Goal: Task Accomplishment & Management: Manage account settings

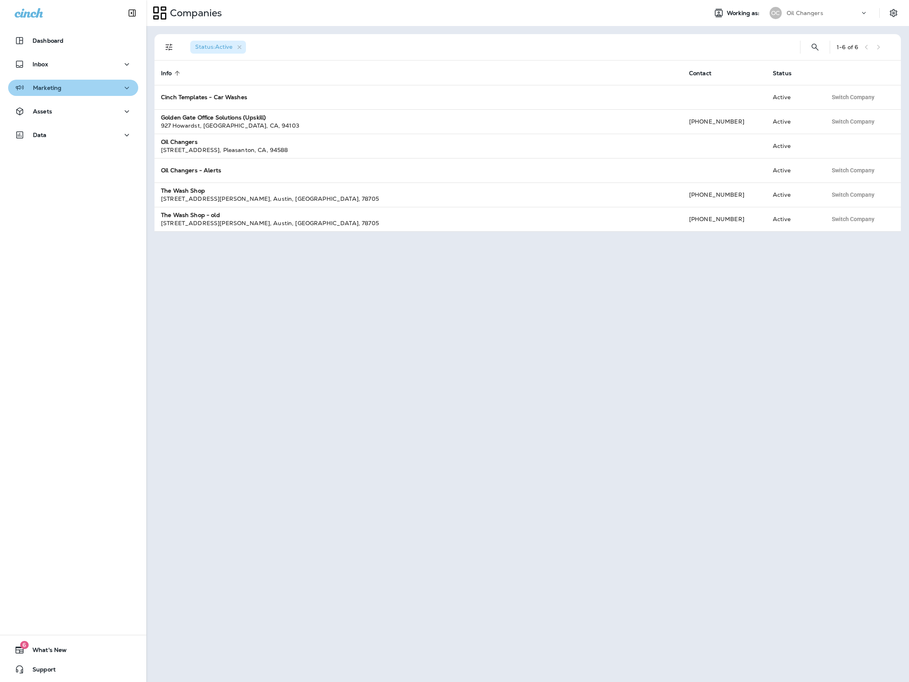
click at [69, 85] on div "Marketing" at bounding box center [73, 88] width 117 height 10
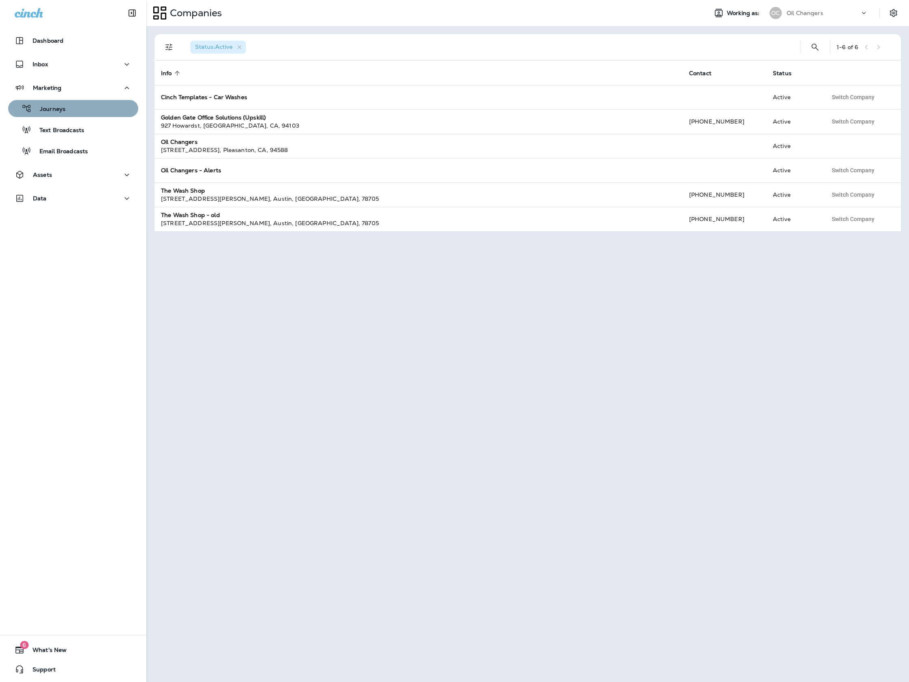
drag, startPoint x: 77, startPoint y: 108, endPoint x: 85, endPoint y: 108, distance: 8.1
click at [77, 108] on div "Journeys" at bounding box center [73, 108] width 124 height 12
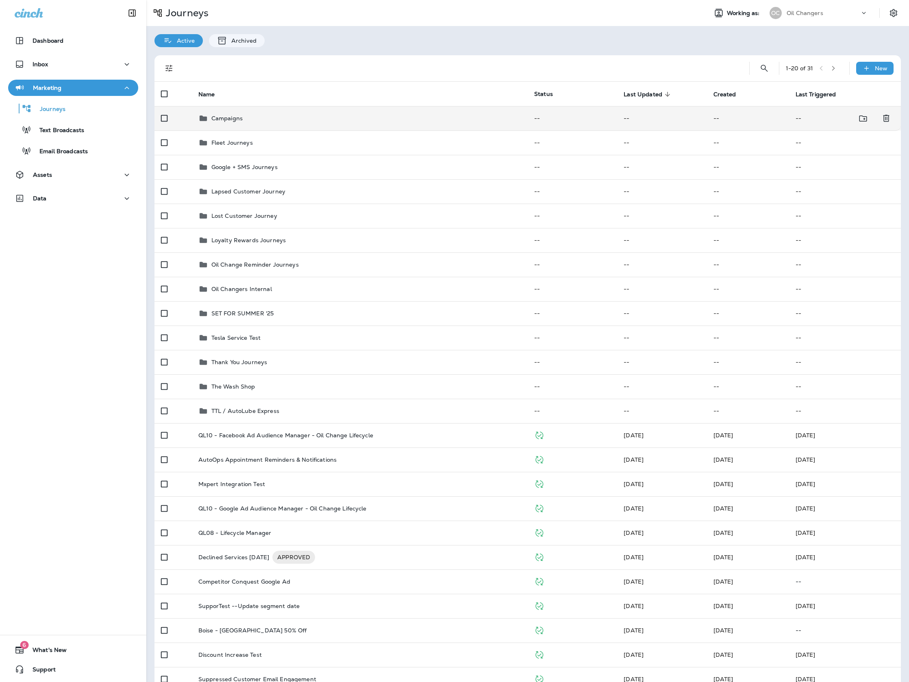
click at [447, 110] on td "Campaigns" at bounding box center [360, 118] width 336 height 24
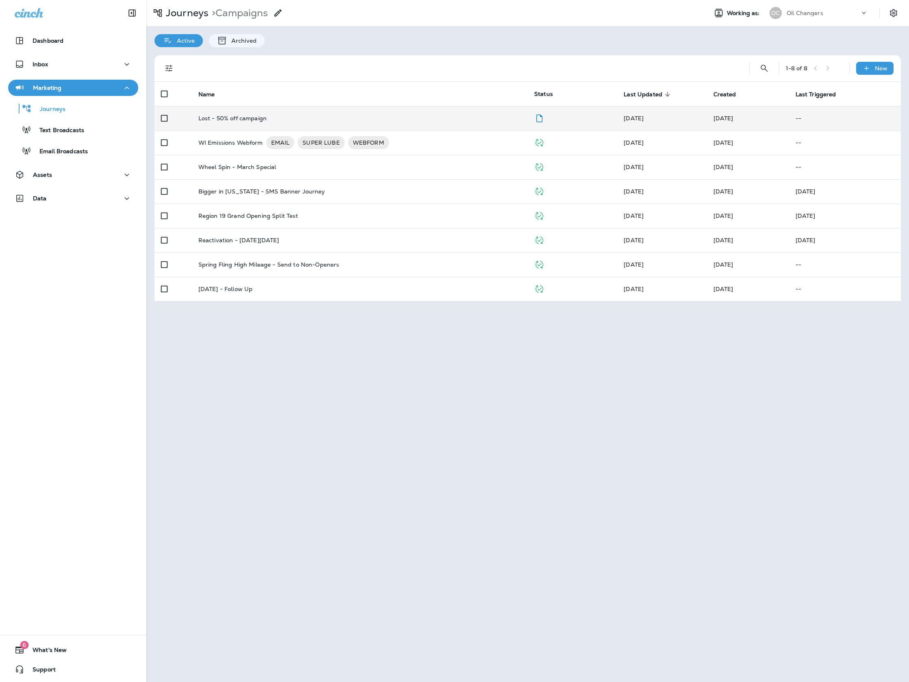
click at [447, 113] on td "Lost - 50% off campaign" at bounding box center [360, 118] width 336 height 24
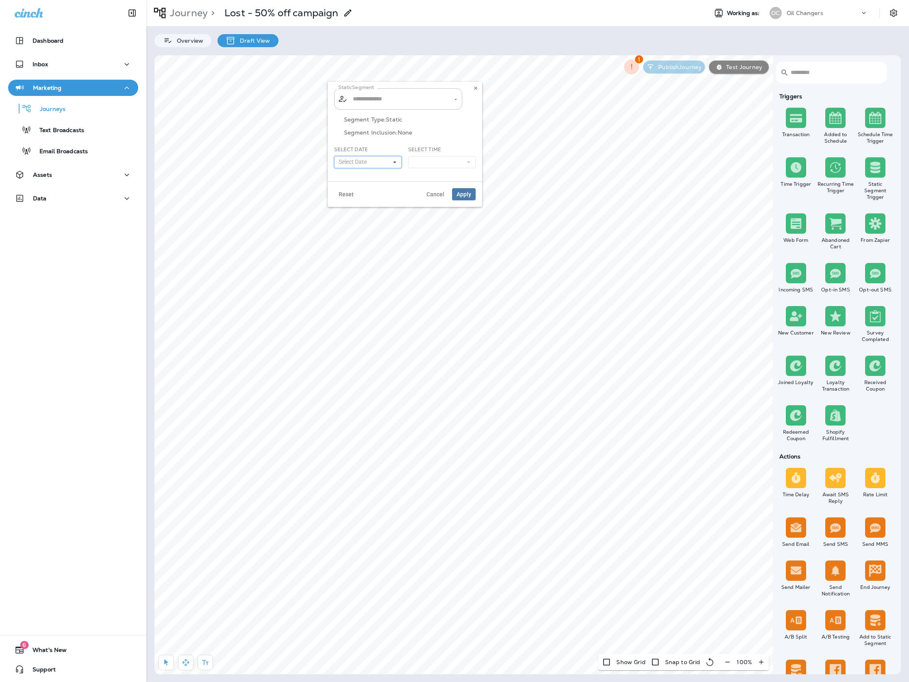
click at [396, 160] on icon at bounding box center [394, 162] width 5 height 5
type input "**********"
click at [362, 230] on abbr "16" at bounding box center [360, 231] width 5 height 7
click at [431, 160] on button at bounding box center [441, 162] width 67 height 12
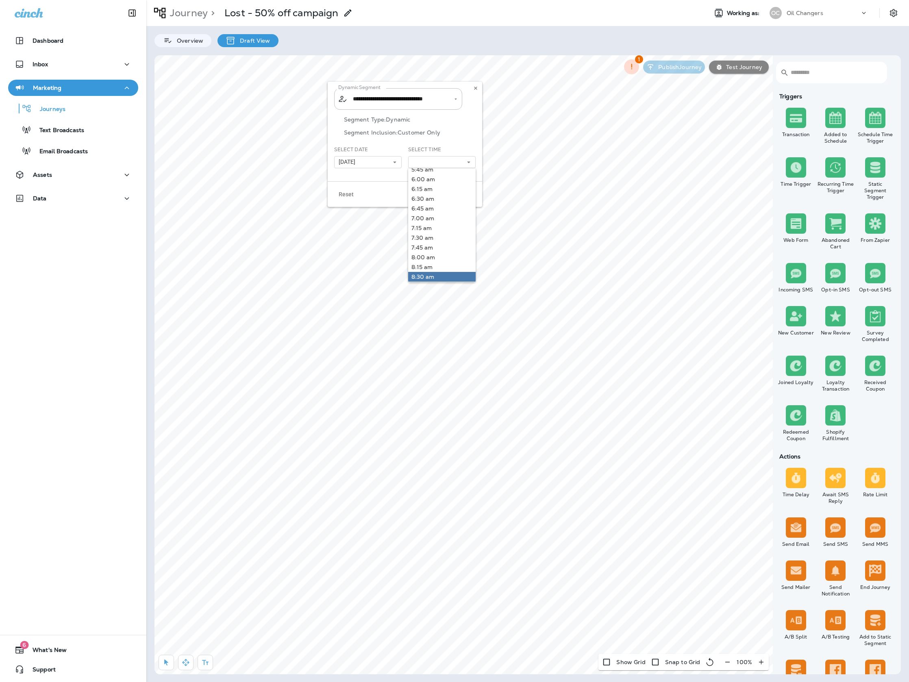
click at [444, 272] on link "8:30 am" at bounding box center [441, 277] width 67 height 10
click at [467, 145] on div "Segment Type: Dynamic Segment Inclusion: Customer Only" at bounding box center [404, 131] width 141 height 30
click at [464, 193] on span "Apply" at bounding box center [463, 194] width 15 height 6
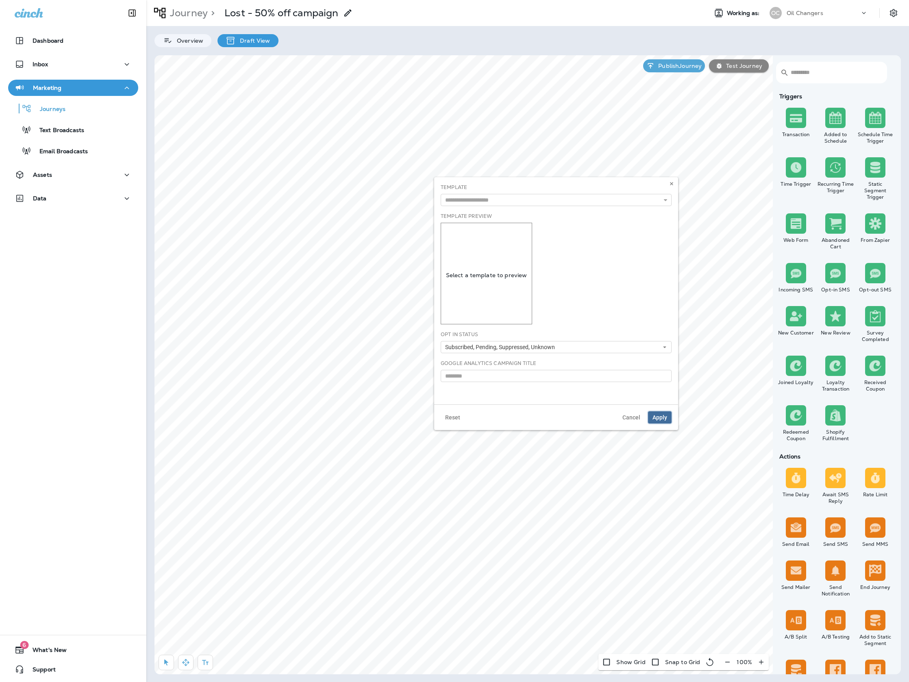
click at [666, 412] on button "Apply" at bounding box center [660, 417] width 24 height 12
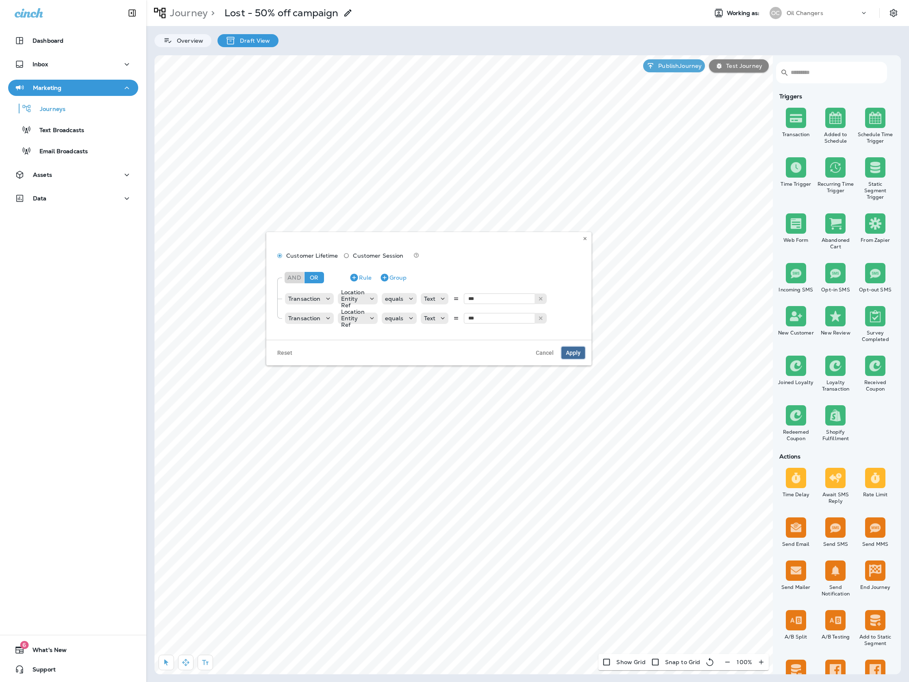
click at [568, 354] on span "Apply" at bounding box center [573, 353] width 15 height 6
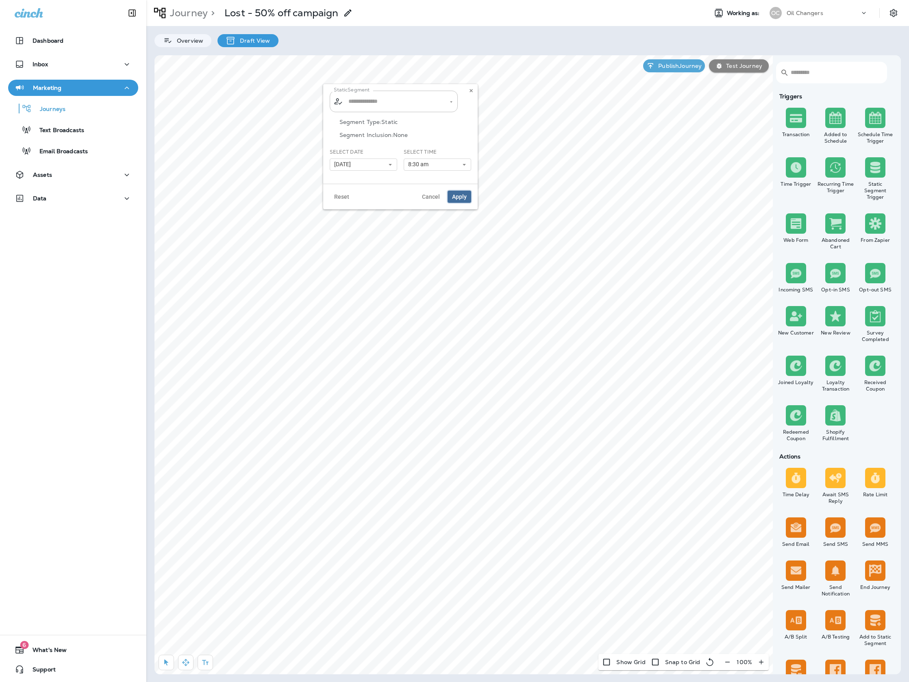
click at [464, 195] on span "Apply" at bounding box center [459, 197] width 15 height 6
click at [659, 71] on button "Publish Journey" at bounding box center [674, 65] width 62 height 13
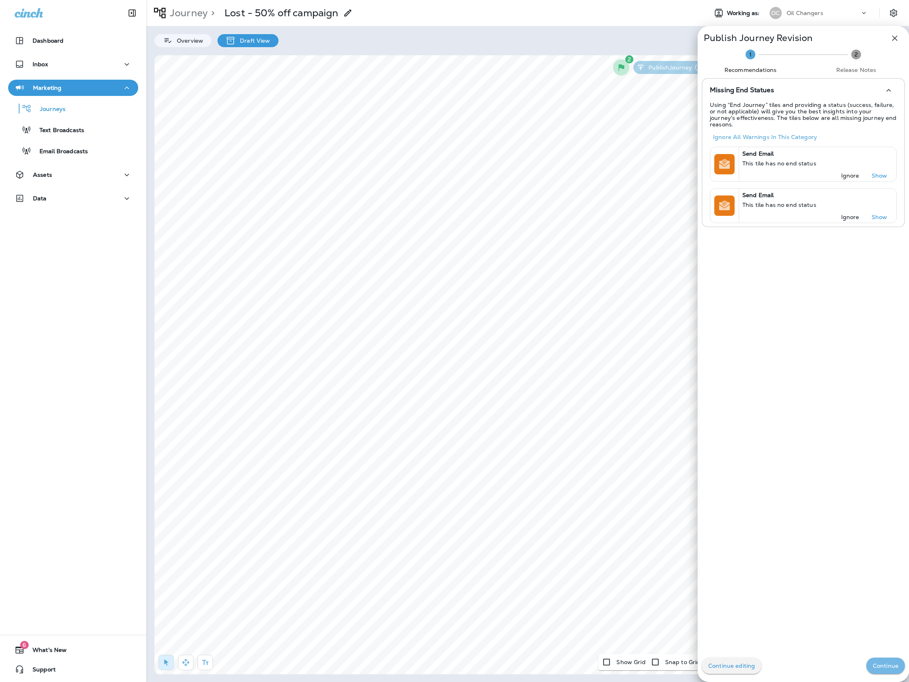
click at [891, 669] on button "Continue" at bounding box center [885, 665] width 39 height 16
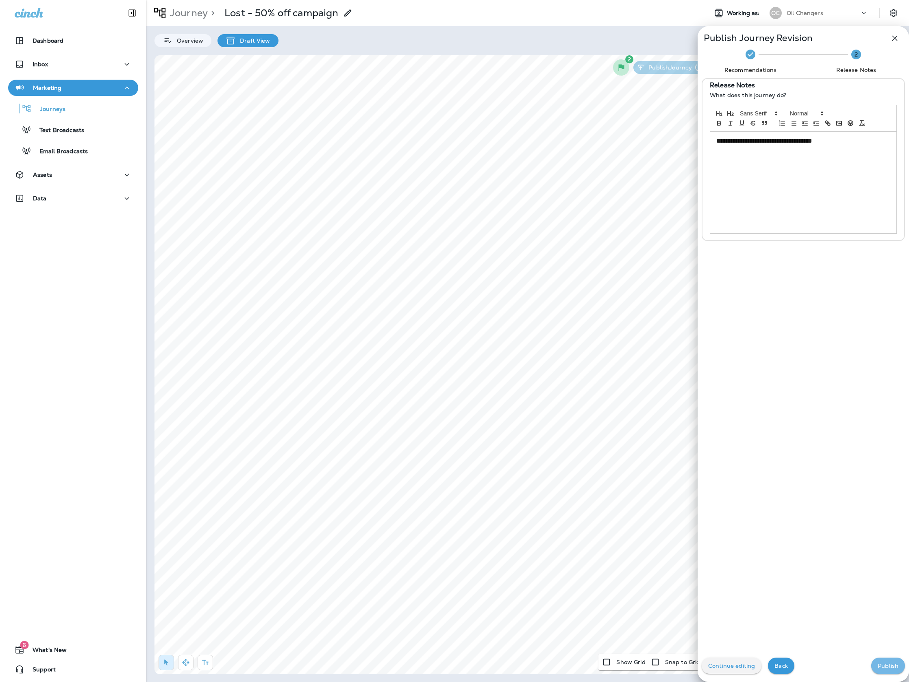
click at [891, 669] on button "Publish" at bounding box center [888, 665] width 34 height 16
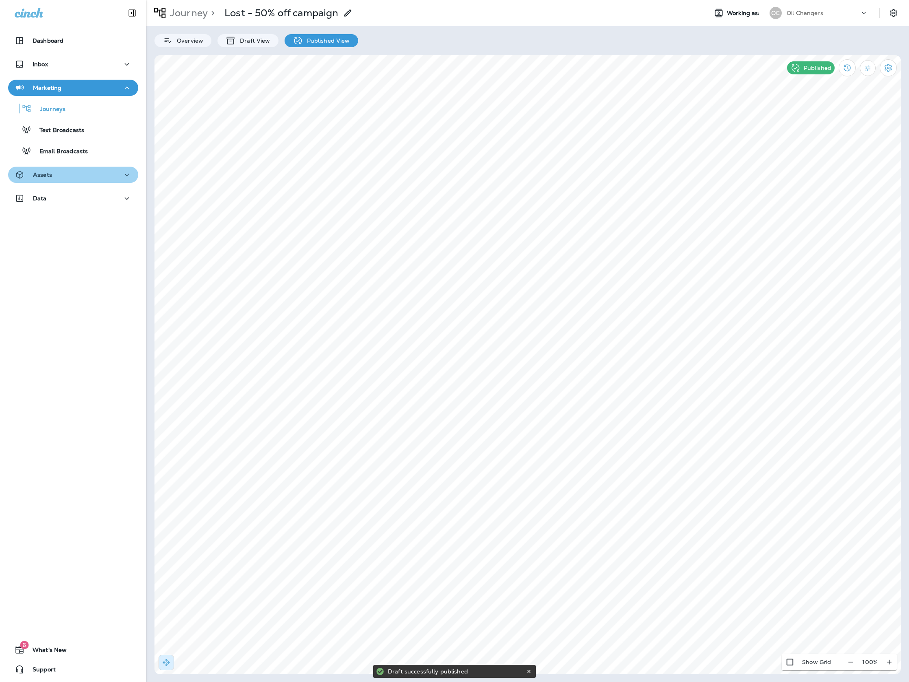
click at [103, 176] on div "Assets" at bounding box center [73, 175] width 117 height 10
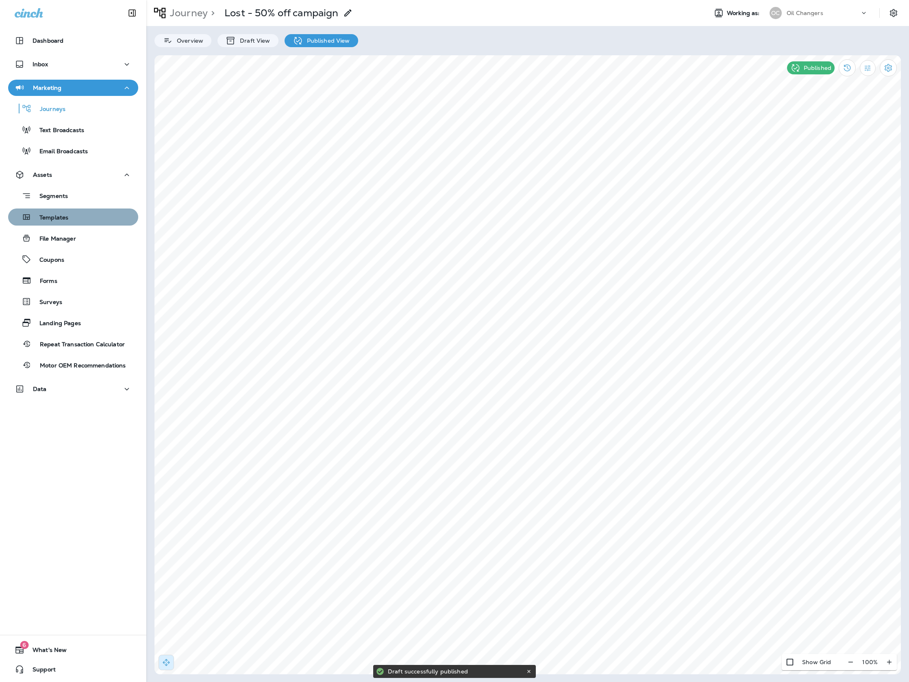
click at [104, 223] on button "Templates" at bounding box center [73, 216] width 130 height 17
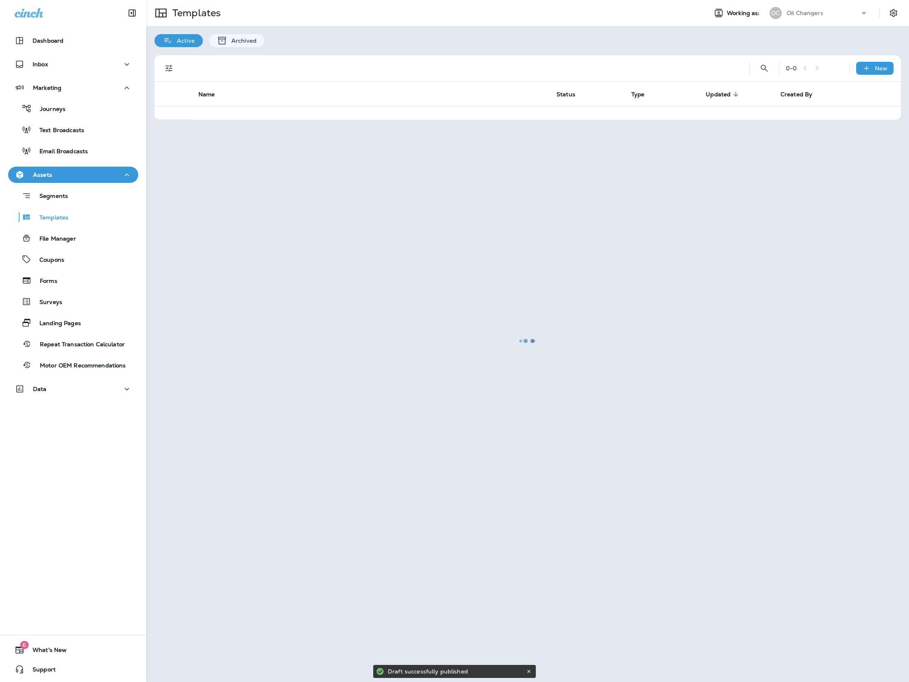
click at [766, 69] on div at bounding box center [527, 341] width 761 height 680
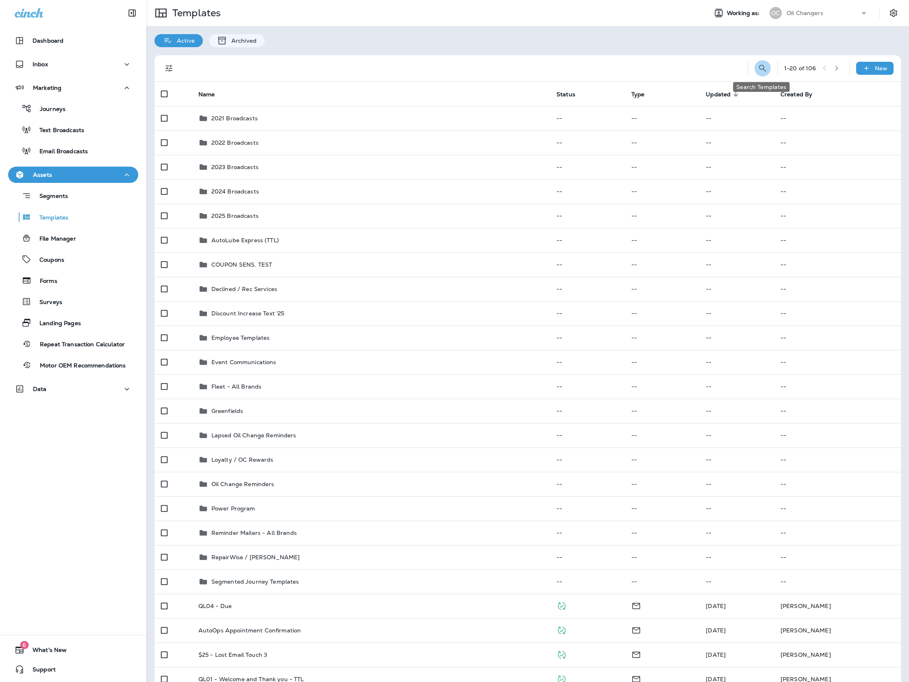
click at [764, 71] on icon "Search Templates" at bounding box center [762, 68] width 10 height 10
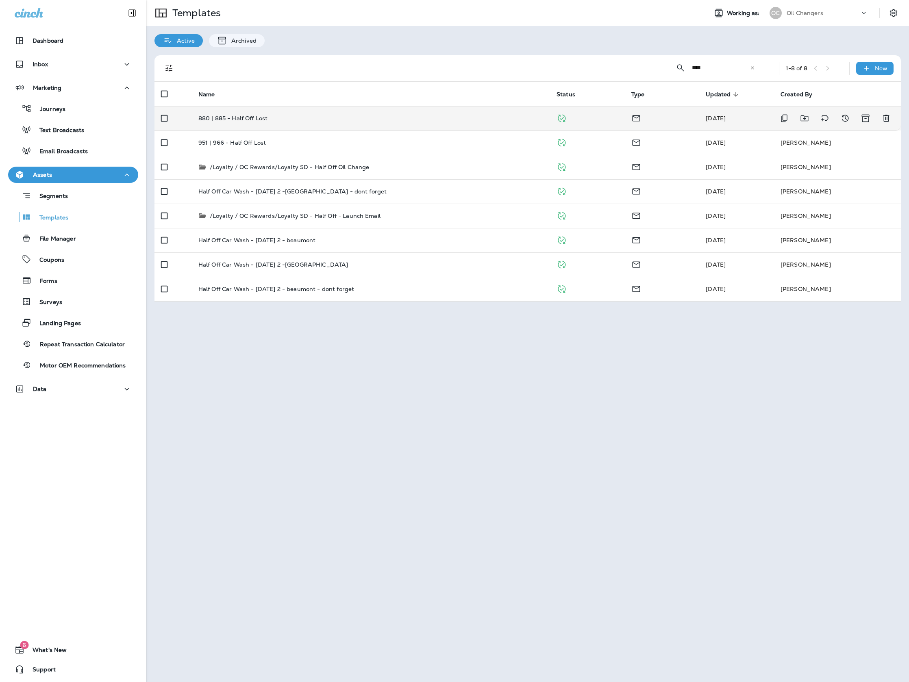
type input "****"
click at [472, 117] on div "880 | 885 - Half Off Lost" at bounding box center [370, 118] width 345 height 7
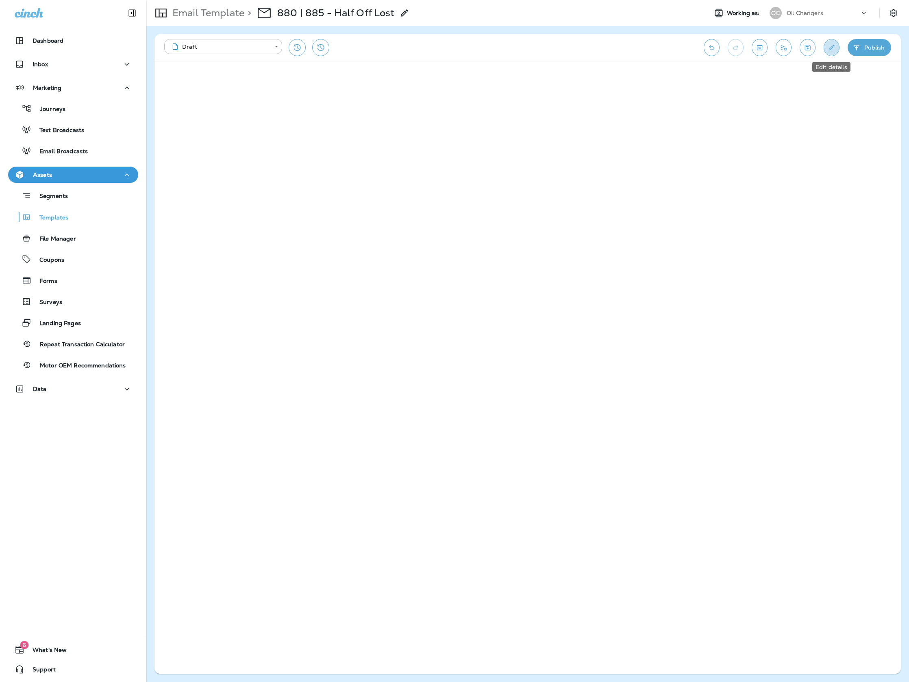
click at [827, 46] on icon "Edit details" at bounding box center [831, 47] width 9 height 8
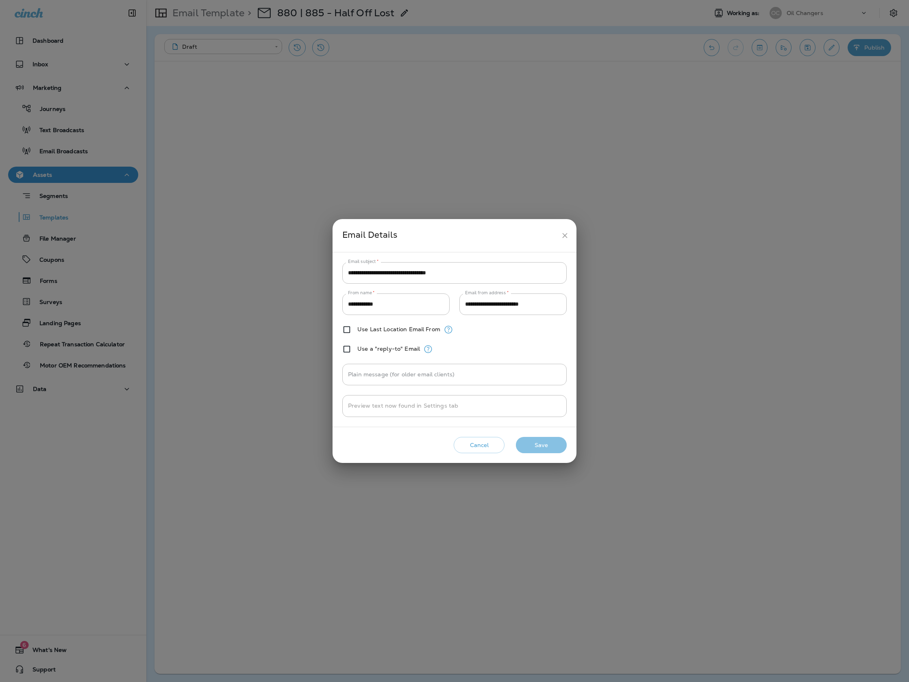
drag, startPoint x: 549, startPoint y: 444, endPoint x: 563, endPoint y: 435, distance: 16.2
click at [549, 444] on button "Save" at bounding box center [541, 445] width 51 height 17
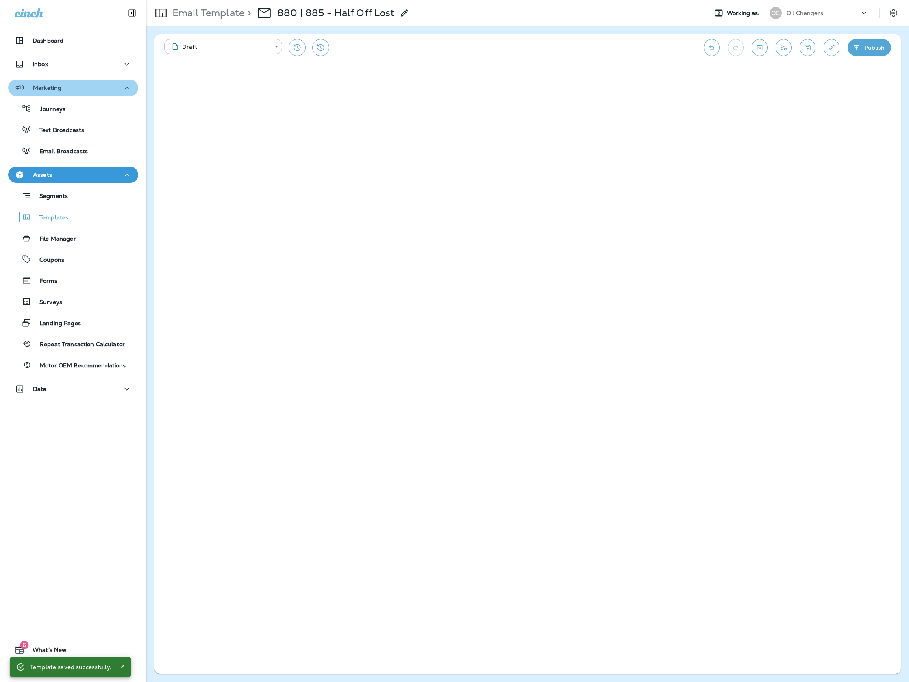
click at [76, 93] on button "Marketing" at bounding box center [73, 88] width 130 height 16
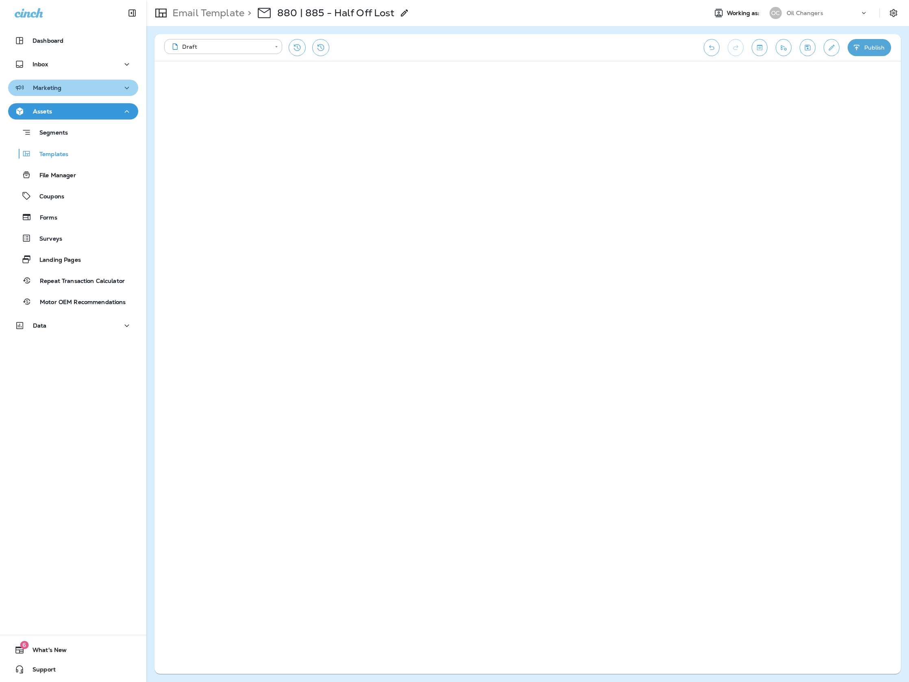
click at [79, 93] on button "Marketing" at bounding box center [73, 88] width 130 height 16
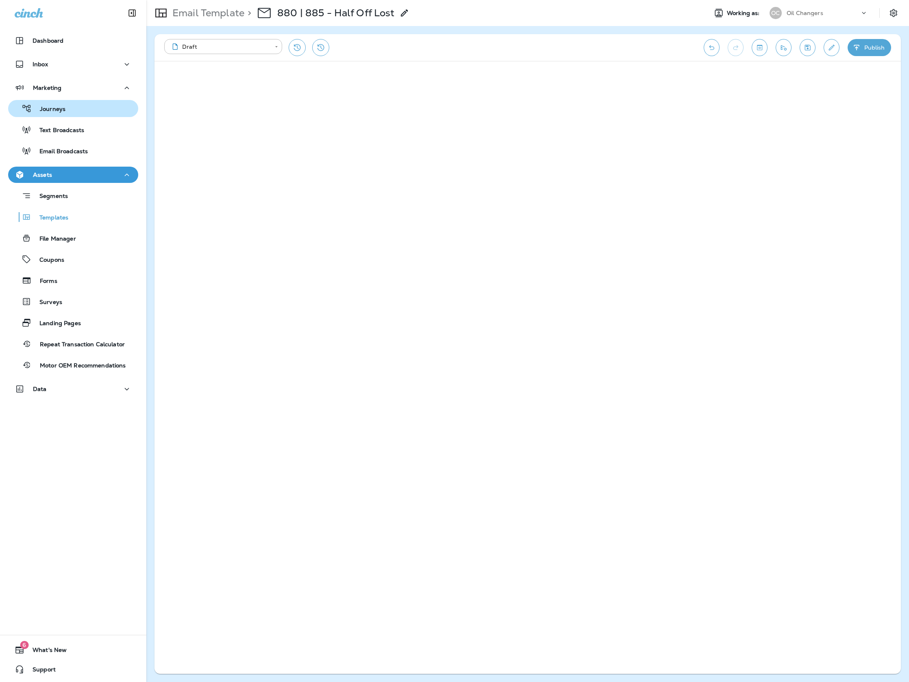
click at [82, 116] on button "Journeys" at bounding box center [73, 108] width 130 height 17
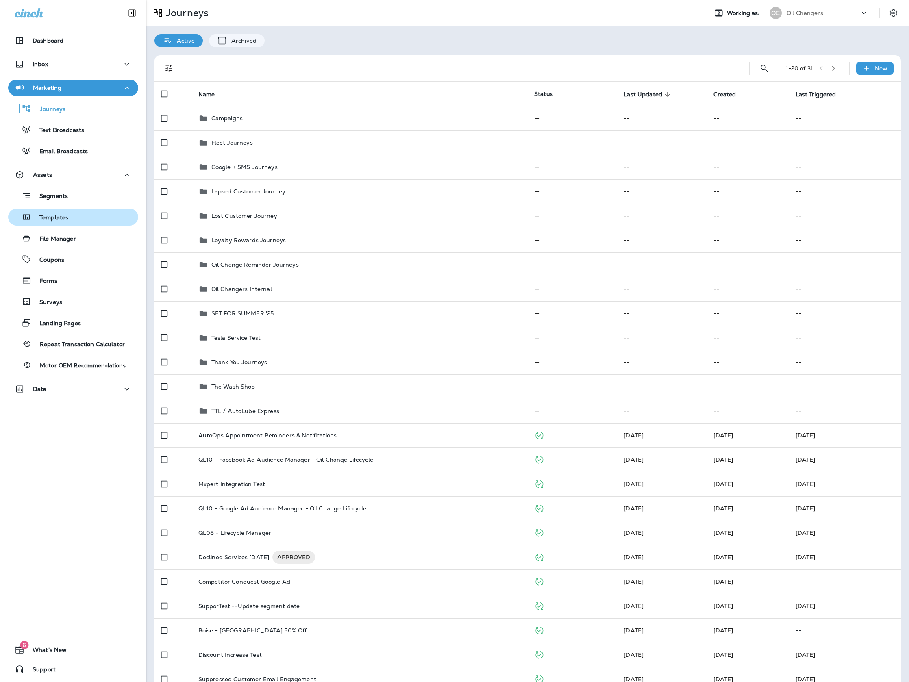
click at [72, 219] on div "Templates" at bounding box center [73, 217] width 124 height 12
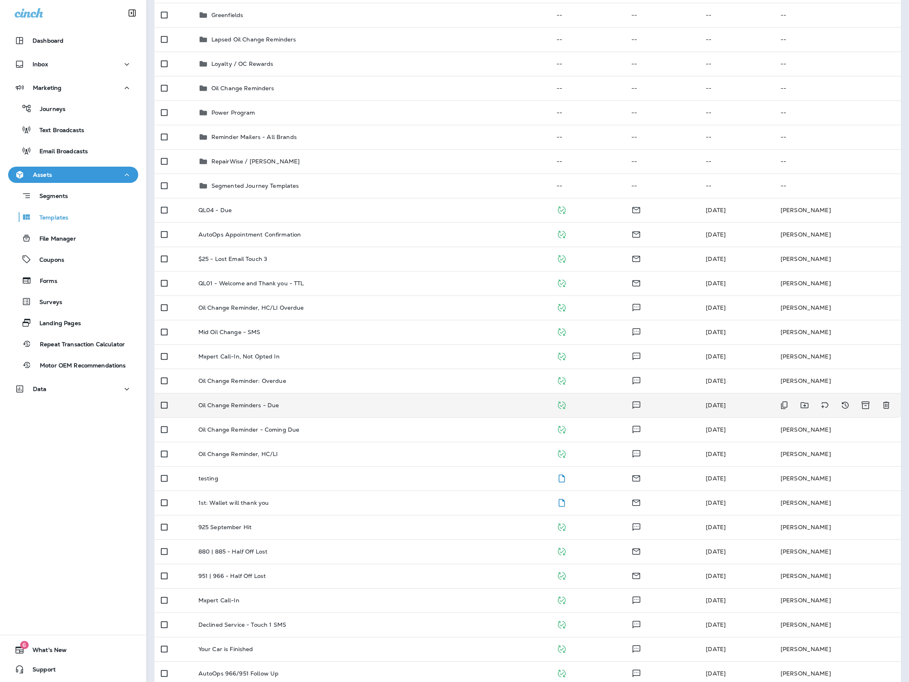
scroll to position [395, 0]
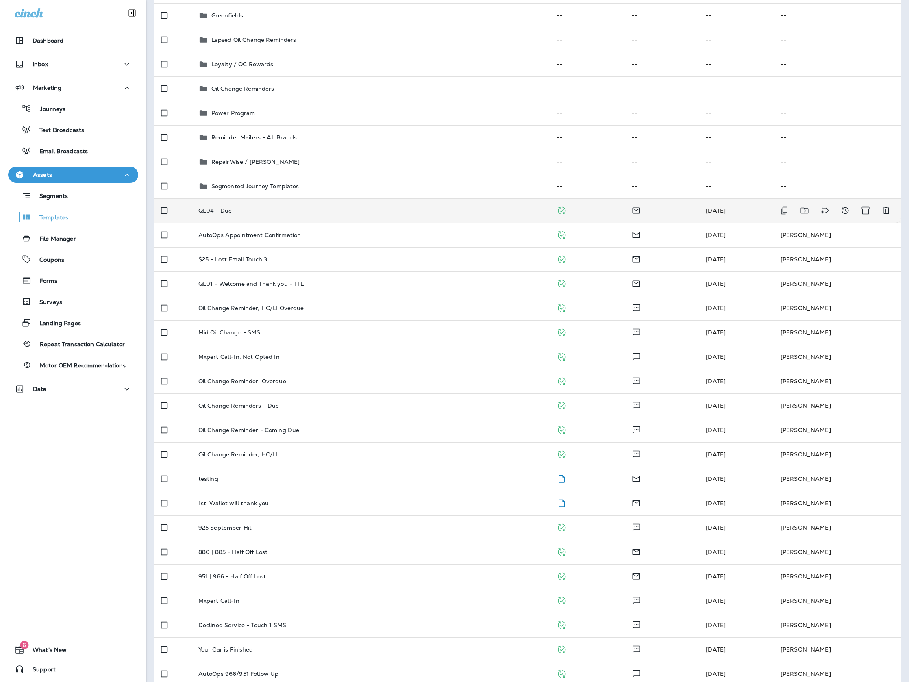
click at [396, 217] on td "QL04 - Due" at bounding box center [371, 210] width 358 height 24
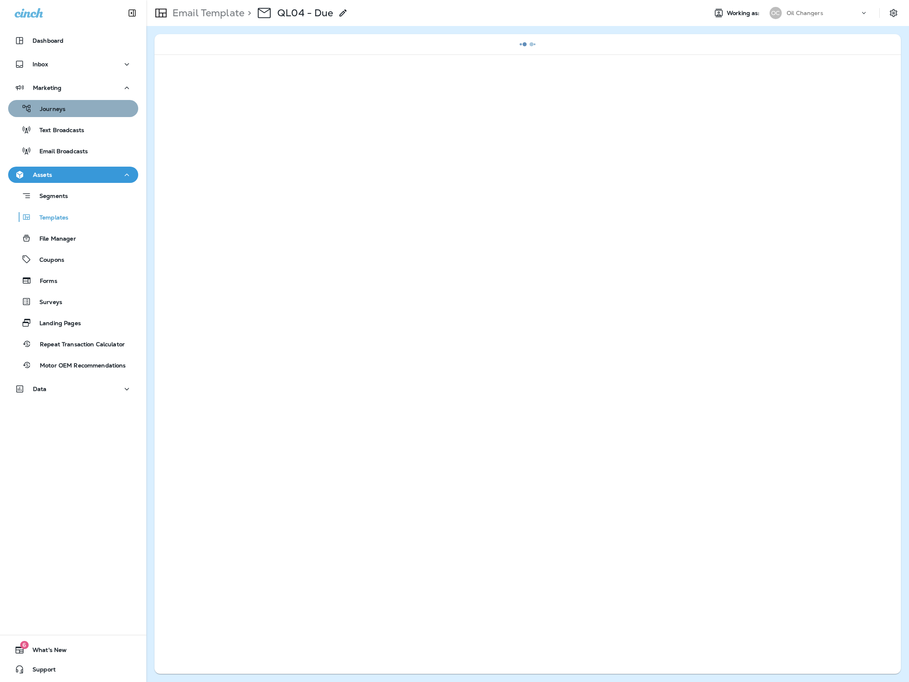
click at [45, 106] on p "Journeys" at bounding box center [49, 110] width 34 height 8
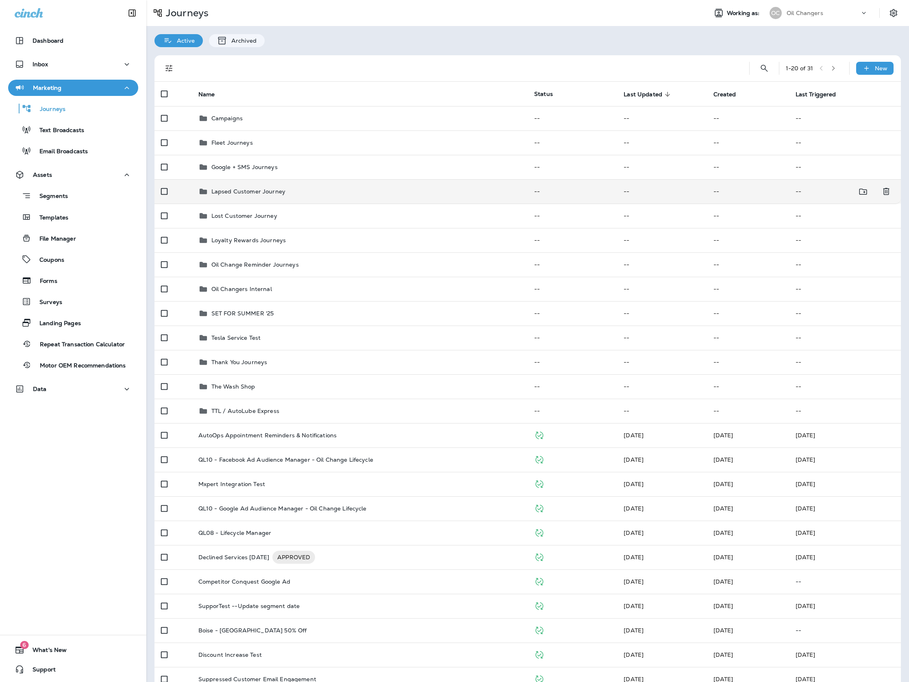
click at [305, 202] on td "Lapsed Customer Journey" at bounding box center [360, 191] width 336 height 24
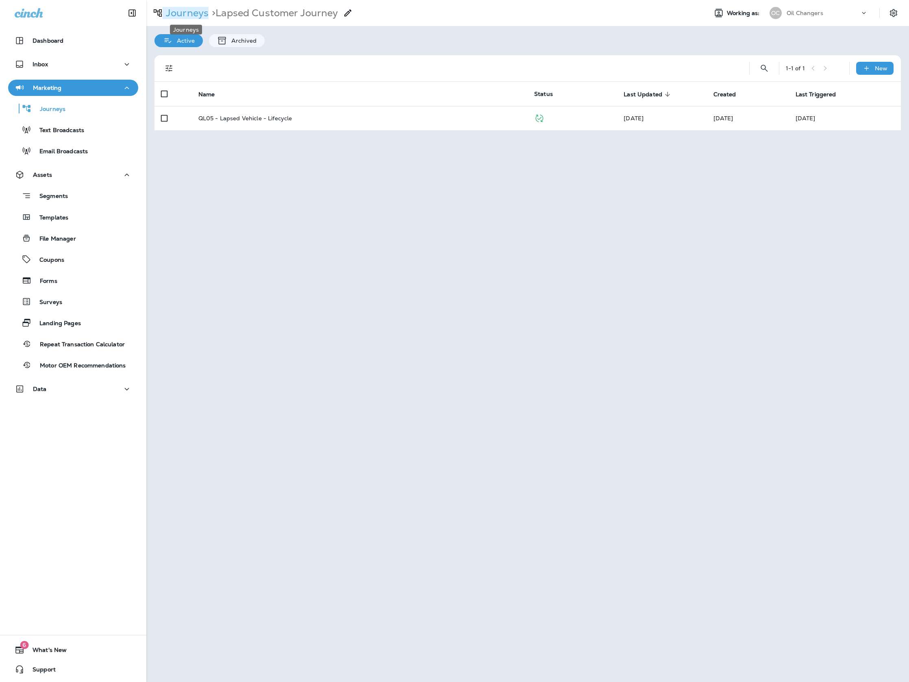
click at [169, 13] on p "Journeys" at bounding box center [186, 13] width 46 height 12
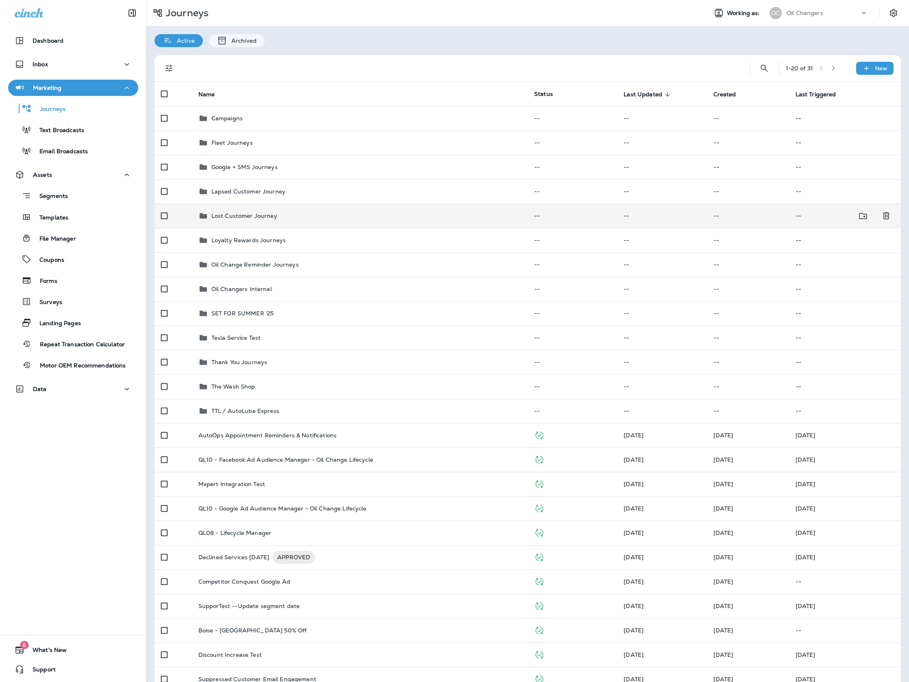
click at [258, 214] on p "Lost Customer Journey" at bounding box center [244, 216] width 66 height 7
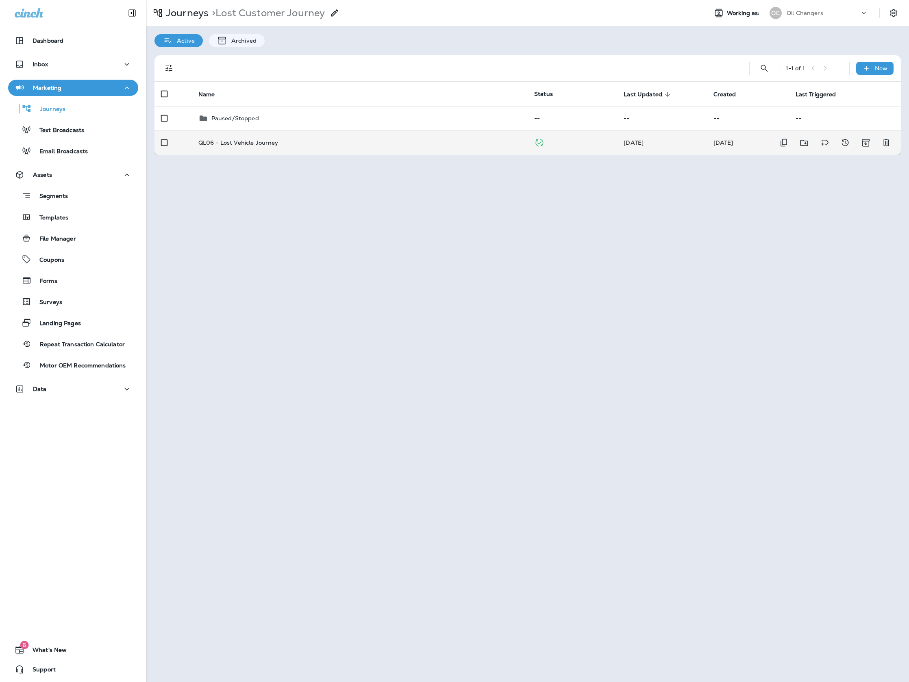
click at [322, 134] on td "QL06 - Lost Vehicle Journey" at bounding box center [360, 142] width 336 height 24
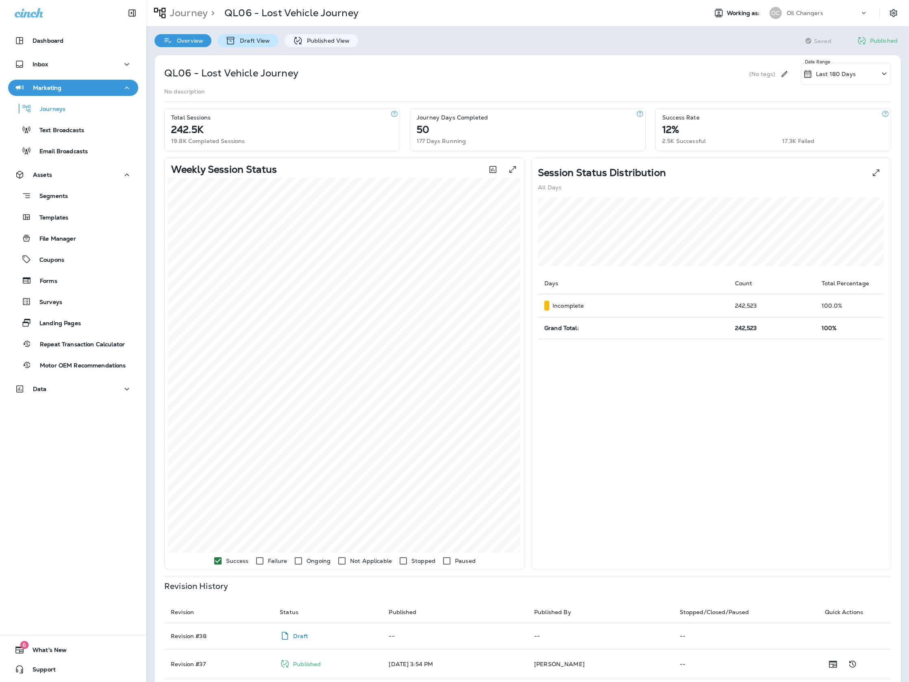
click at [243, 44] on div "Draft View" at bounding box center [247, 40] width 61 height 13
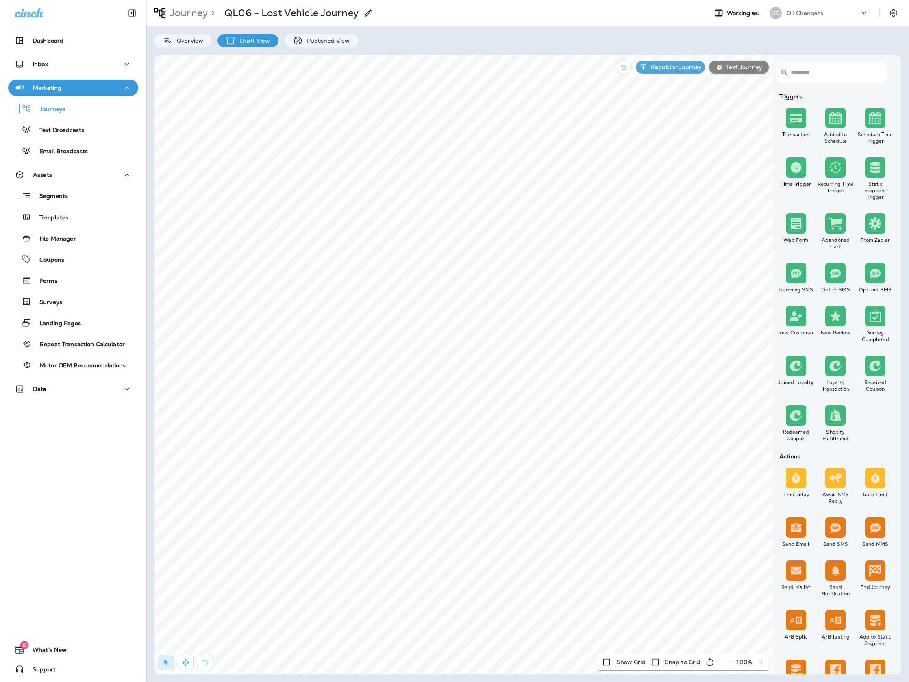
click at [836, 74] on input "text" at bounding box center [833, 73] width 87 height 22
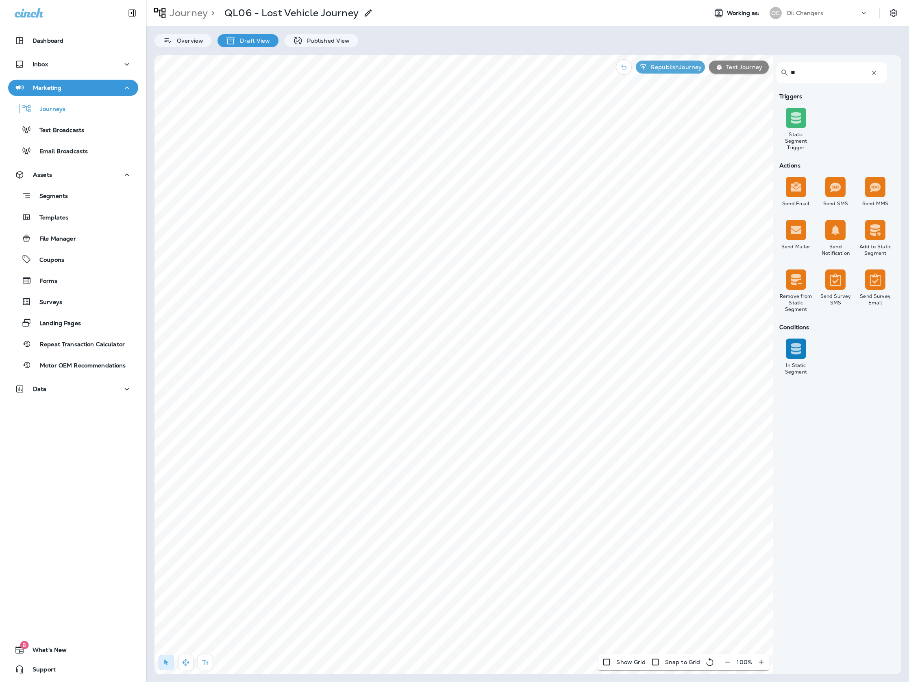
type input "**"
click at [344, 256] on label "Yes" at bounding box center [383, 257] width 101 height 7
click at [429, 304] on div "Apply" at bounding box center [383, 297] width 114 height 26
click at [426, 300] on span "Apply" at bounding box center [421, 297] width 15 height 6
drag, startPoint x: 344, startPoint y: 137, endPoint x: 391, endPoint y: 194, distance: 74.2
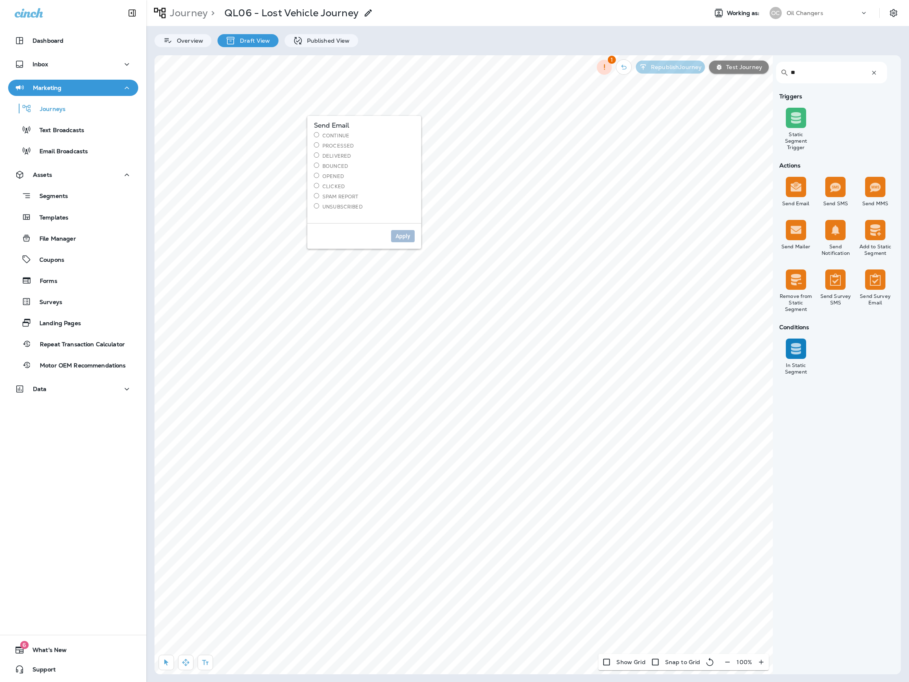
click at [344, 137] on label "Continue" at bounding box center [364, 135] width 101 height 7
click at [408, 236] on span "Apply" at bounding box center [402, 236] width 15 height 6
click at [293, 145] on div "Template Template Preview Select a template to preview Opt In Status Subscribed…" at bounding box center [299, 229] width 244 height 227
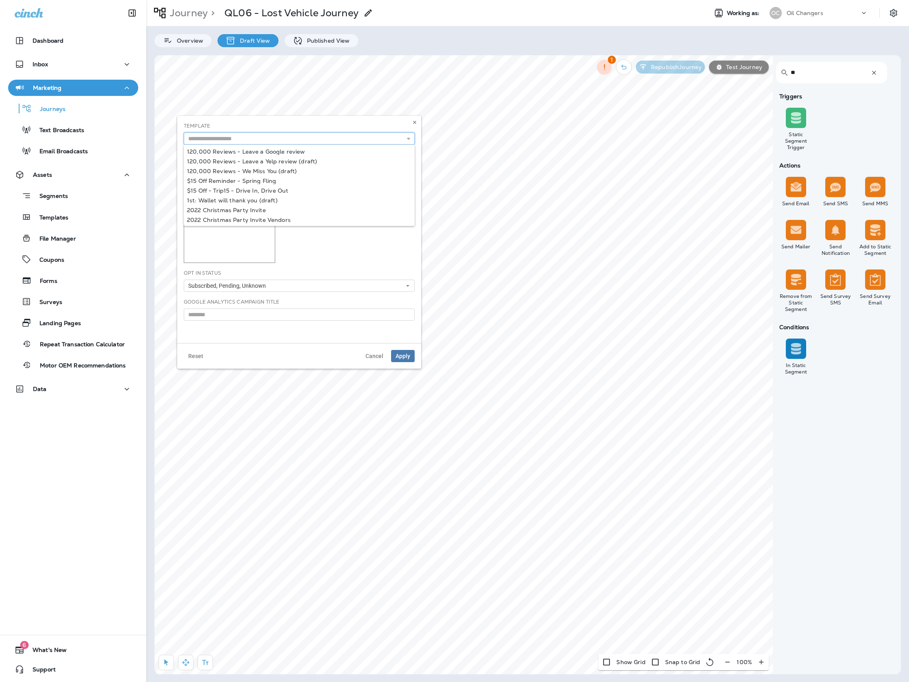
click at [295, 136] on input "text" at bounding box center [299, 138] width 231 height 12
type input "**********"
click at [248, 182] on div "**********" at bounding box center [299, 229] width 244 height 227
drag, startPoint x: 260, startPoint y: 282, endPoint x: 266, endPoint y: 311, distance: 29.0
click at [260, 283] on span "Subscribed, Pending, Unknown" at bounding box center [228, 285] width 81 height 7
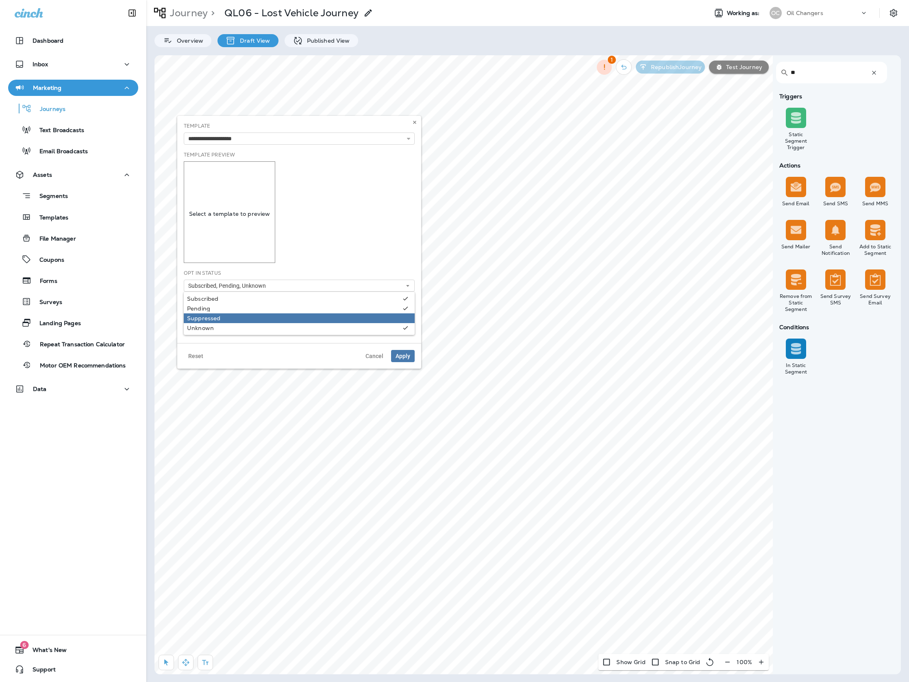
click at [265, 315] on div "Suppressed" at bounding box center [299, 318] width 224 height 7
click at [410, 354] on span "Apply" at bounding box center [402, 356] width 15 height 6
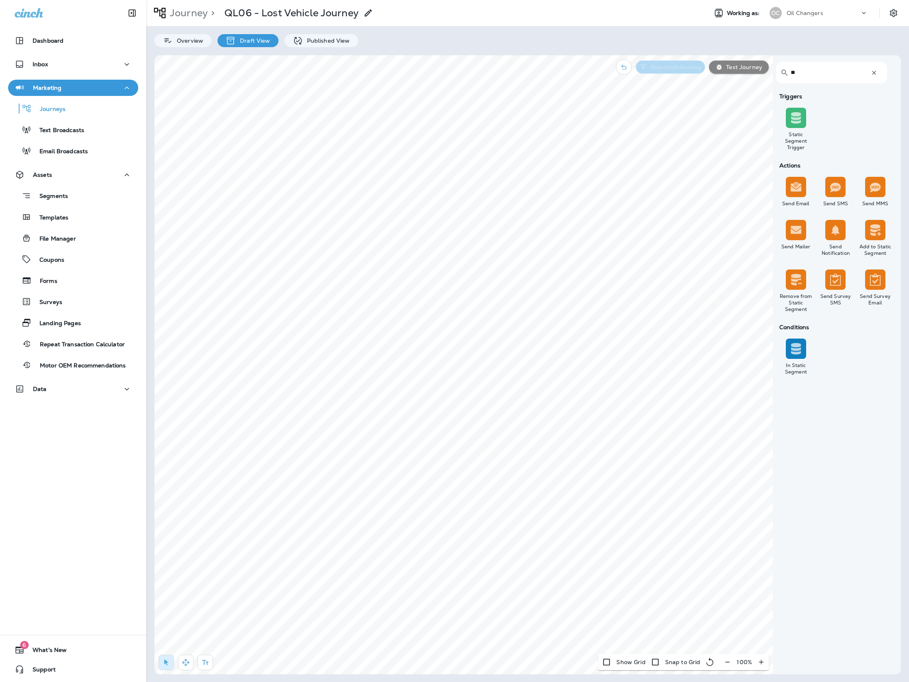
click at [678, 66] on p "Republish Journey" at bounding box center [674, 67] width 54 height 7
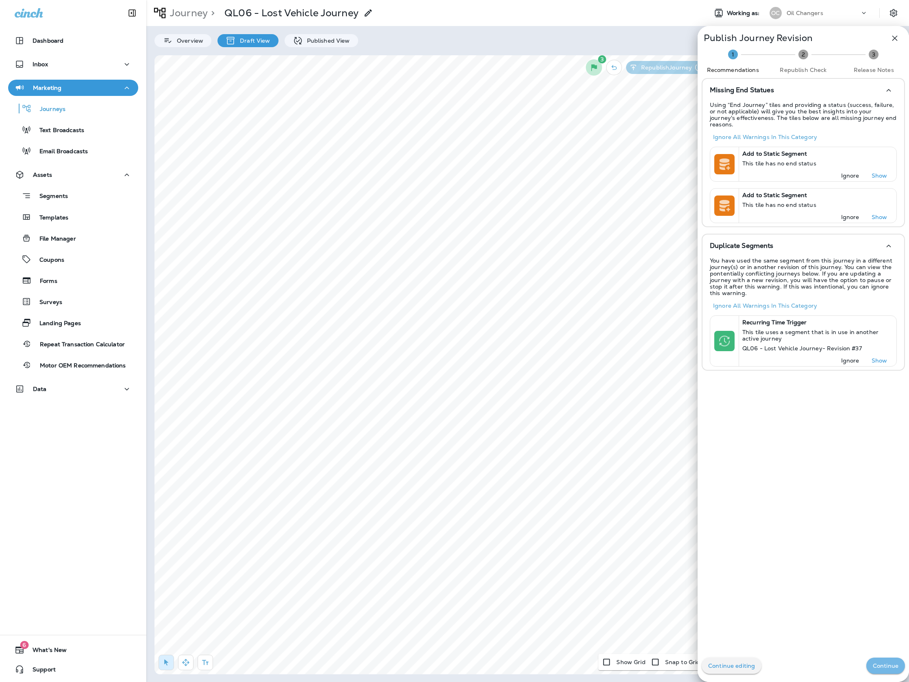
click at [885, 659] on button "Continue" at bounding box center [885, 665] width 39 height 16
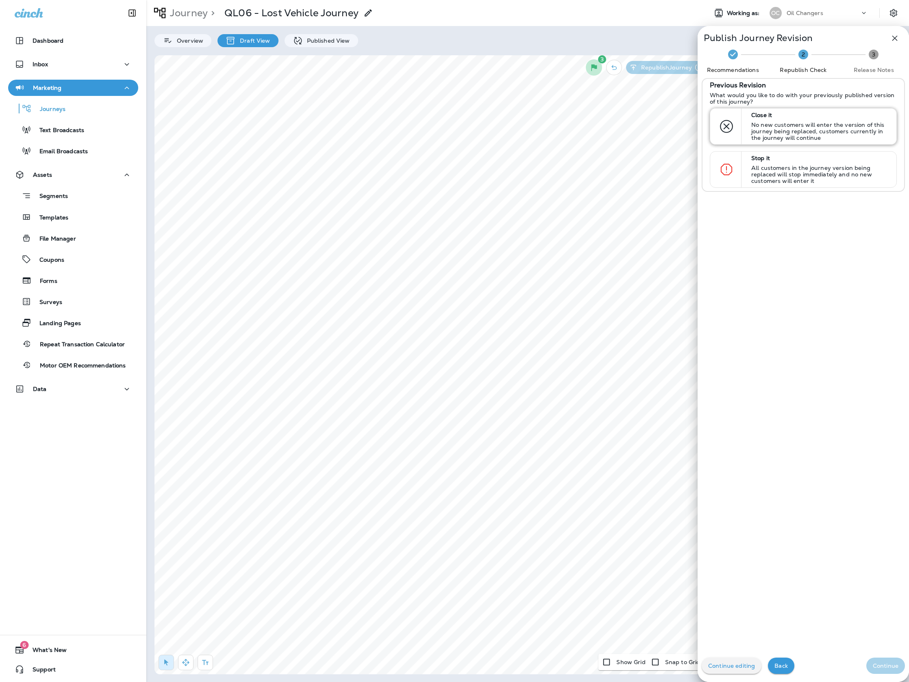
click at [840, 121] on p "No new customers will enter the version of this journey being replaced, custome…" at bounding box center [820, 131] width 138 height 20
click at [895, 671] on button "Continue" at bounding box center [885, 665] width 39 height 16
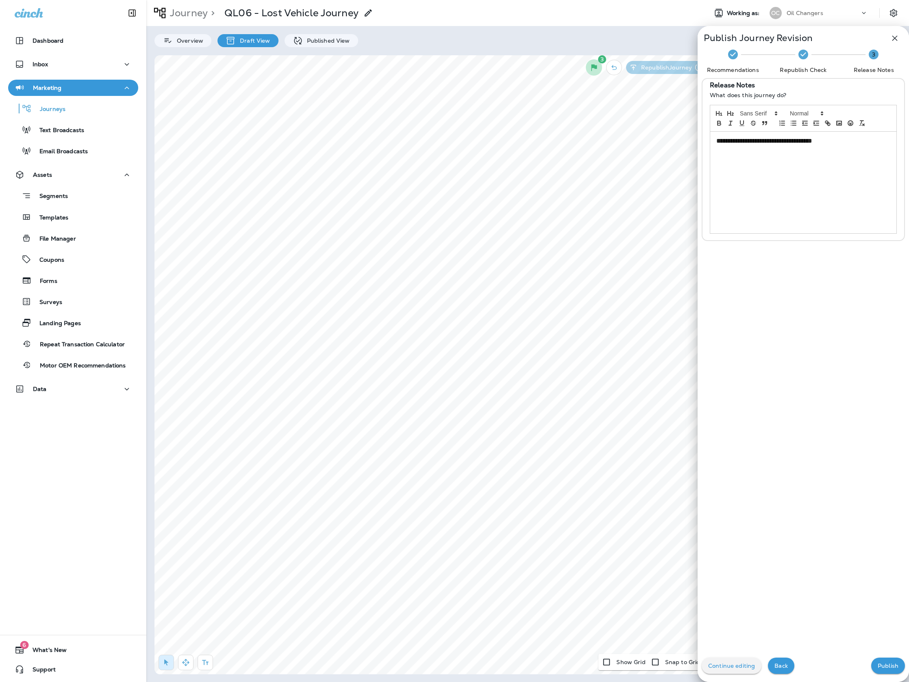
click at [895, 669] on button "Publish" at bounding box center [888, 665] width 34 height 16
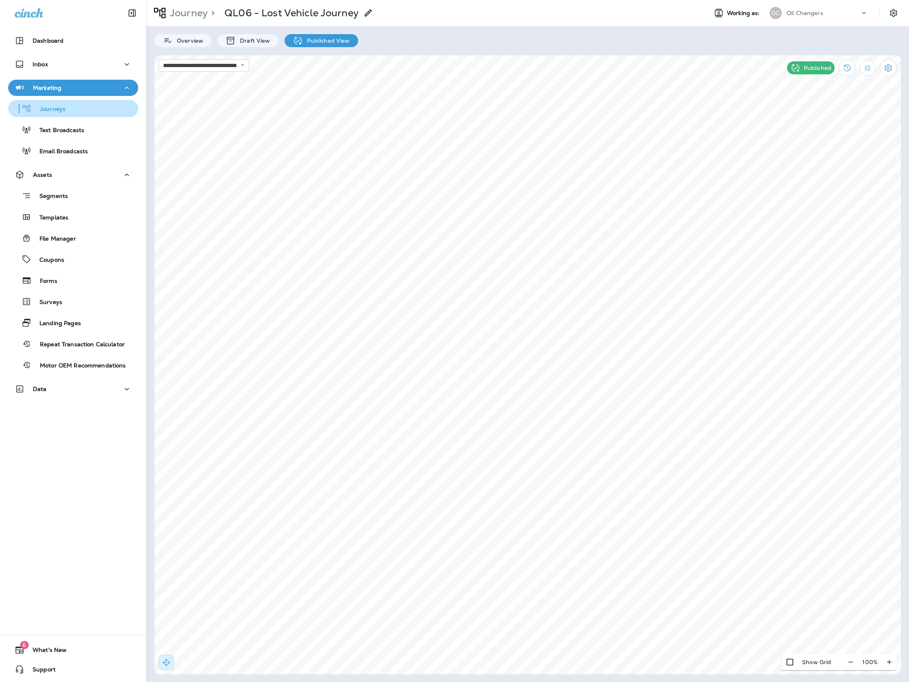
click at [59, 110] on p "Journeys" at bounding box center [49, 110] width 34 height 8
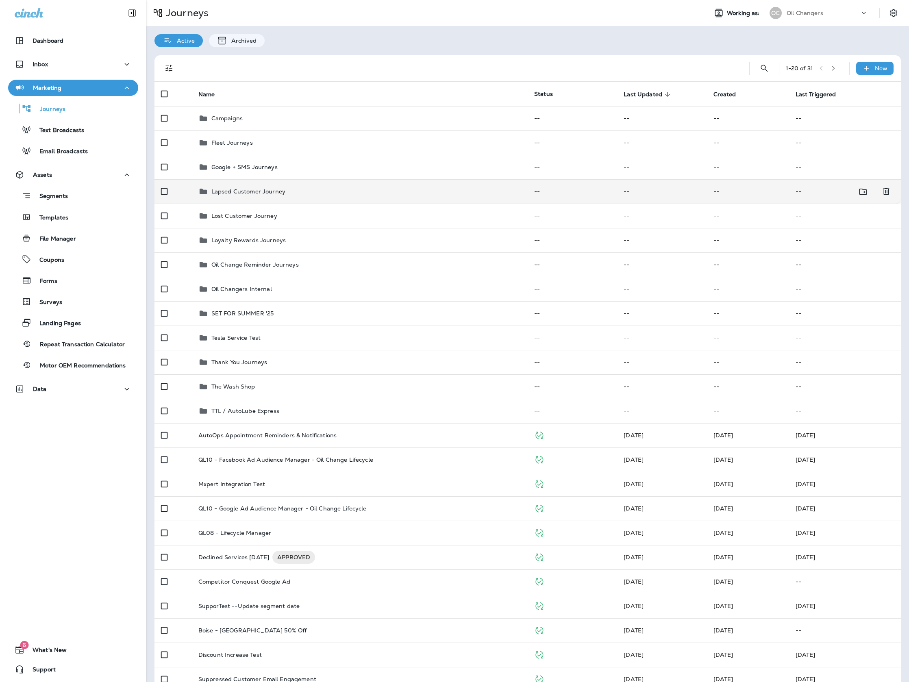
click at [375, 189] on div "Lapsed Customer Journey" at bounding box center [359, 192] width 323 height 10
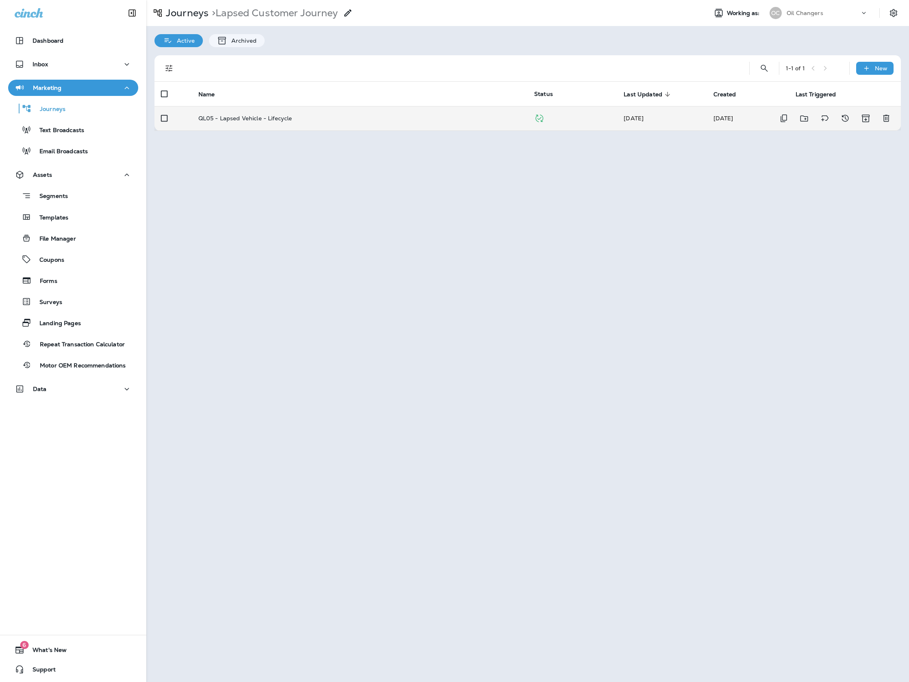
click at [285, 113] on td "QL05 - Lapsed Vehicle - Lifecycle" at bounding box center [360, 118] width 336 height 24
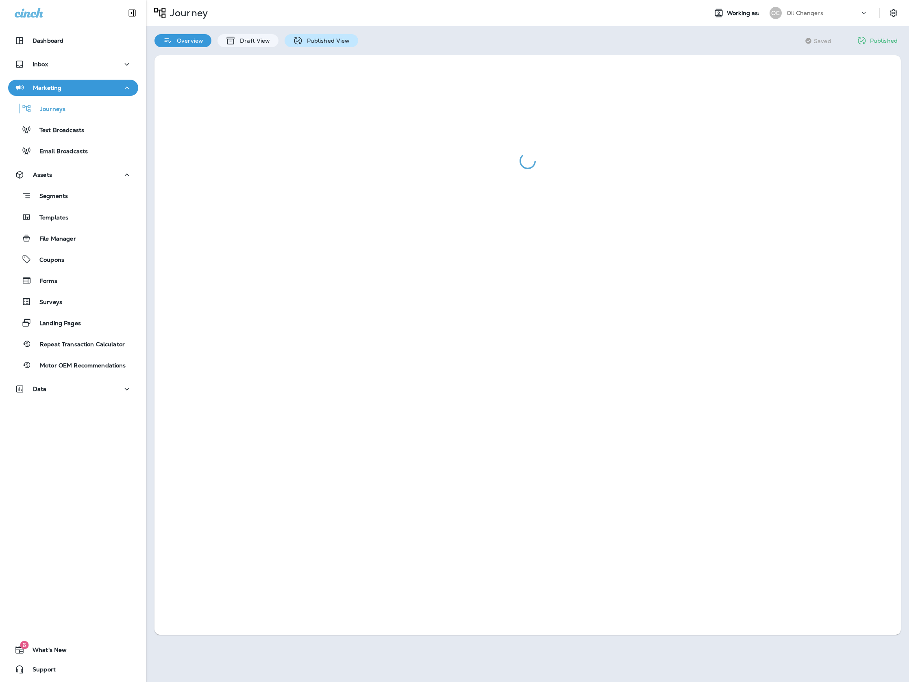
drag, startPoint x: 303, startPoint y: 47, endPoint x: 307, endPoint y: 40, distance: 7.5
click at [303, 47] on div at bounding box center [527, 345] width 762 height 596
click at [307, 40] on p "Published View" at bounding box center [326, 40] width 47 height 7
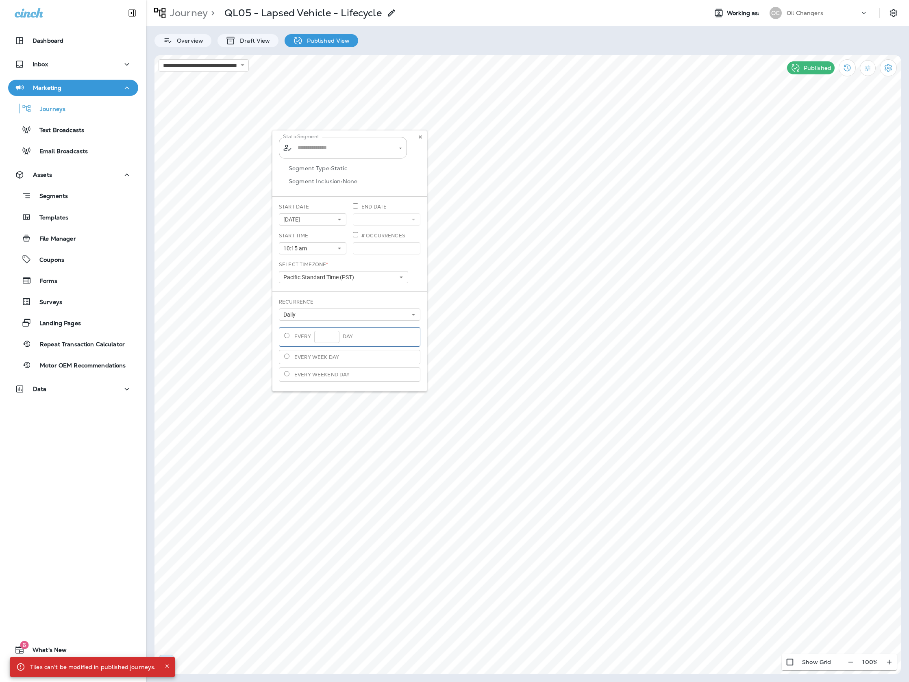
type input "**********"
click at [416, 138] on button at bounding box center [420, 136] width 9 height 9
type input "**********"
click at [543, 121] on icon at bounding box center [543, 120] width 5 height 5
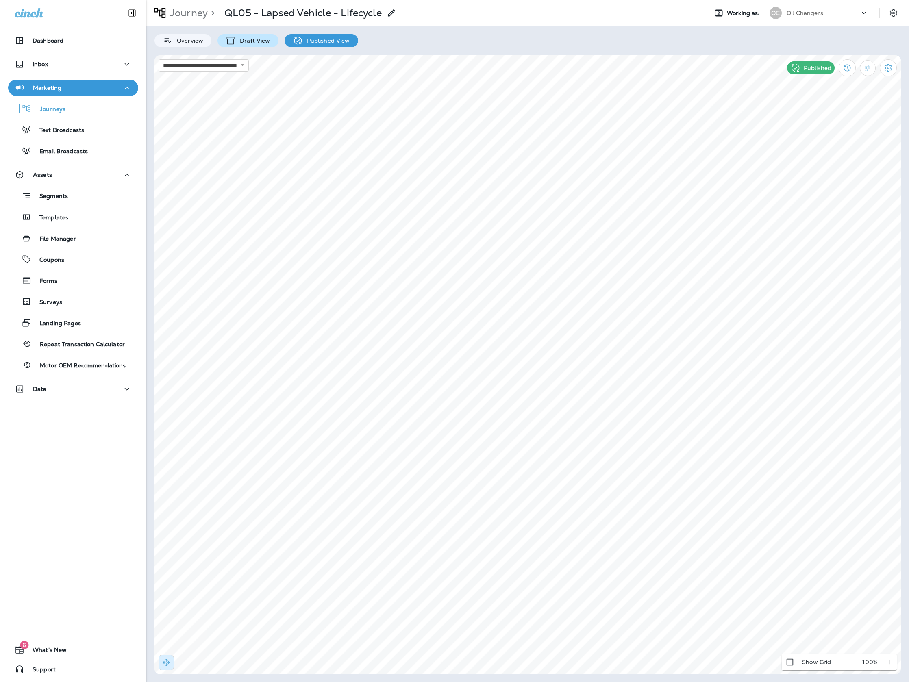
click at [245, 37] on p "Draft View" at bounding box center [253, 40] width 34 height 7
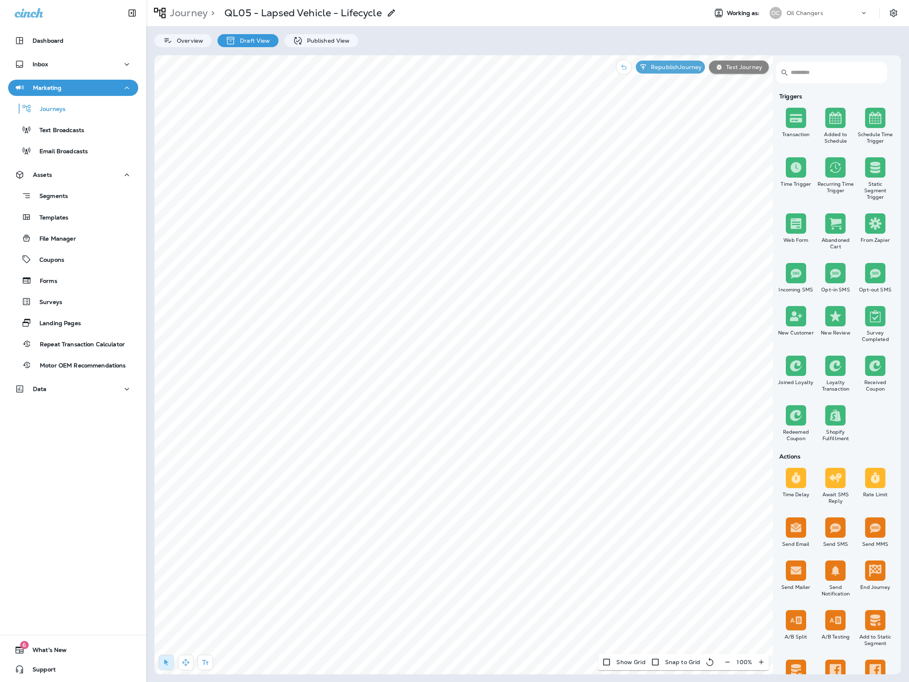
click at [811, 78] on input "text" at bounding box center [833, 73] width 87 height 22
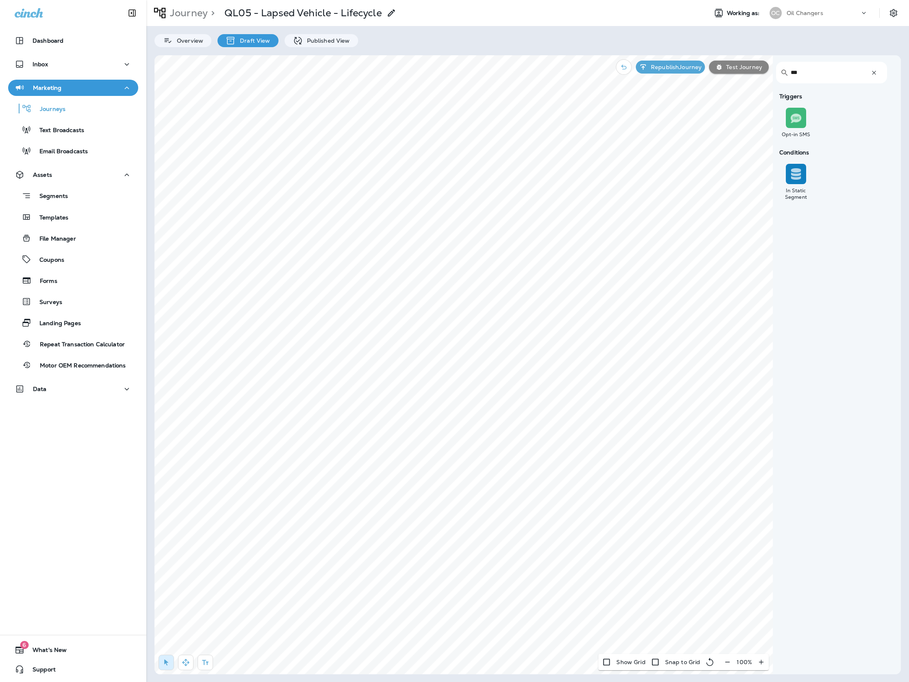
type input "**"
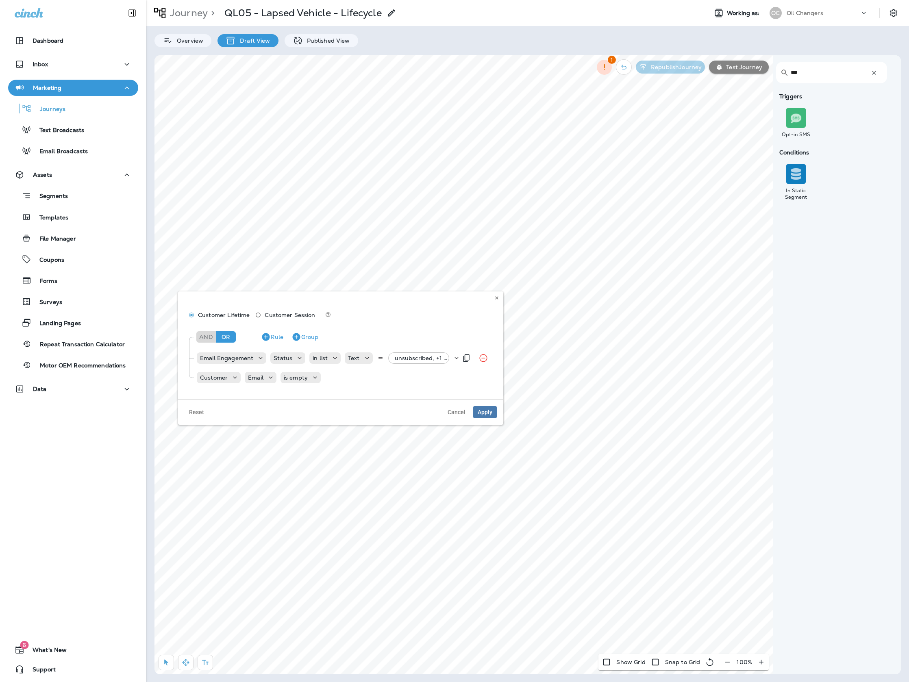
click at [426, 351] on div "Email Engagement Status in list Text unsubscribed, +1 more" at bounding box center [326, 358] width 261 height 16
click at [440, 357] on p "unsubscribed, +1 more" at bounding box center [424, 358] width 58 height 7
click at [453, 380] on button "Apply" at bounding box center [458, 379] width 26 height 13
click at [490, 410] on span "Apply" at bounding box center [484, 412] width 15 height 6
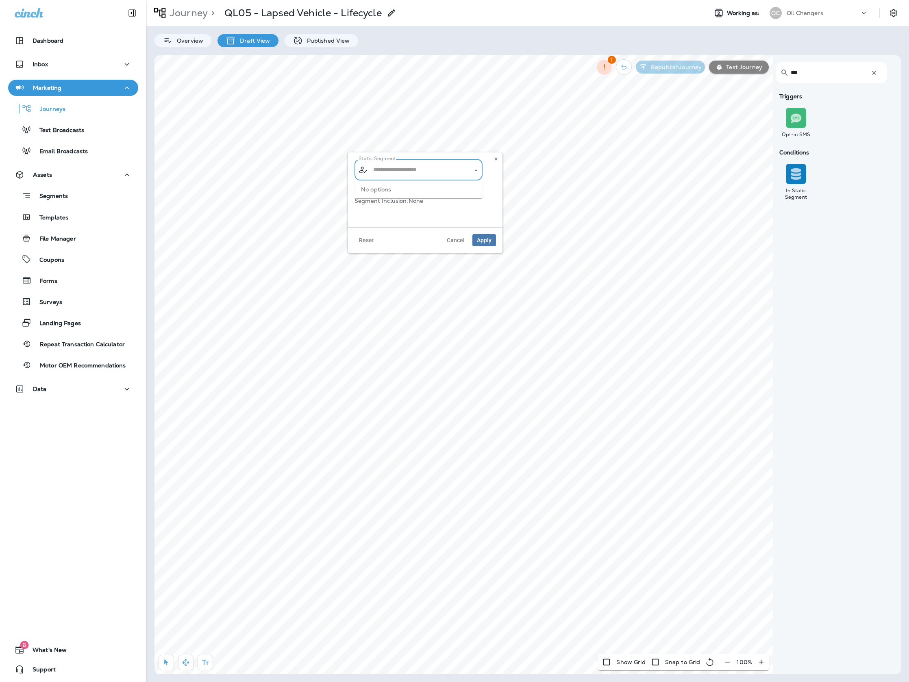
click at [452, 175] on input "text" at bounding box center [418, 170] width 95 height 14
type input "**********"
click at [499, 160] on button at bounding box center [495, 158] width 9 height 9
click at [425, 171] on input "text" at bounding box center [418, 170] width 95 height 14
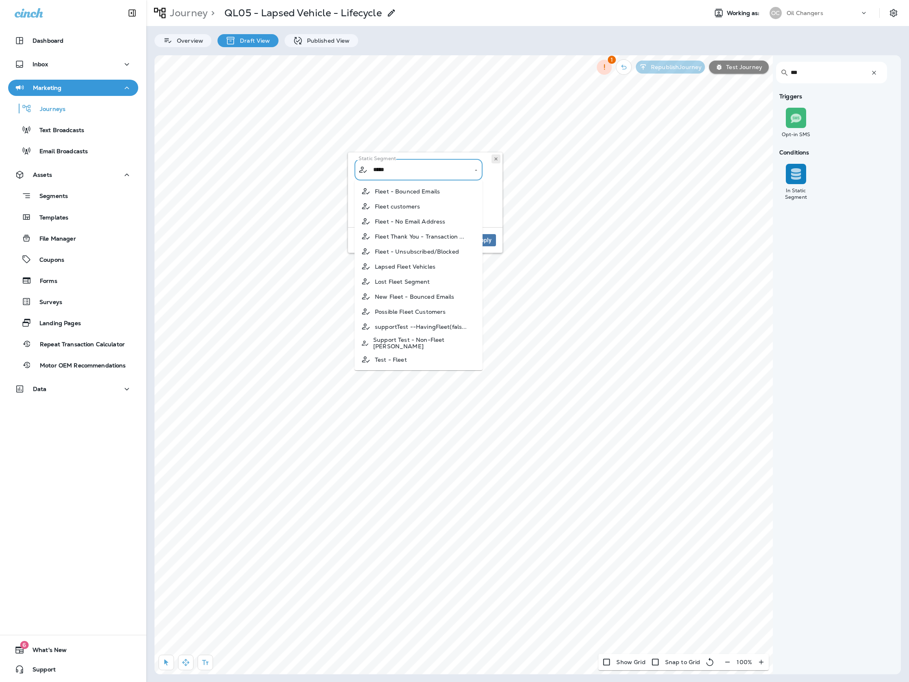
type input "*****"
click at [492, 158] on button at bounding box center [495, 158] width 9 height 9
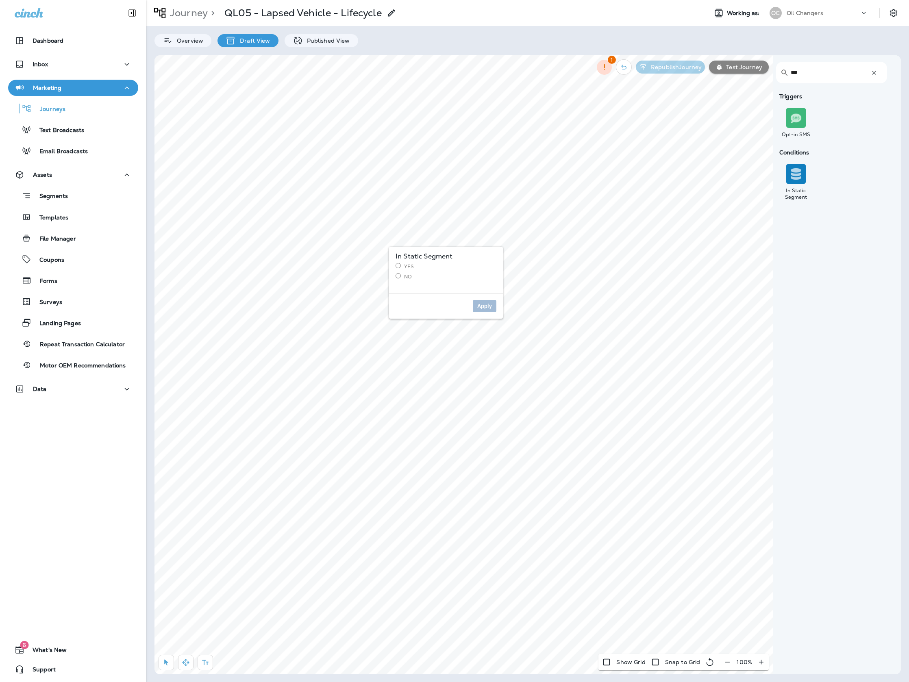
drag, startPoint x: 403, startPoint y: 280, endPoint x: 430, endPoint y: 280, distance: 27.6
click at [403, 280] on label "No" at bounding box center [445, 276] width 101 height 7
click at [483, 304] on span "Apply" at bounding box center [484, 306] width 15 height 6
click at [411, 268] on label "Yes" at bounding box center [445, 266] width 101 height 7
click at [494, 306] on button "Apply" at bounding box center [485, 306] width 24 height 12
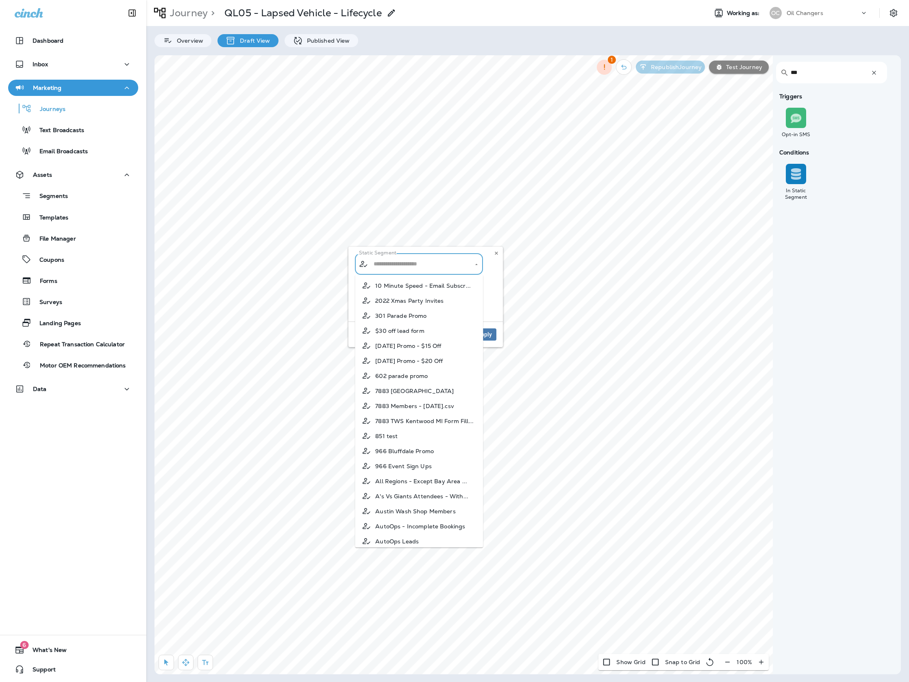
click at [413, 262] on input "text" at bounding box center [418, 264] width 95 height 14
type input "*****"
click at [422, 259] on input "text" at bounding box center [418, 264] width 95 height 14
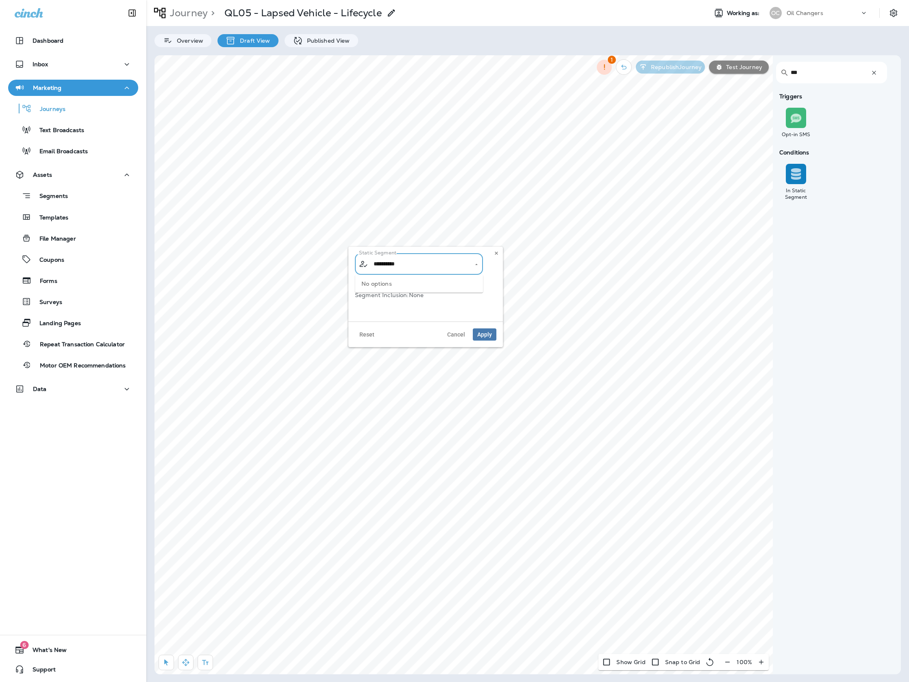
type input "**********"
click at [494, 258] on div "Static Segment ​ ​ Segment Type: Static Segment Inclusion: None" at bounding box center [425, 280] width 141 height 55
click at [494, 256] on button at bounding box center [496, 253] width 9 height 9
click at [813, 76] on input "**" at bounding box center [826, 73] width 73 height 22
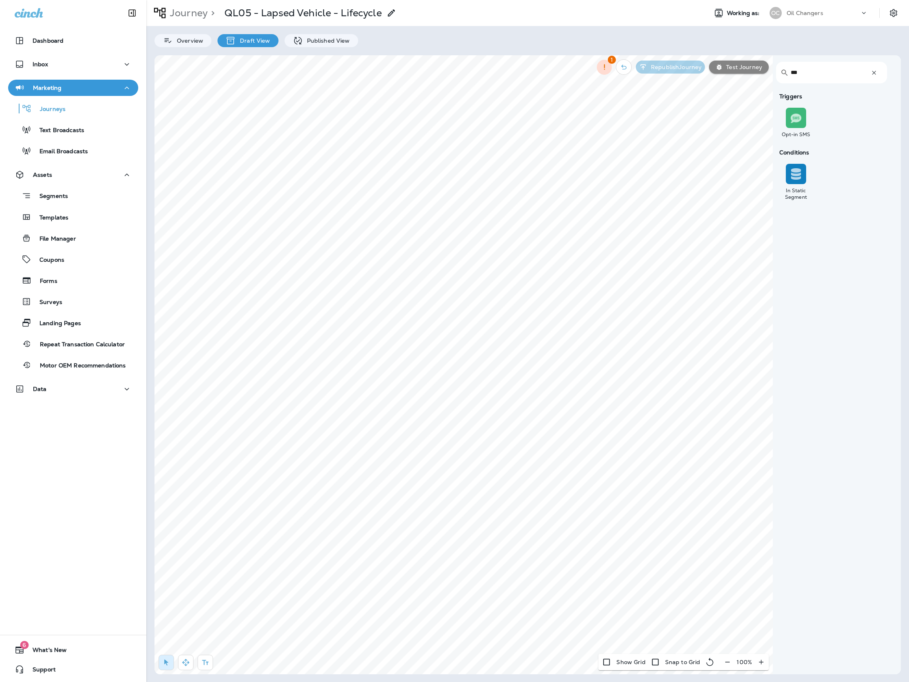
click at [813, 76] on input "**" at bounding box center [826, 73] width 73 height 22
type input "*****"
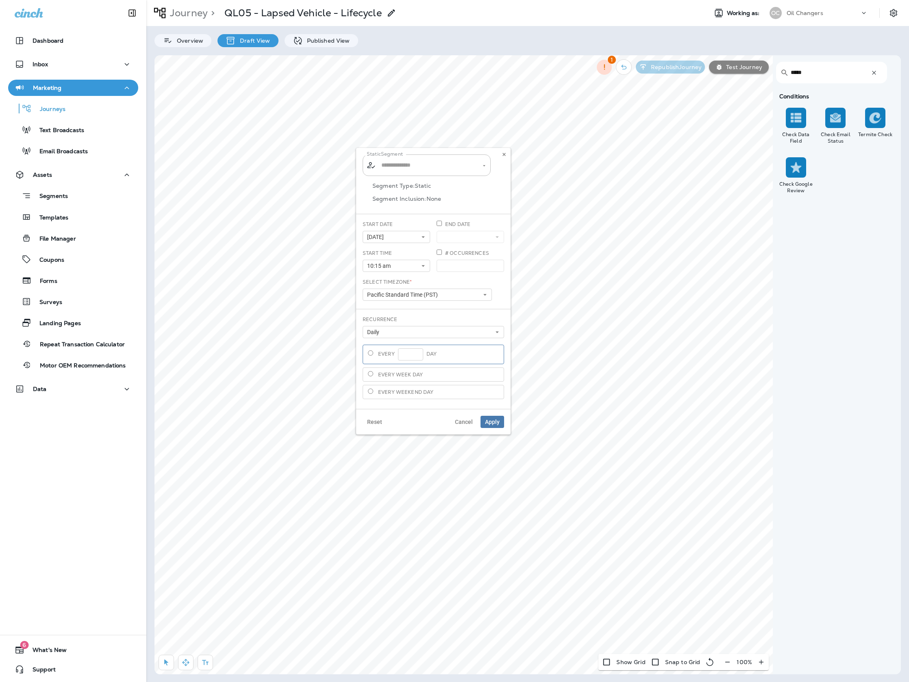
type input "**********"
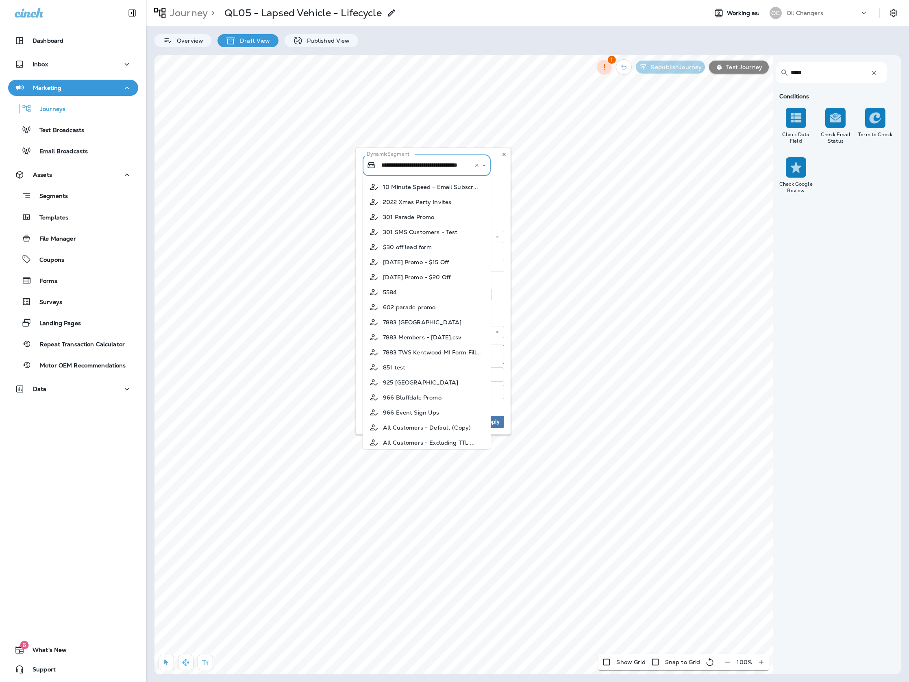
click at [442, 165] on input "**********" at bounding box center [421, 165] width 85 height 14
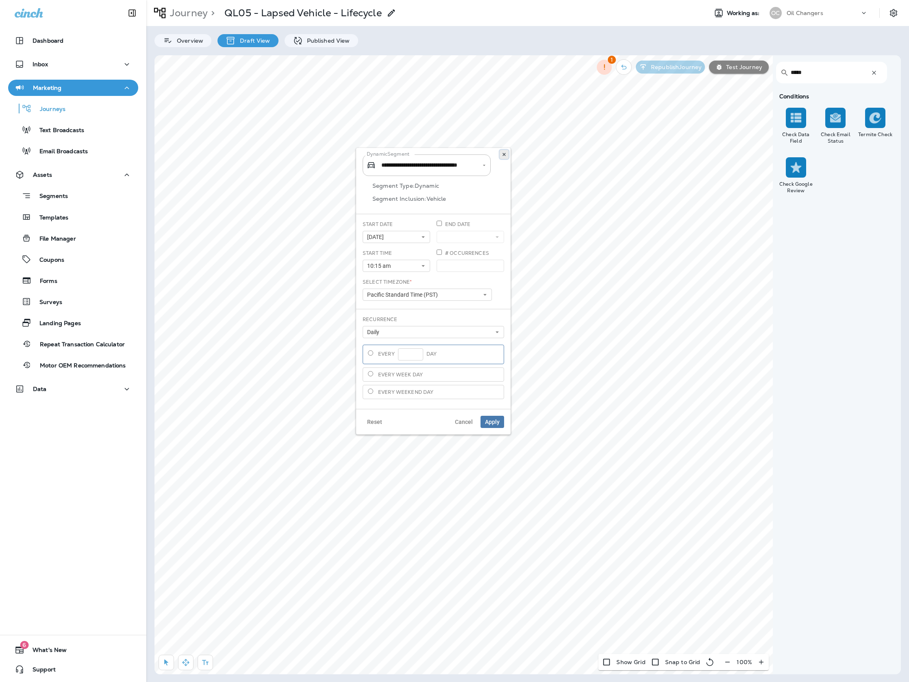
click at [502, 154] on icon at bounding box center [503, 154] width 5 height 5
click at [325, 45] on div "Published View" at bounding box center [321, 40] width 74 height 13
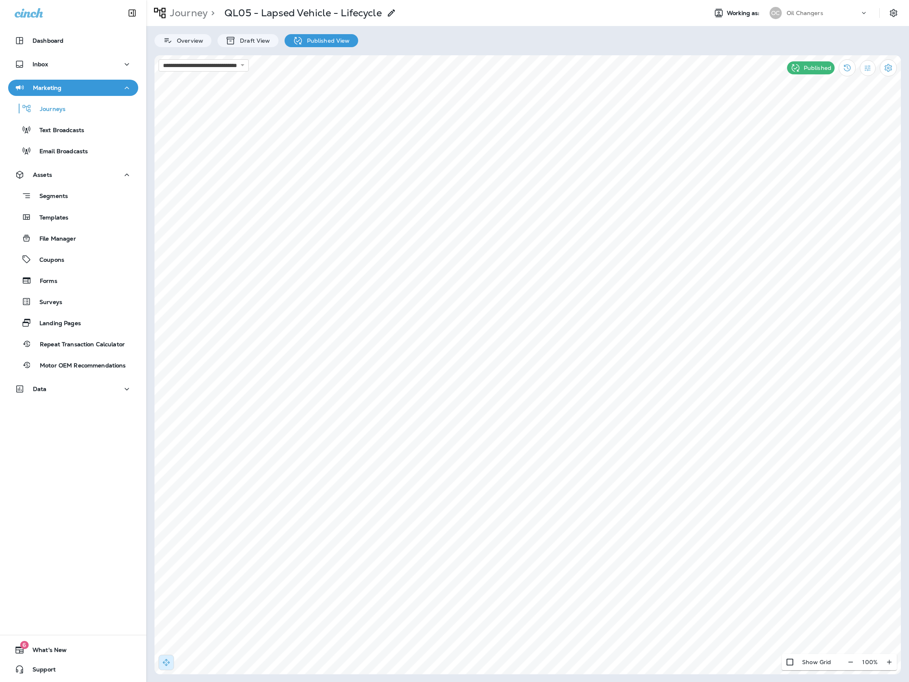
select select "*"
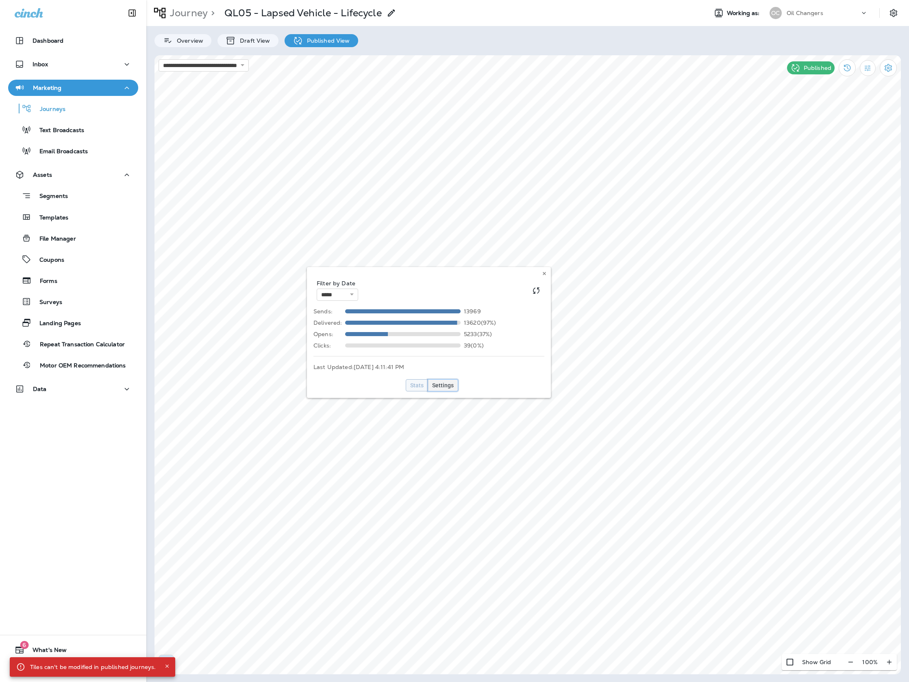
click at [444, 385] on span "Settings" at bounding box center [443, 385] width 22 height 6
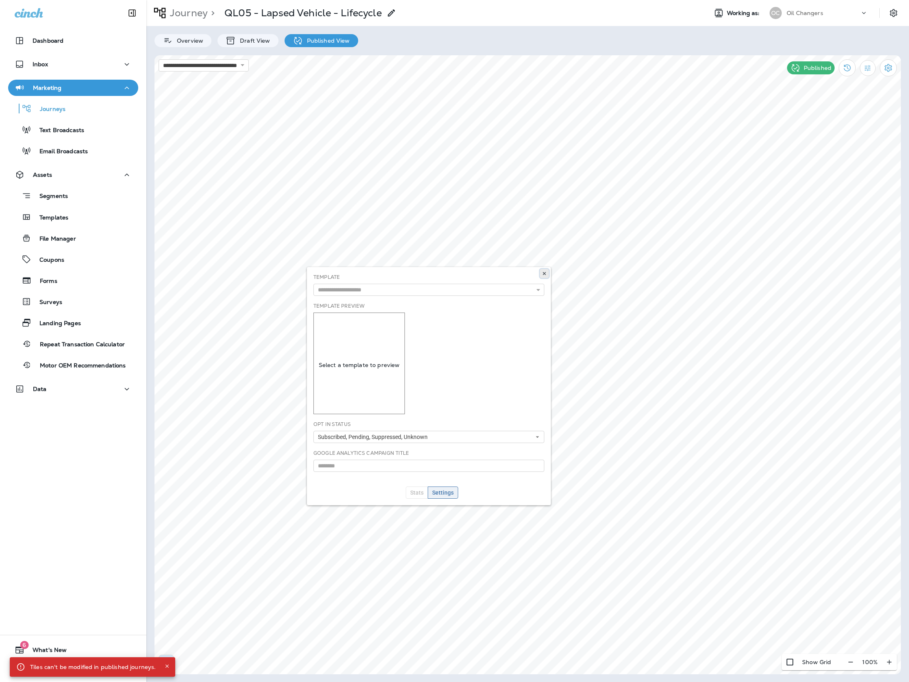
click at [546, 272] on icon at bounding box center [544, 273] width 5 height 5
select select "*"
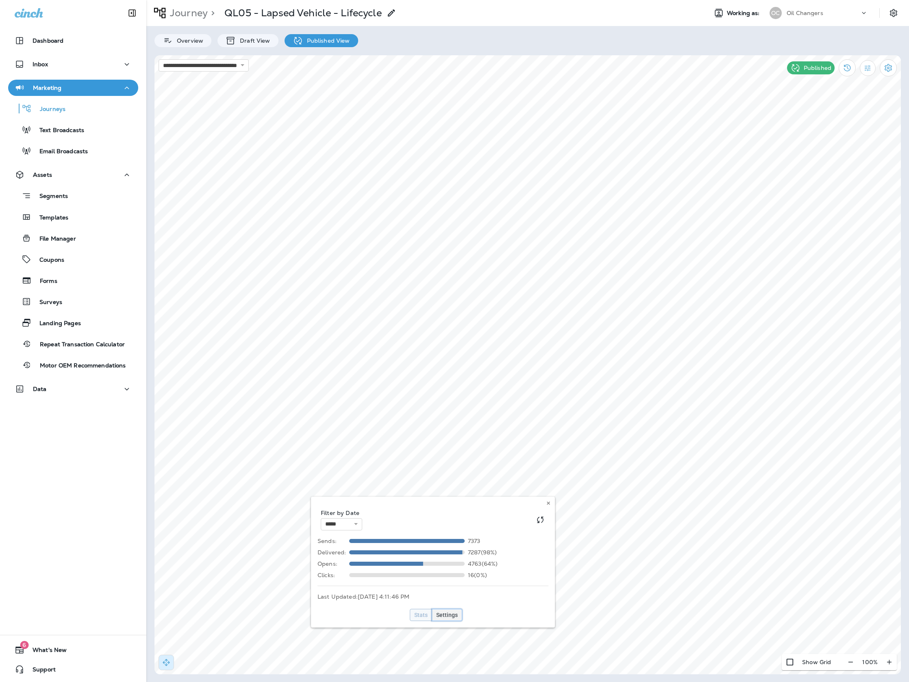
click at [450, 615] on span "Settings" at bounding box center [447, 615] width 22 height 6
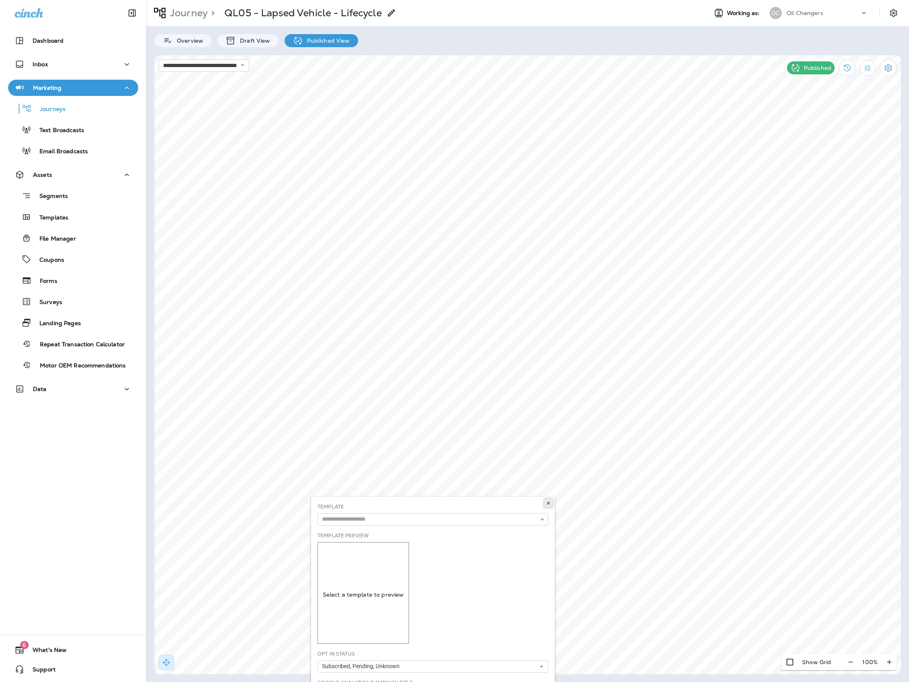
click at [547, 506] on button at bounding box center [548, 503] width 9 height 9
select select "*"
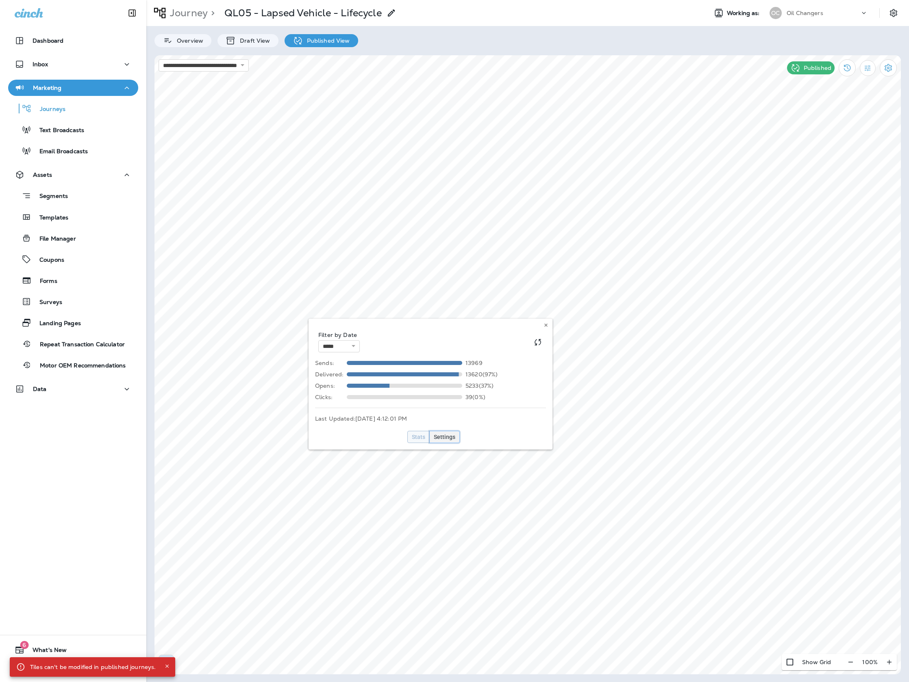
click at [437, 435] on span "Settings" at bounding box center [445, 437] width 22 height 6
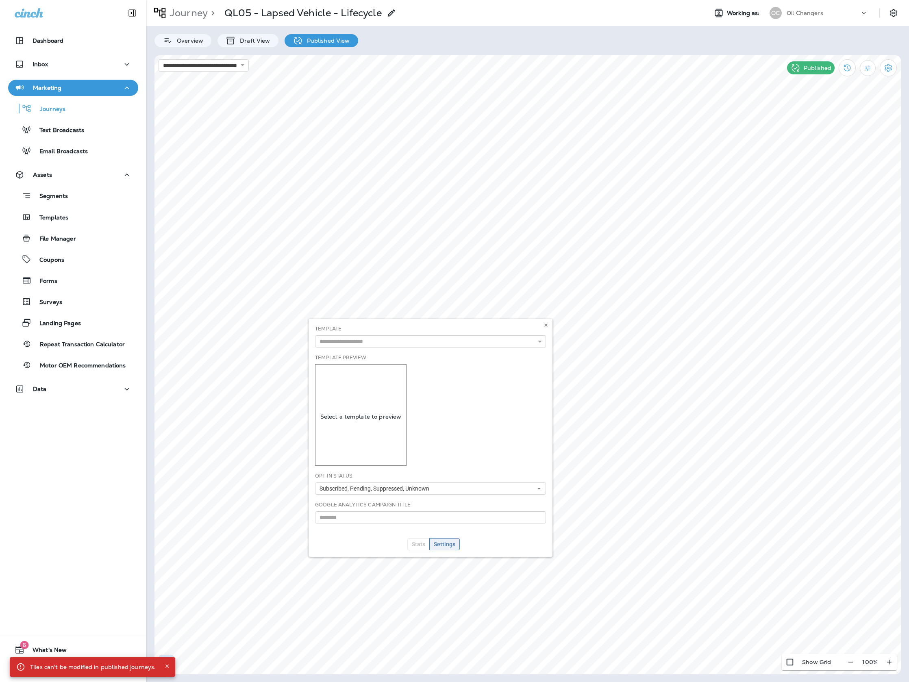
click at [380, 421] on div "Template Template Preview Select a template to preview Opt In Status Subscribed…" at bounding box center [430, 438] width 244 height 238
click at [380, 418] on div "Template 120,000 Reviews - Leave a Google review 120,000 Reviews - Leave a Yelp…" at bounding box center [430, 438] width 244 height 238
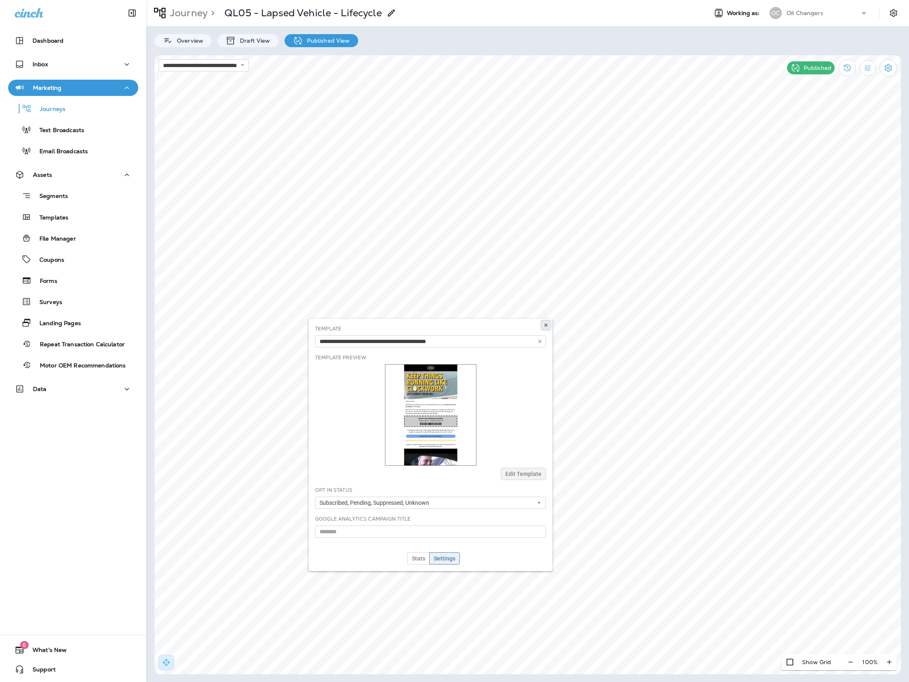
click at [544, 325] on icon at bounding box center [545, 325] width 5 height 5
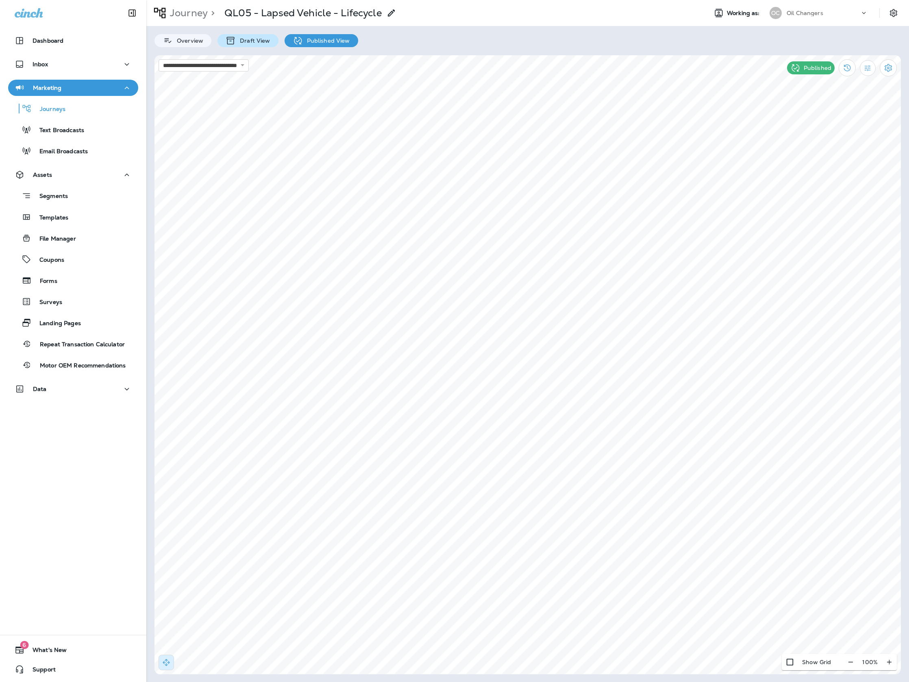
click at [245, 40] on p "Draft View" at bounding box center [253, 40] width 34 height 7
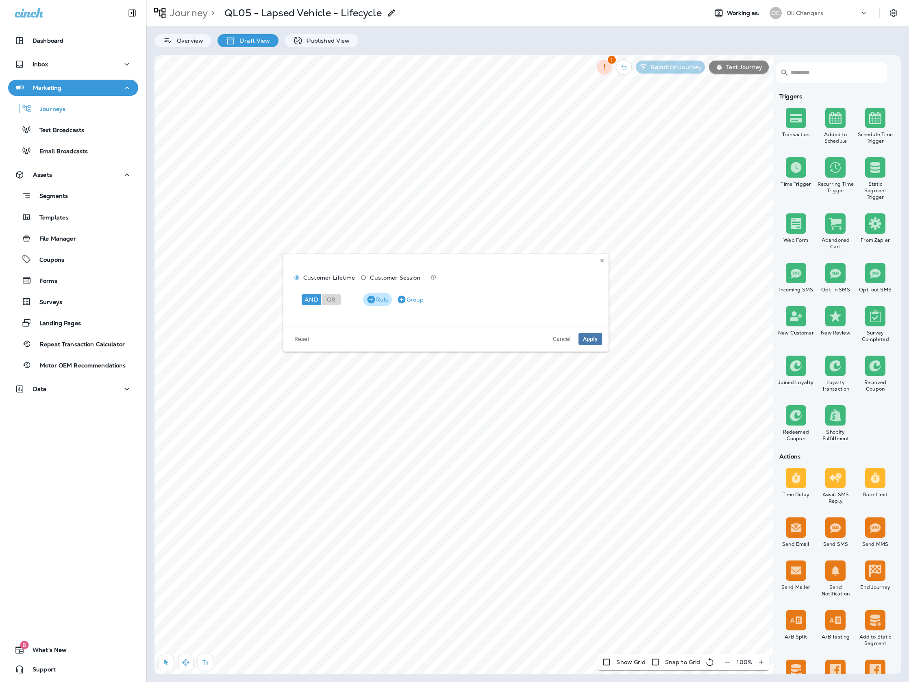
click at [380, 303] on button "Rule" at bounding box center [377, 299] width 29 height 13
click at [350, 318] on icon at bounding box center [352, 321] width 8 height 8
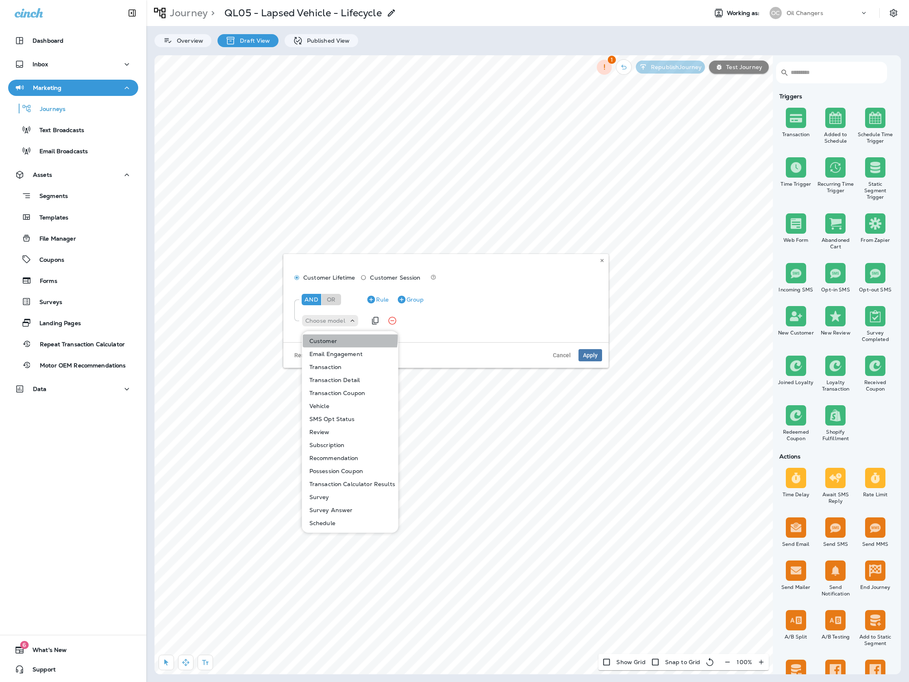
drag, startPoint x: 338, startPoint y: 338, endPoint x: 362, endPoint y: 328, distance: 25.9
click at [338, 337] on button "Customer" at bounding box center [350, 340] width 95 height 13
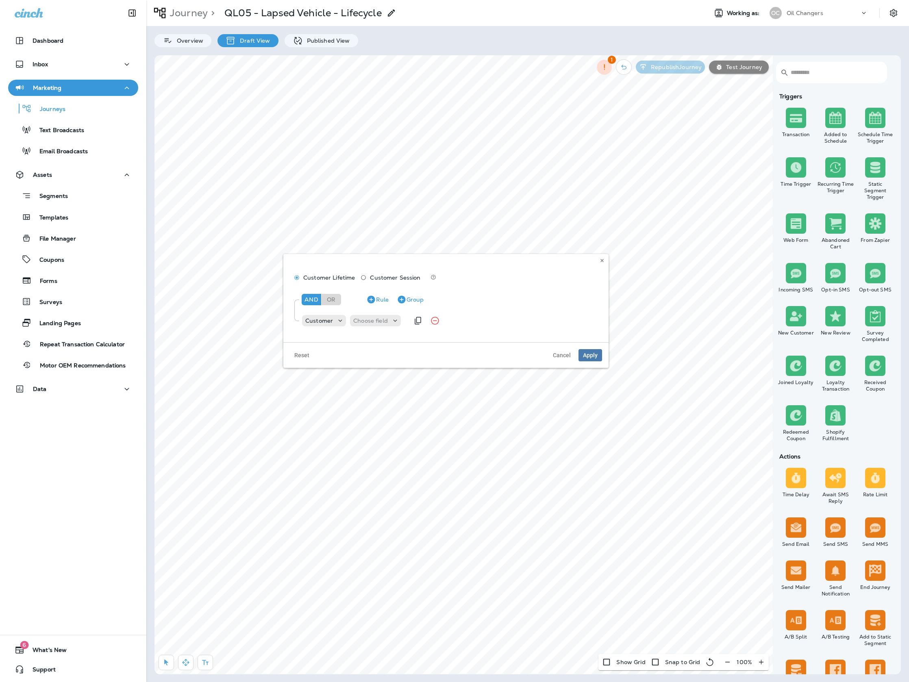
click at [380, 327] on div "Customer Choose field" at bounding box center [355, 320] width 108 height 16
click at [381, 323] on p "Choose field" at bounding box center [370, 320] width 35 height 7
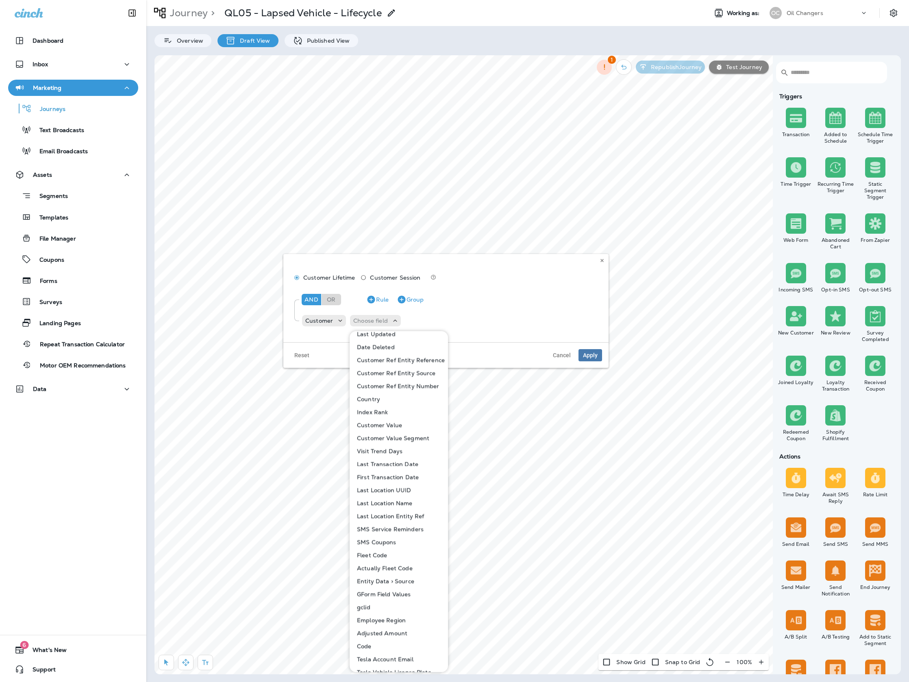
click at [398, 419] on div "First Name Last Name Phone Email Address 1 Address 2 City State Zip Code Loyalt…" at bounding box center [398, 385] width 98 height 663
click at [402, 549] on button "Fleet Code" at bounding box center [399, 553] width 98 height 13
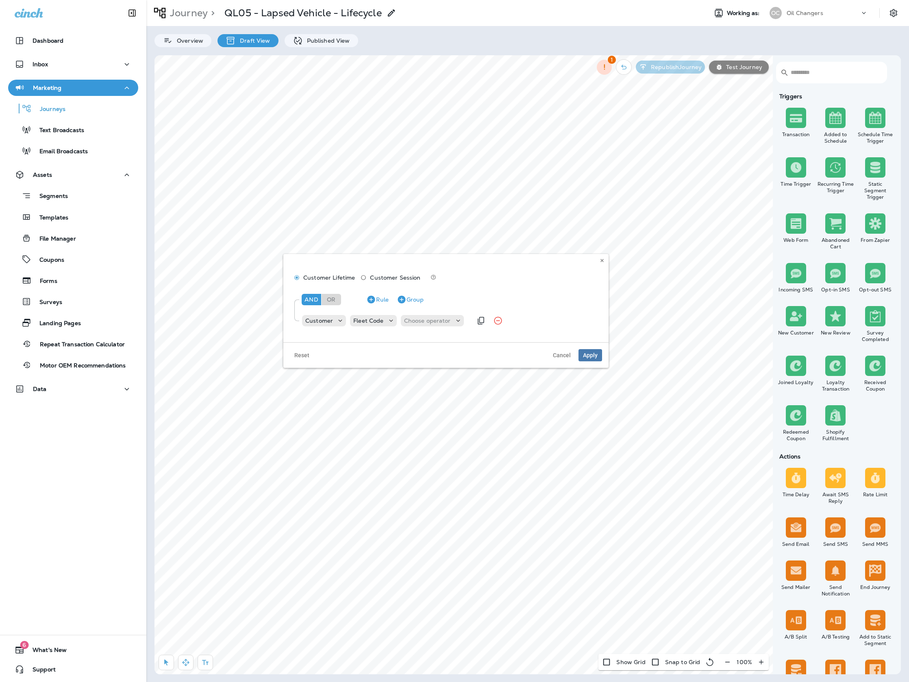
click at [431, 313] on div "Customer Fleet Code Choose operator" at bounding box center [386, 320] width 171 height 16
click at [431, 317] on p "Choose operator" at bounding box center [427, 320] width 47 height 7
click at [428, 481] on p "not in list" at bounding box center [419, 484] width 30 height 7
click at [464, 317] on p "Choose query type" at bounding box center [476, 320] width 53 height 7
click at [464, 338] on button "Text" at bounding box center [470, 340] width 47 height 13
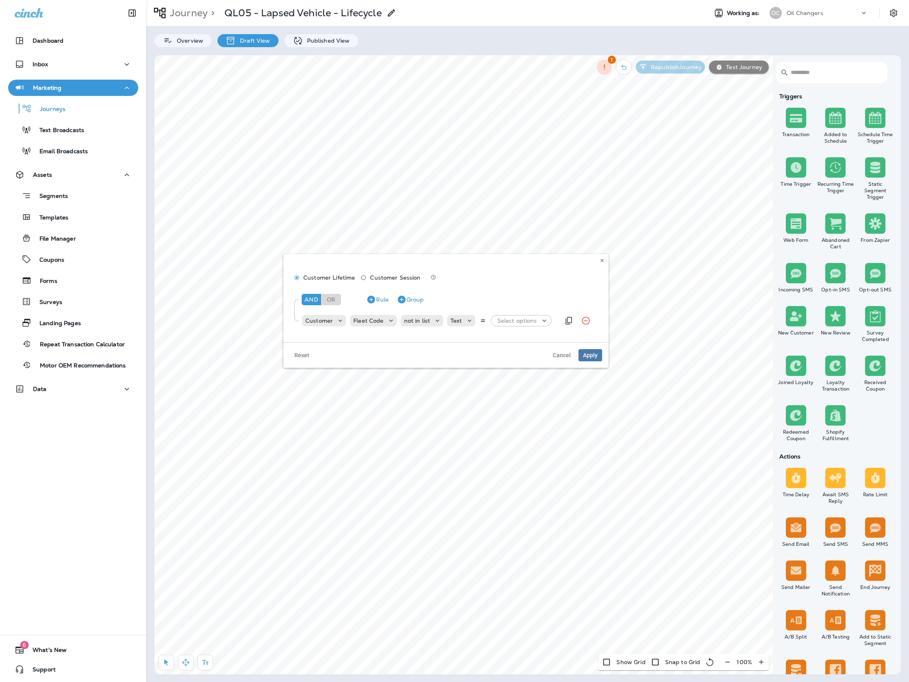
click at [490, 320] on div "Select options" at bounding box center [520, 318] width 61 height 7
click at [532, 303] on input at bounding box center [524, 303] width 65 height 12
type input "****"
click at [561, 302] on icon "button" at bounding box center [566, 303] width 10 height 10
click at [563, 320] on button "Apply" at bounding box center [561, 323] width 26 height 13
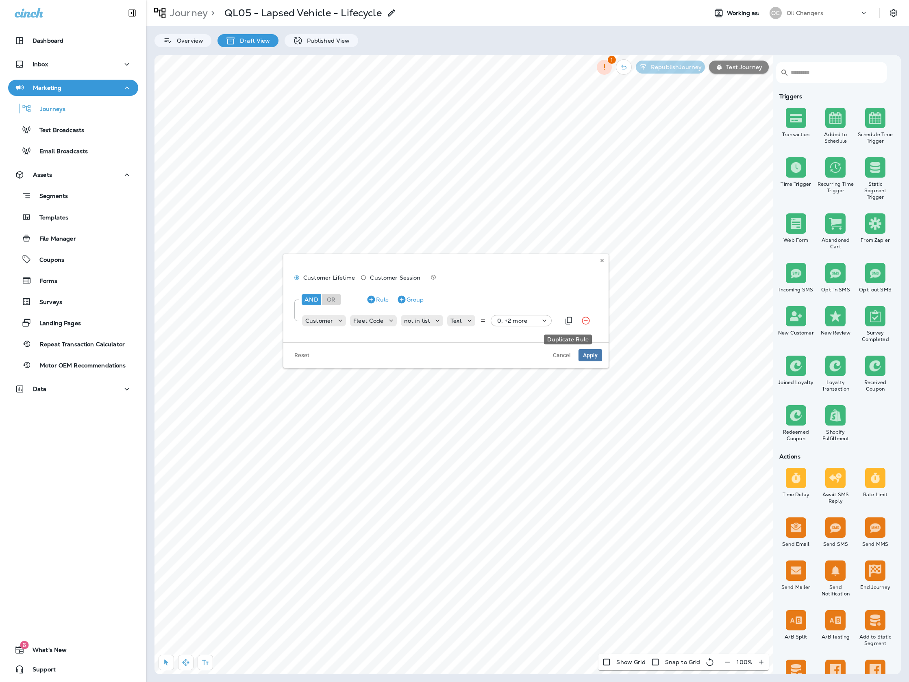
drag, startPoint x: 565, startPoint y: 318, endPoint x: 533, endPoint y: 323, distance: 32.5
click at [564, 319] on icon "Duplicate Rule" at bounding box center [569, 321] width 10 height 10
click at [427, 342] on p "not in list" at bounding box center [417, 340] width 26 height 7
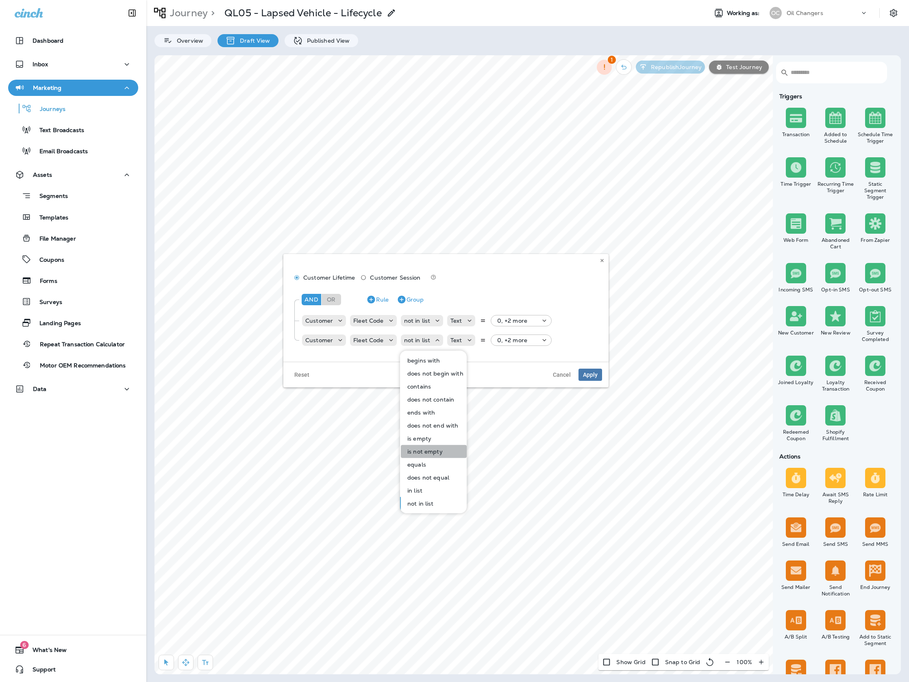
click at [439, 452] on p "is not empty" at bounding box center [423, 451] width 39 height 7
click at [407, 298] on button "Group" at bounding box center [409, 299] width 33 height 13
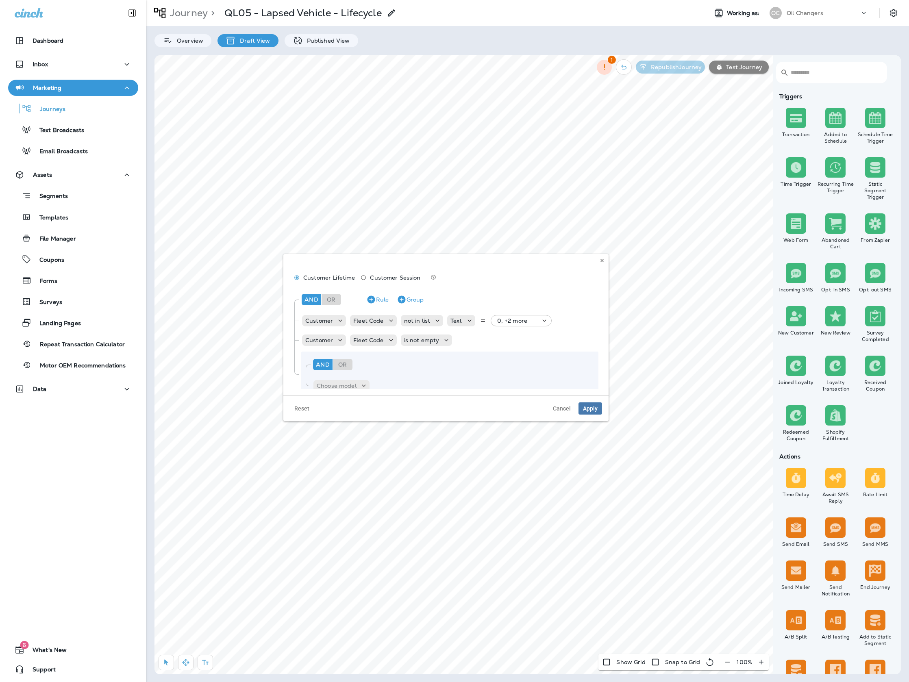
scroll to position [0, 0]
click at [334, 295] on div "Or" at bounding box center [331, 298] width 20 height 11
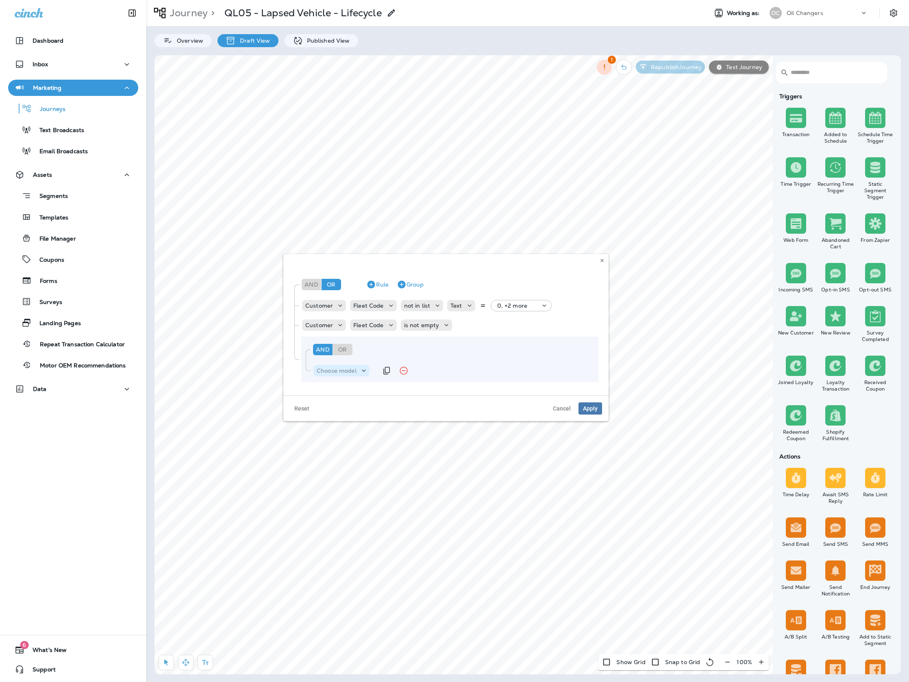
click at [355, 371] on p "Choose model" at bounding box center [337, 370] width 40 height 7
click at [356, 388] on button "Customer" at bounding box center [361, 390] width 95 height 13
click at [388, 371] on p "Choose field" at bounding box center [381, 370] width 35 height 7
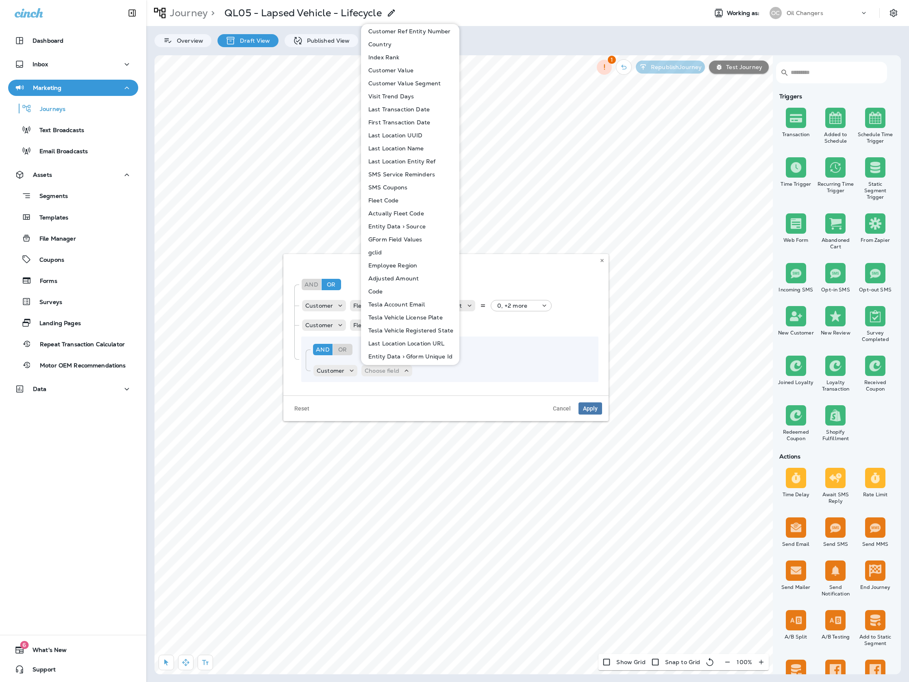
scroll to position [328, 0]
click at [396, 202] on p "Fleet Code" at bounding box center [381, 199] width 33 height 7
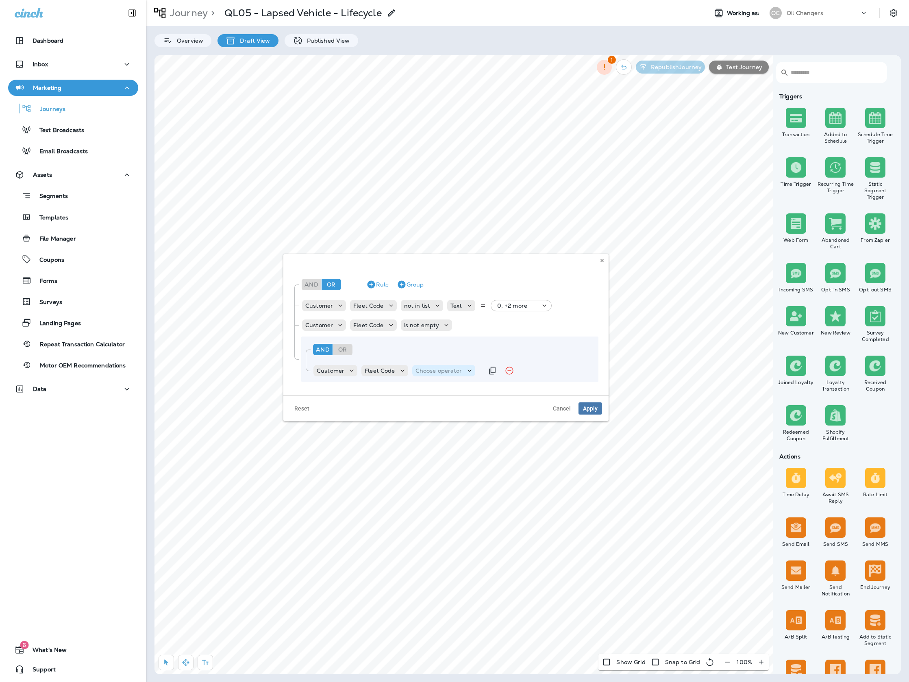
click at [428, 369] on p "Choose operator" at bounding box center [438, 370] width 47 height 7
click at [442, 534] on p "not in list" at bounding box center [430, 533] width 30 height 7
click at [485, 369] on p "Choose query type" at bounding box center [488, 370] width 53 height 7
click at [482, 393] on button "Text" at bounding box center [481, 390] width 47 height 13
click at [504, 365] on div "Select options" at bounding box center [525, 370] width 61 height 11
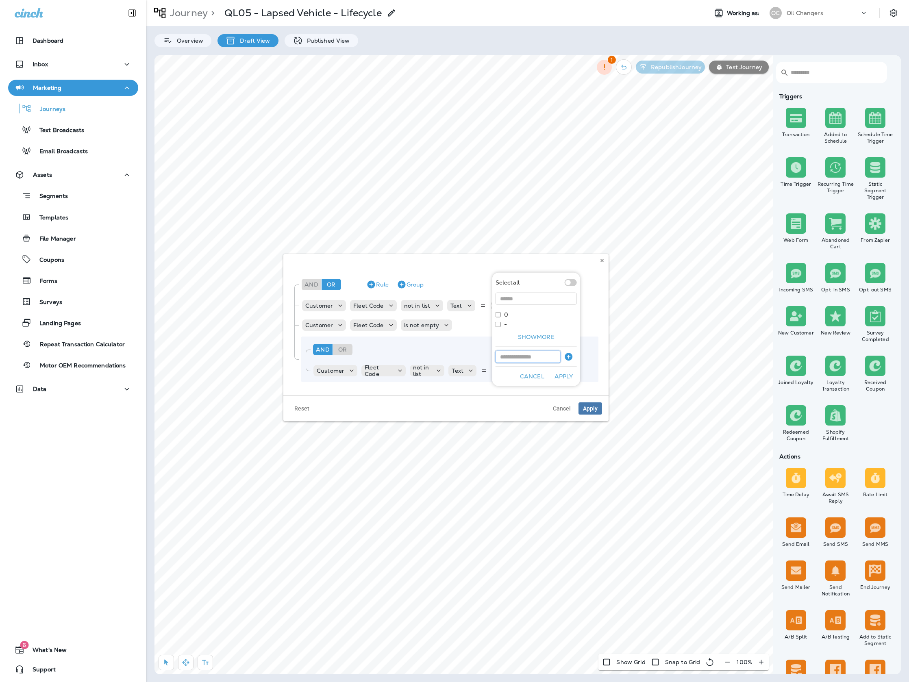
click at [507, 351] on input at bounding box center [527, 357] width 65 height 12
type input "****"
click at [566, 358] on icon "button" at bounding box center [568, 357] width 8 height 8
click at [566, 373] on button "Apply" at bounding box center [564, 376] width 26 height 13
click at [406, 283] on button "Group" at bounding box center [409, 284] width 33 height 13
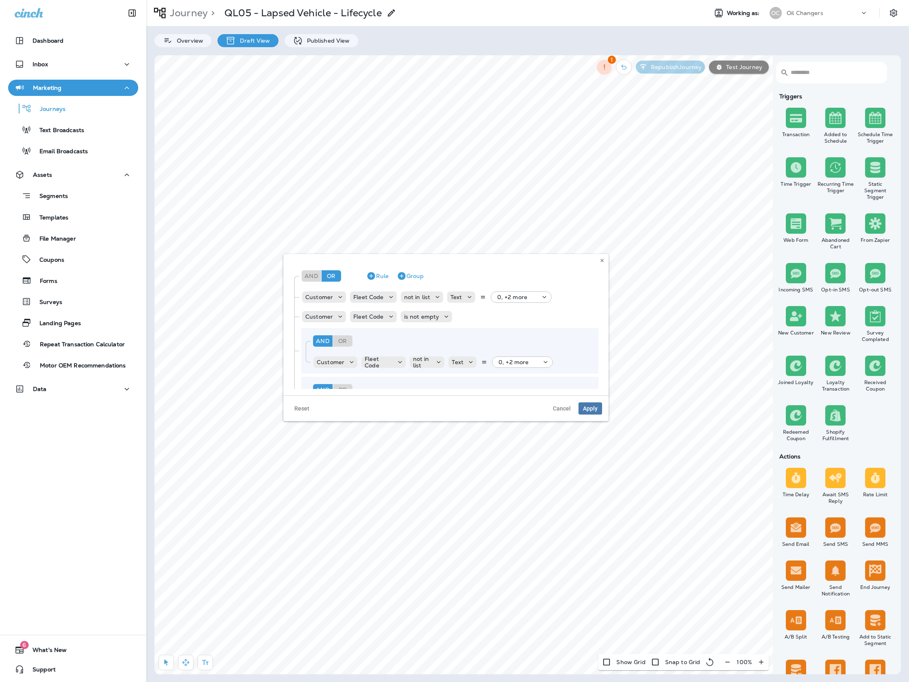
scroll to position [0, 0]
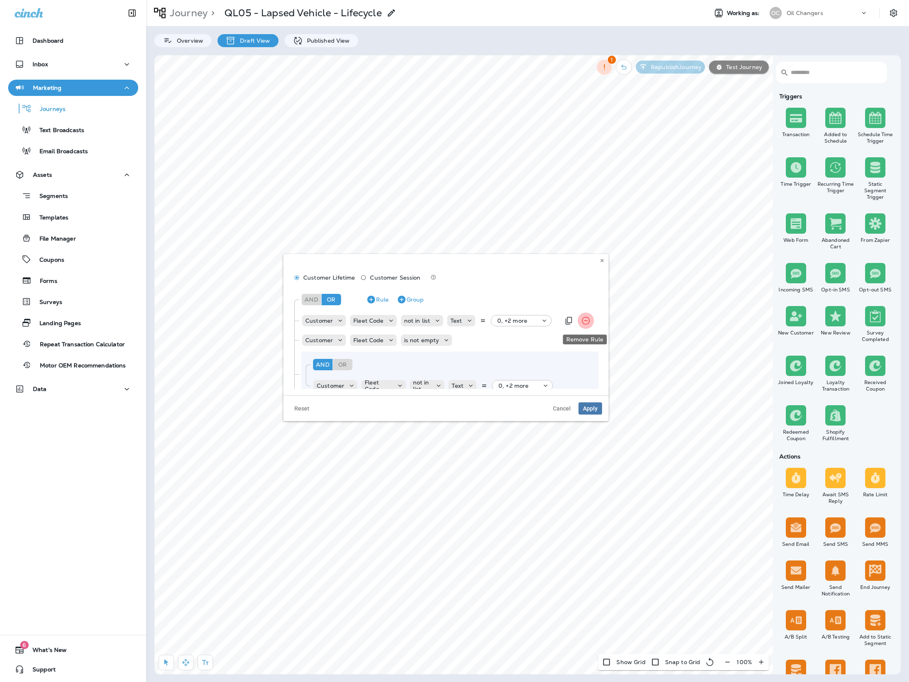
click at [582, 317] on icon "Remove Rule" at bounding box center [585, 321] width 8 height 8
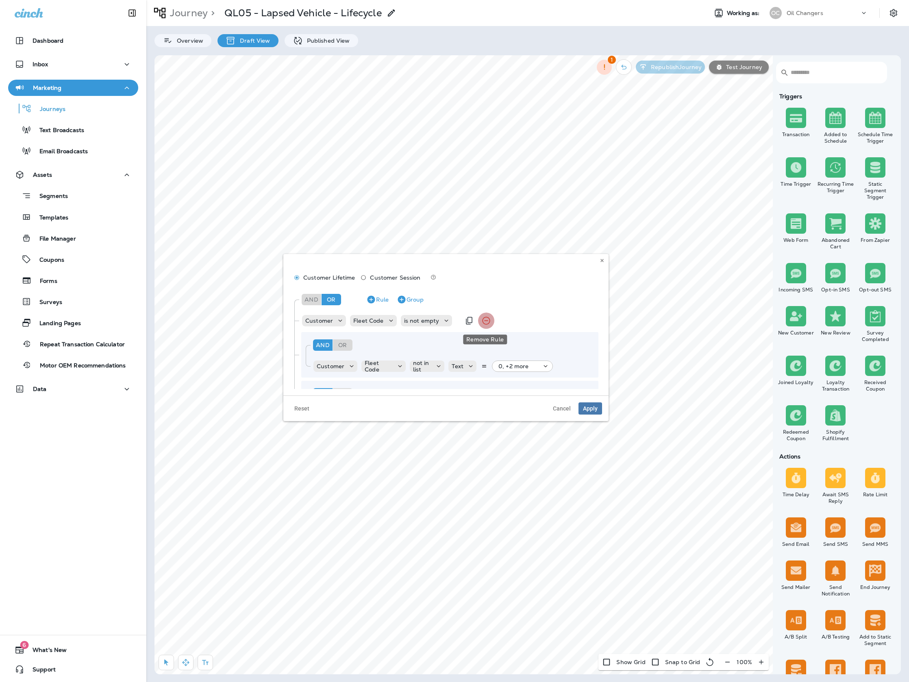
click at [484, 323] on icon "Remove Rule" at bounding box center [486, 321] width 10 height 10
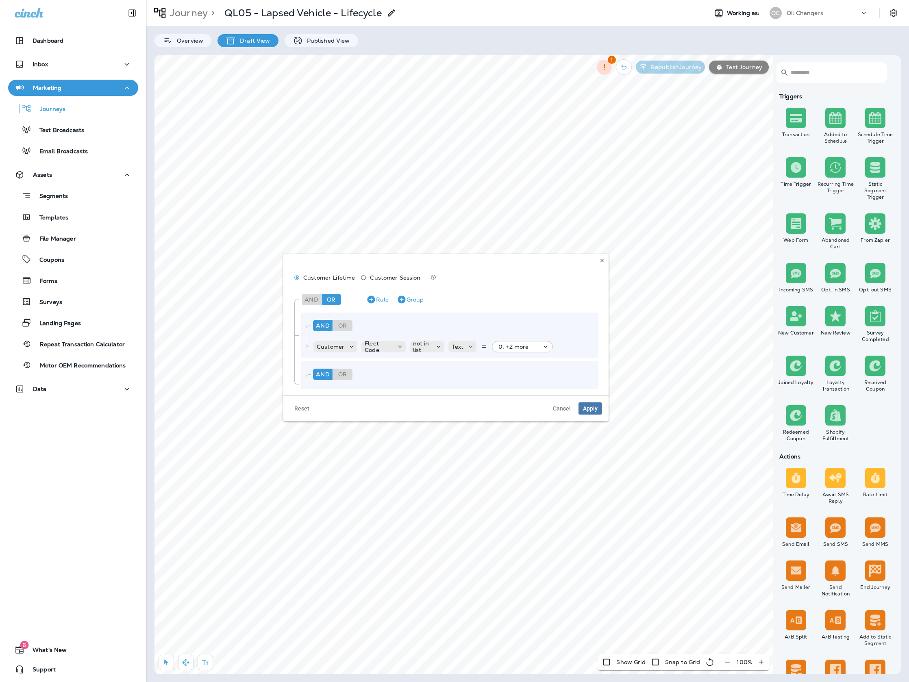
scroll to position [25, 0]
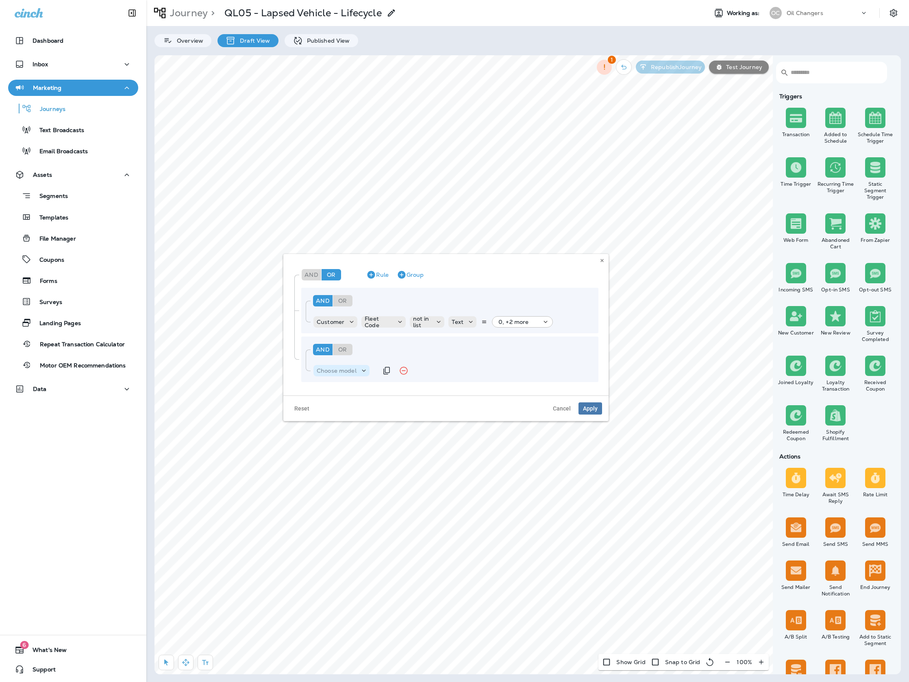
click at [347, 368] on p "Choose model" at bounding box center [337, 370] width 40 height 7
click at [353, 390] on button "Customer" at bounding box center [361, 390] width 95 height 13
click at [382, 375] on div "Choose field" at bounding box center [386, 370] width 51 height 11
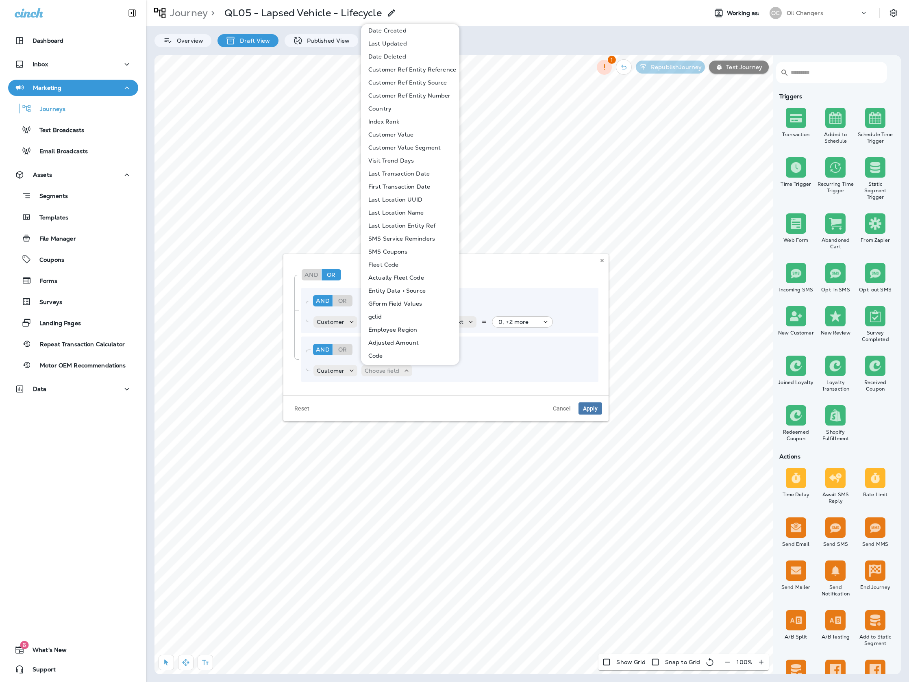
scroll to position [328, 0]
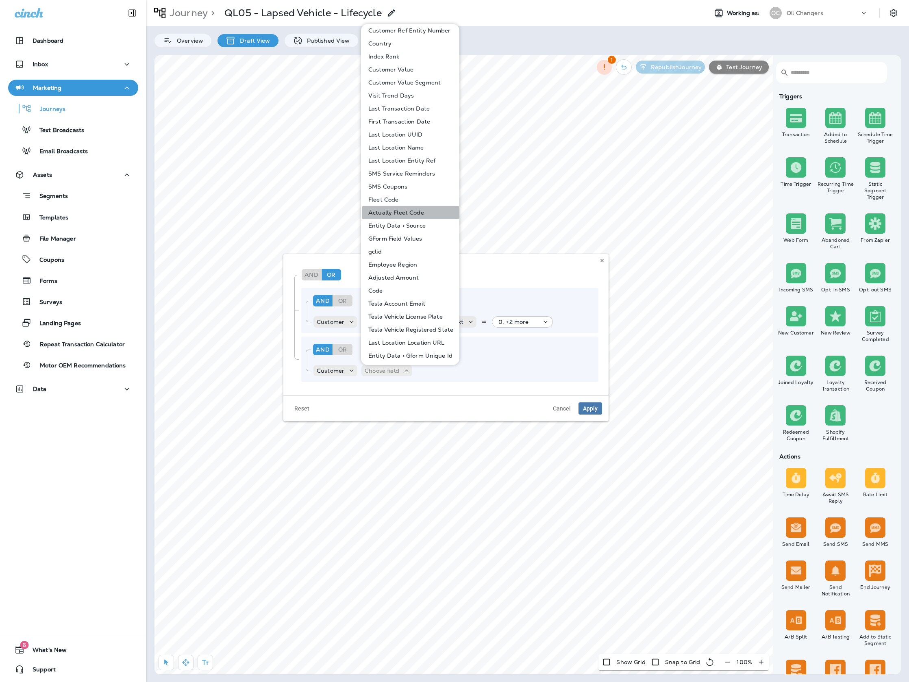
click at [414, 213] on p "Actually Fleet Code" at bounding box center [394, 212] width 59 height 7
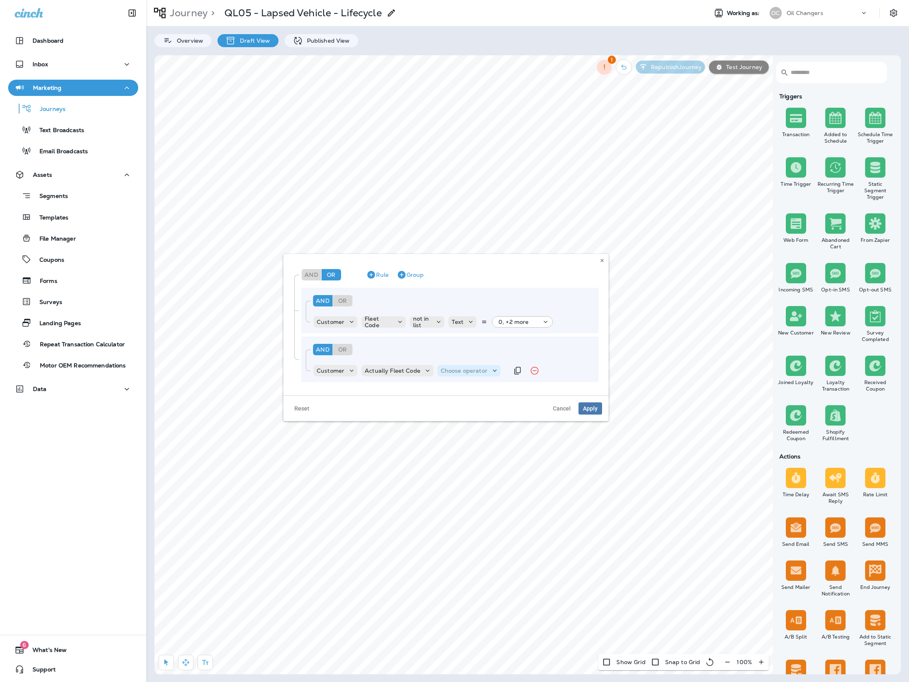
click at [454, 369] on p "Choose operator" at bounding box center [463, 370] width 47 height 7
click at [466, 534] on p "not in list" at bounding box center [455, 533] width 30 height 7
click at [497, 365] on div "Choose query type" at bounding box center [517, 370] width 69 height 11
drag, startPoint x: 503, startPoint y: 388, endPoint x: 510, endPoint y: 378, distance: 12.0
click at [503, 388] on button "Text" at bounding box center [506, 390] width 47 height 13
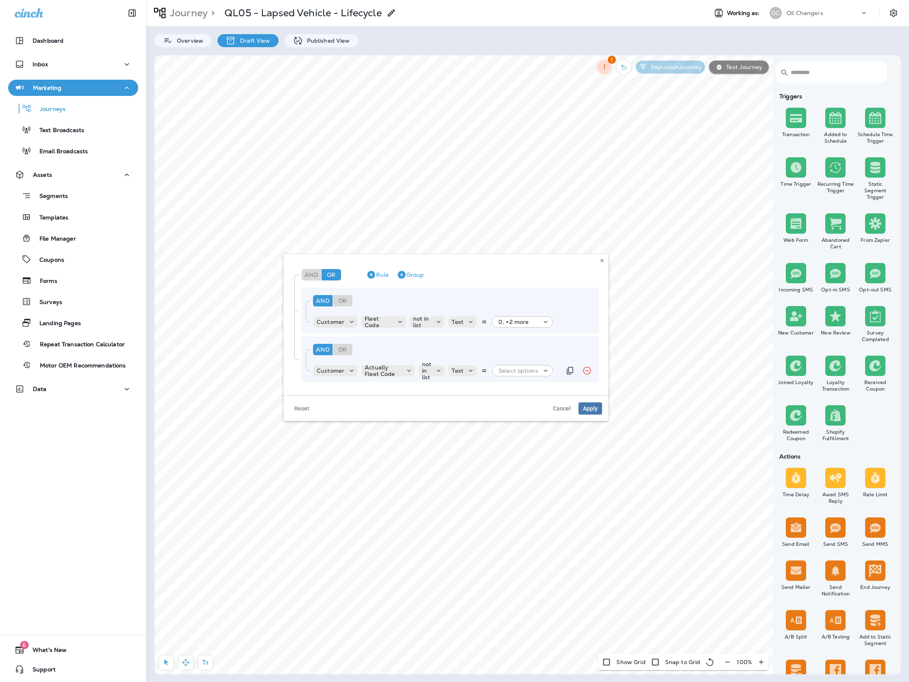
click at [536, 371] on p "Select options" at bounding box center [518, 370] width 40 height 7
click at [513, 355] on input at bounding box center [527, 357] width 65 height 12
type input "****"
click at [568, 357] on icon "button" at bounding box center [569, 357] width 10 height 10
click at [563, 375] on button "Apply" at bounding box center [564, 376] width 26 height 13
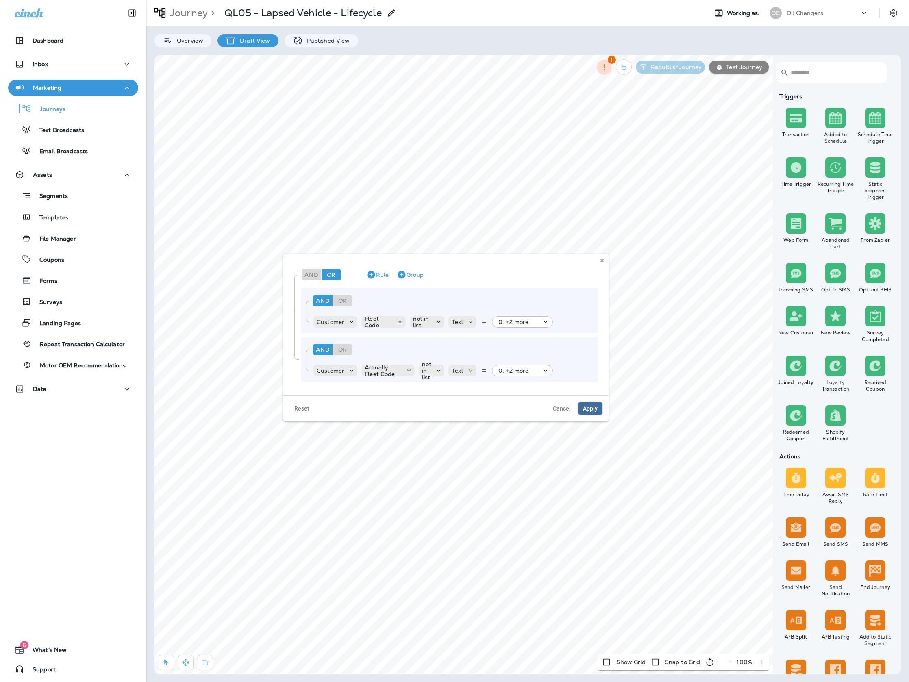
click at [593, 410] on span "Apply" at bounding box center [590, 409] width 15 height 6
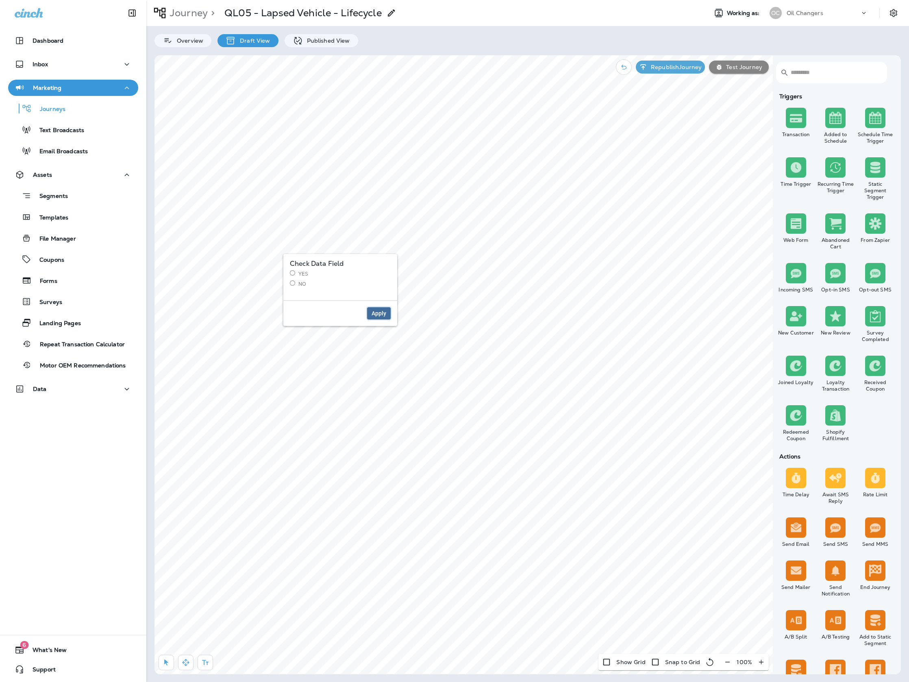
click at [379, 314] on span "Apply" at bounding box center [378, 313] width 15 height 6
click at [311, 276] on label "Yes" at bounding box center [340, 273] width 101 height 7
drag, startPoint x: 301, startPoint y: 283, endPoint x: 338, endPoint y: 290, distance: 38.1
click at [301, 283] on label "No" at bounding box center [340, 283] width 101 height 7
click at [380, 311] on span "Apply" at bounding box center [378, 313] width 15 height 6
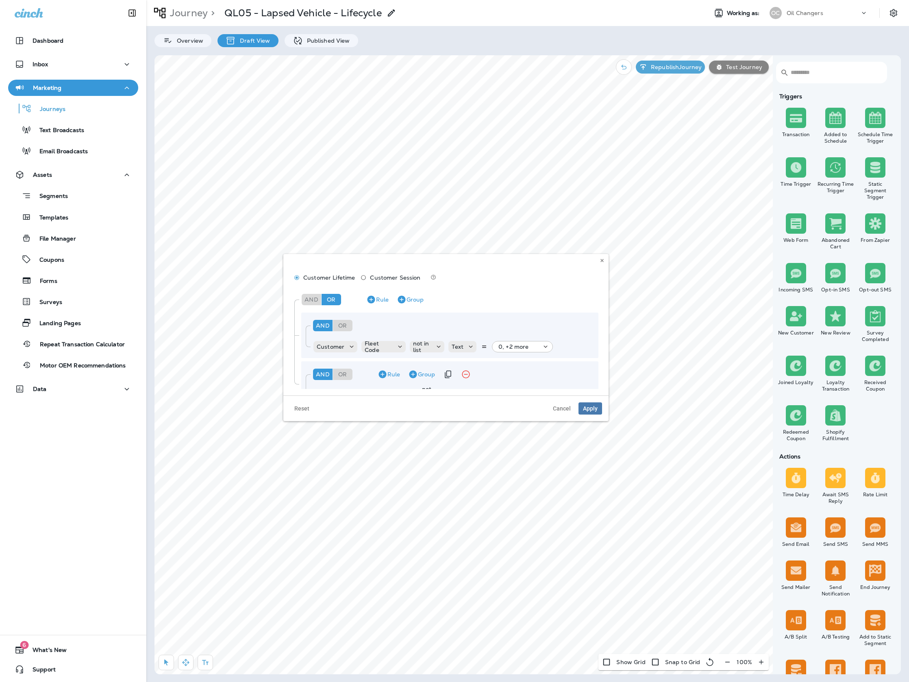
scroll to position [25, 0]
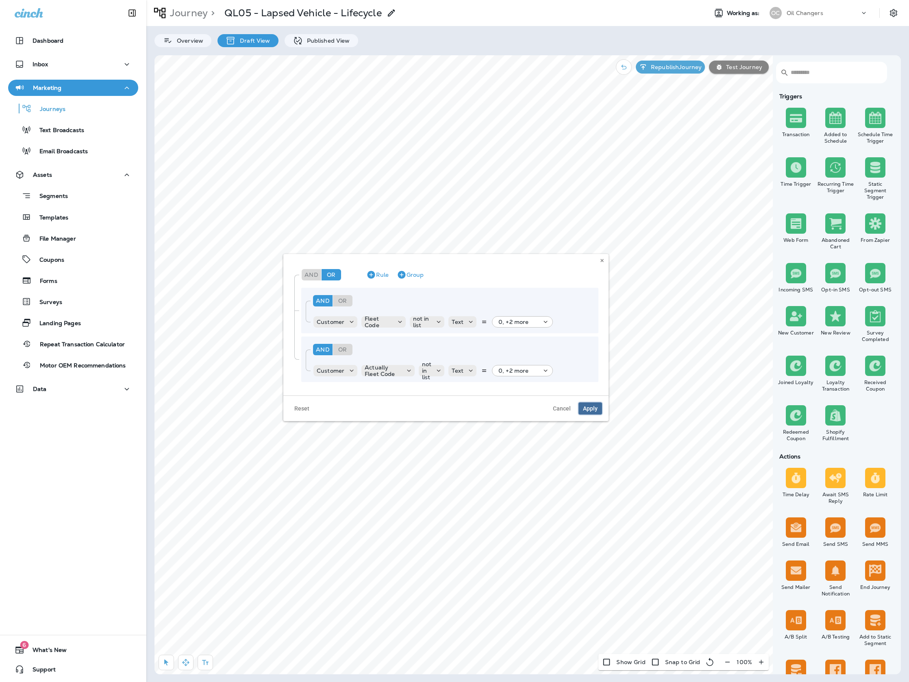
click at [592, 411] on span "Apply" at bounding box center [590, 409] width 15 height 6
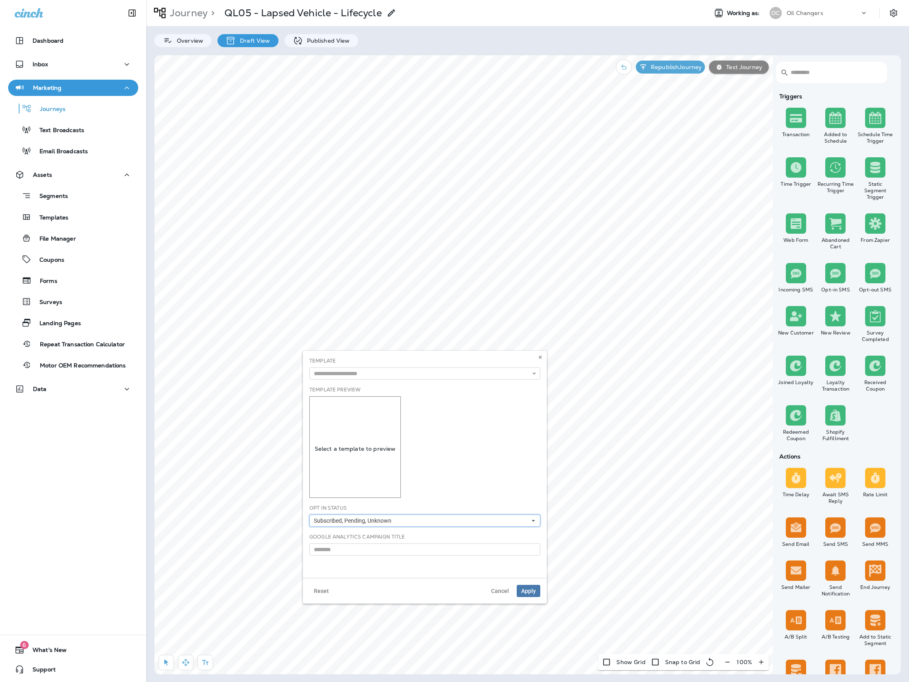
drag, startPoint x: 434, startPoint y: 520, endPoint x: 431, endPoint y: 527, distance: 7.6
click at [434, 520] on button "Subscribed, Pending, Unknown" at bounding box center [424, 520] width 231 height 12
click at [412, 560] on div "Unknown" at bounding box center [418, 563] width 213 height 7
click at [482, 559] on ul "Subscribed Pending Suppressed Unknown" at bounding box center [424, 548] width 231 height 43
click at [488, 569] on div "Template 120,000 Reviews - Leave a Google review 120,000 Reviews - Leave a Yelp…" at bounding box center [425, 464] width 244 height 227
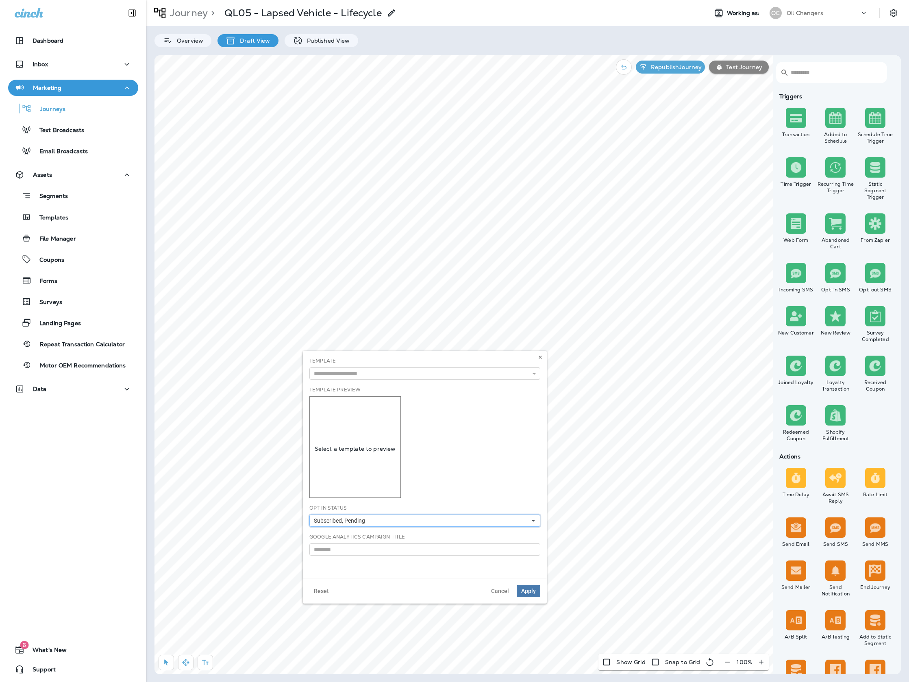
click at [495, 522] on button "Subscribed, Pending" at bounding box center [424, 520] width 231 height 12
click at [497, 519] on button "Subscribed, Pending" at bounding box center [424, 520] width 231 height 12
drag, startPoint x: 503, startPoint y: 518, endPoint x: 504, endPoint y: 544, distance: 25.6
click at [502, 520] on button "Subscribed, Pending" at bounding box center [424, 520] width 231 height 12
drag, startPoint x: 507, startPoint y: 552, endPoint x: 508, endPoint y: 557, distance: 4.9
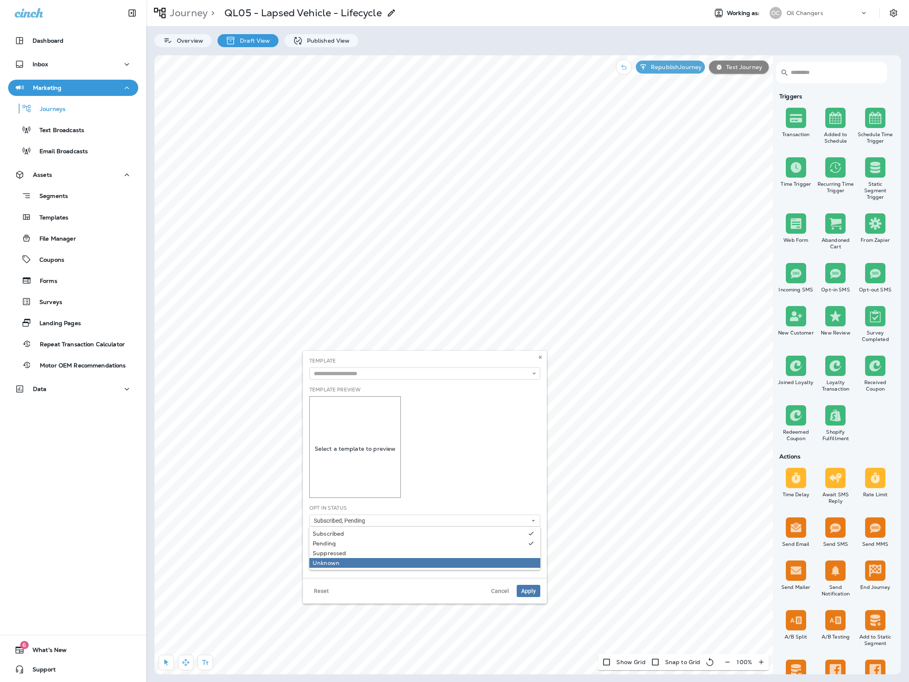
click at [507, 553] on div "Suppressed" at bounding box center [424, 553] width 224 height 7
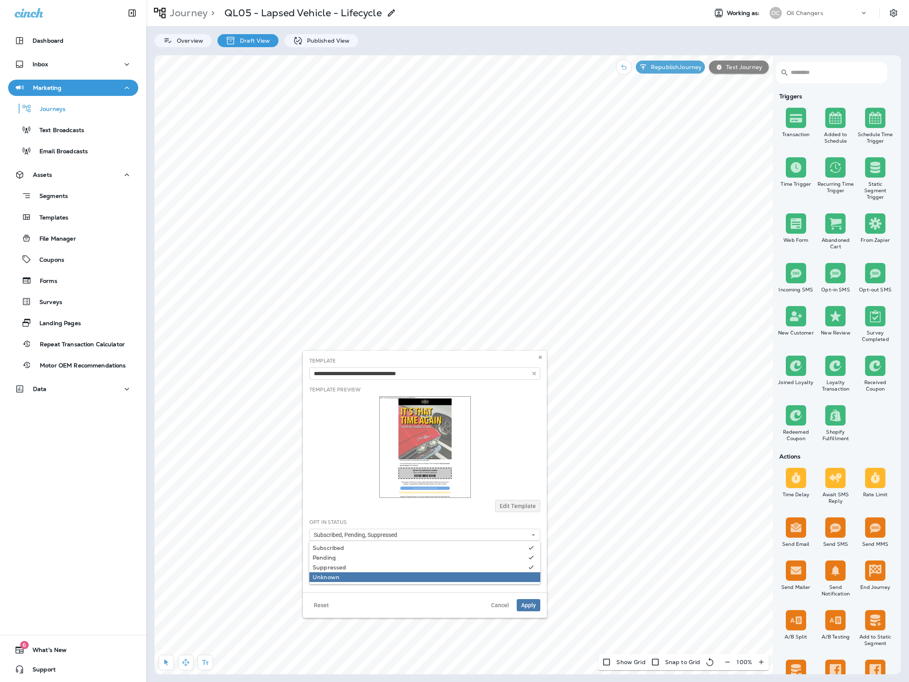
click at [490, 575] on div "Unknown" at bounding box center [424, 577] width 224 height 7
click at [538, 605] on button "Apply" at bounding box center [528, 605] width 24 height 12
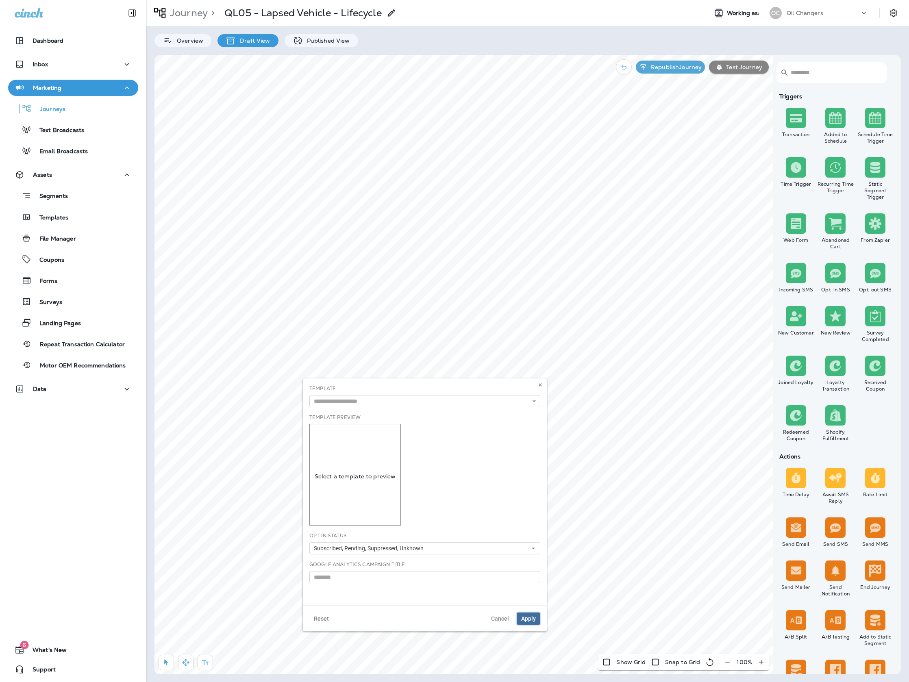
click at [530, 616] on span "Apply" at bounding box center [528, 619] width 15 height 6
click at [682, 62] on button "Republish Journey" at bounding box center [669, 67] width 69 height 13
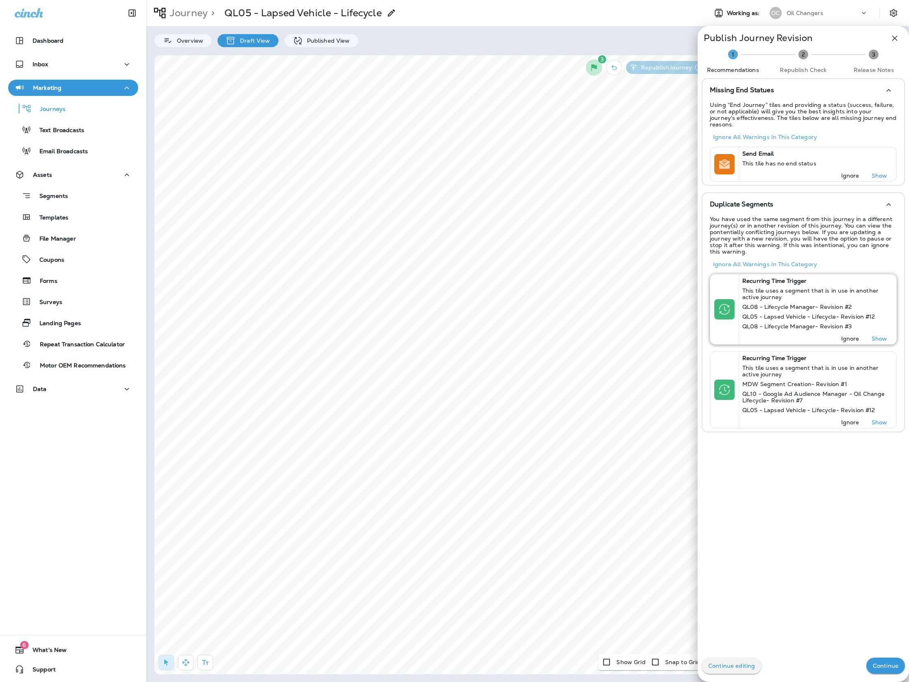
drag, startPoint x: 844, startPoint y: 166, endPoint x: 827, endPoint y: 165, distance: 16.3
click at [844, 172] on p "Ignore" at bounding box center [850, 175] width 18 height 7
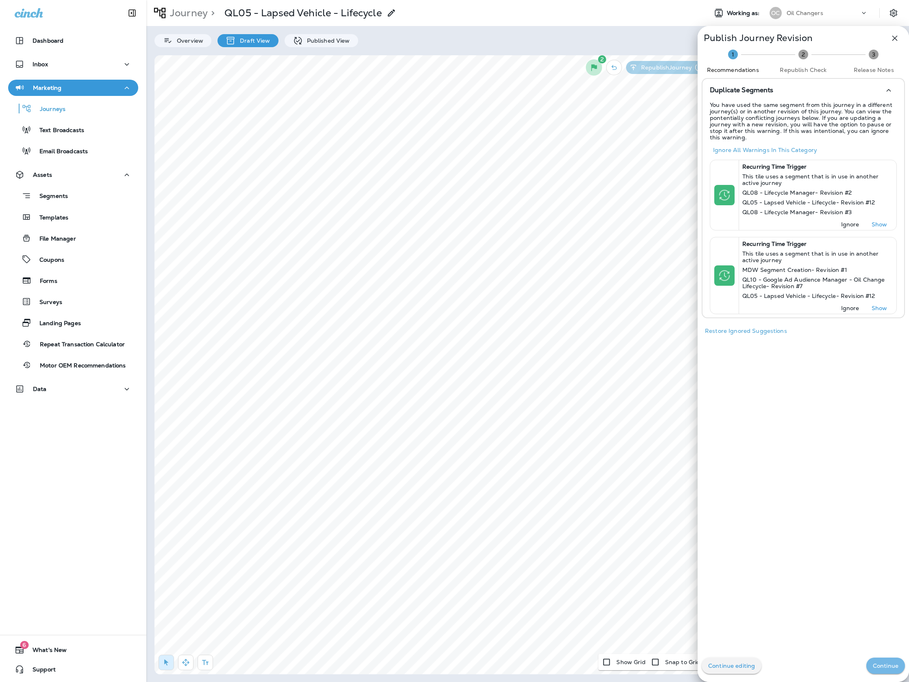
click at [892, 665] on p "Continue" at bounding box center [885, 665] width 26 height 7
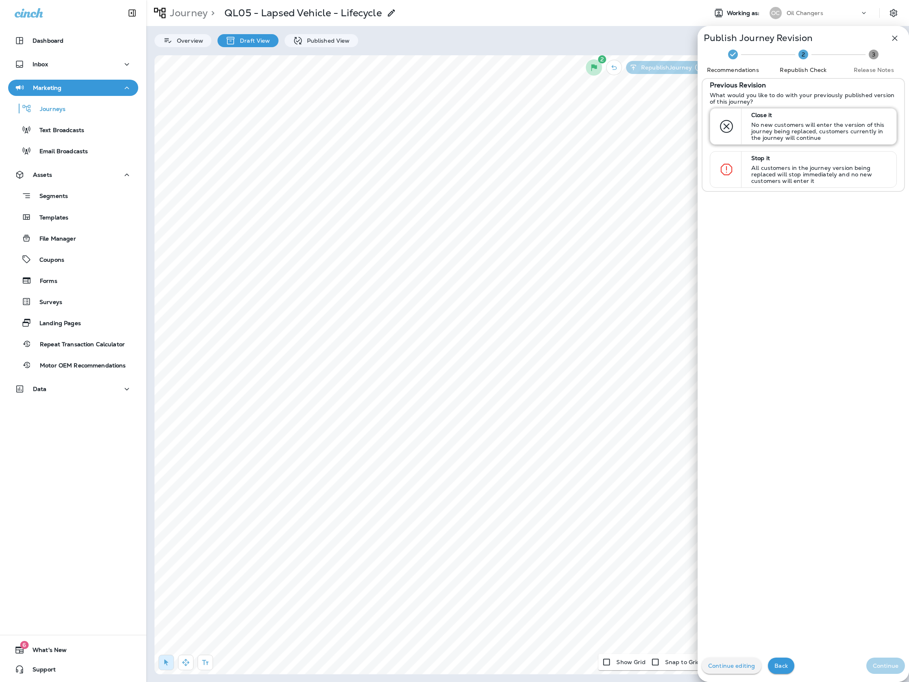
click at [851, 141] on div "Close it No new customers will enter the version of this journey being replaced…" at bounding box center [820, 126] width 144 height 36
click at [874, 666] on p "Continue" at bounding box center [885, 665] width 26 height 7
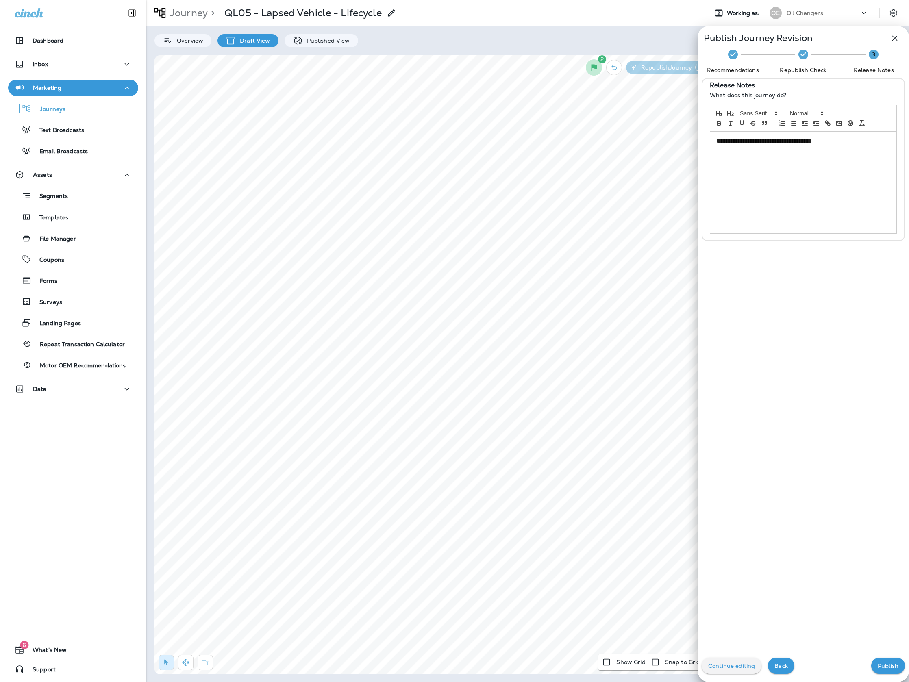
click at [874, 666] on button "Publish" at bounding box center [888, 665] width 34 height 16
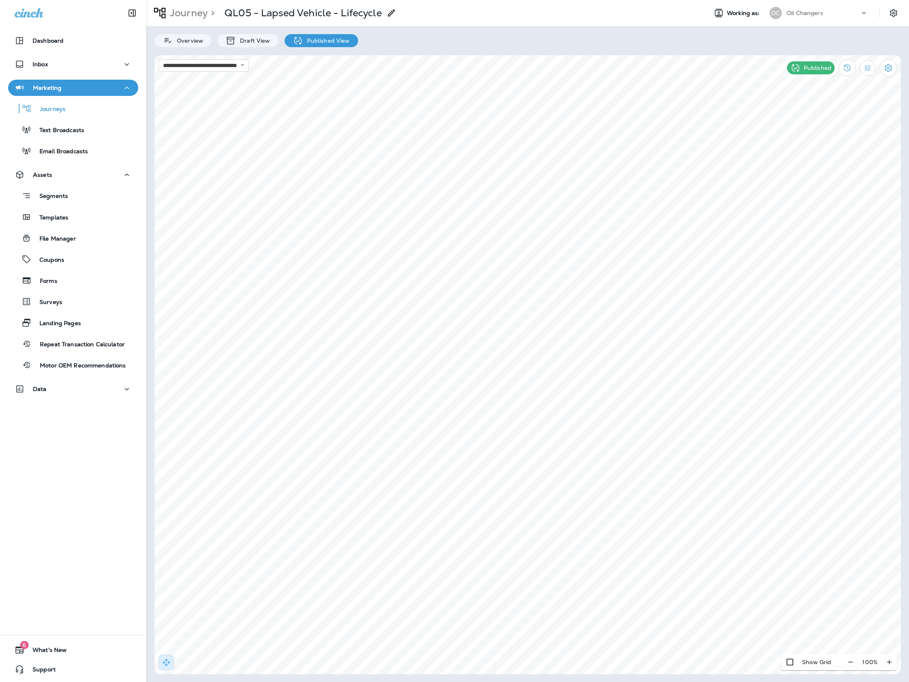
click at [865, 14] on div at bounding box center [866, 15] width 15 height 12
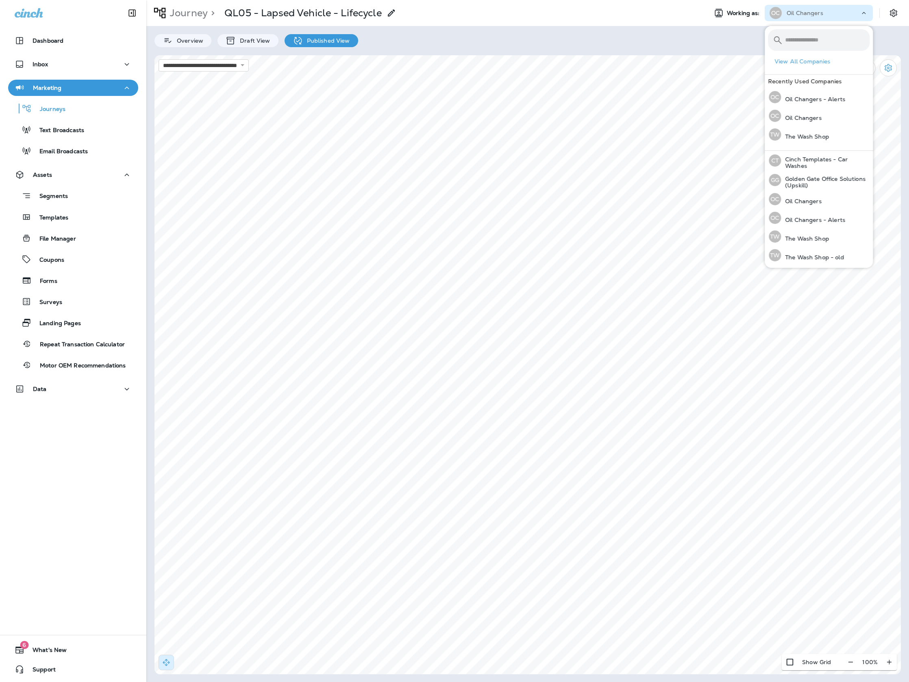
click at [848, 16] on div "Oil Changers" at bounding box center [822, 13] width 73 height 12
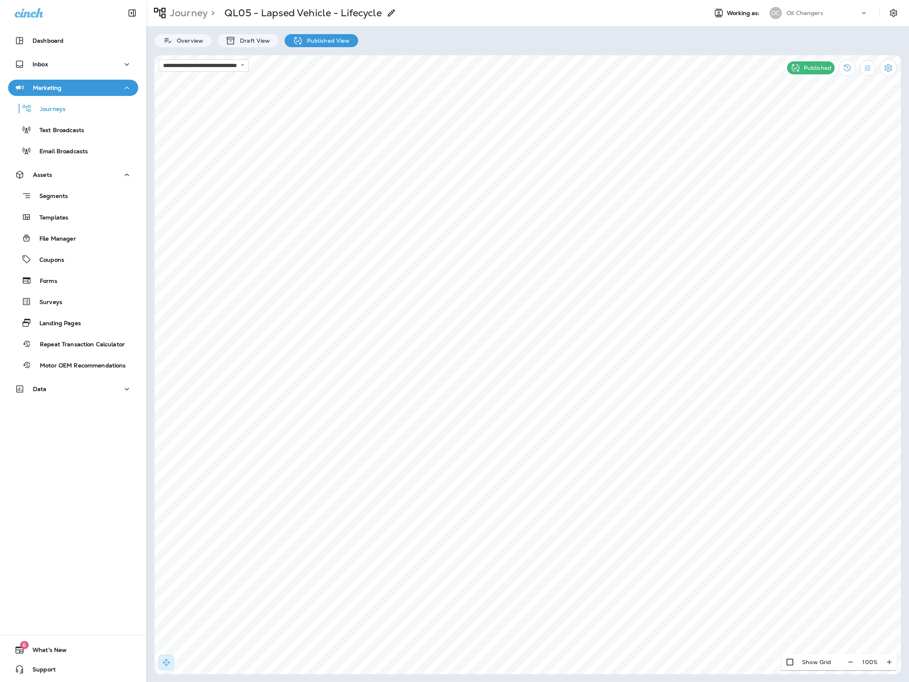
click at [813, 5] on div "OC Oil Changers" at bounding box center [818, 13] width 108 height 16
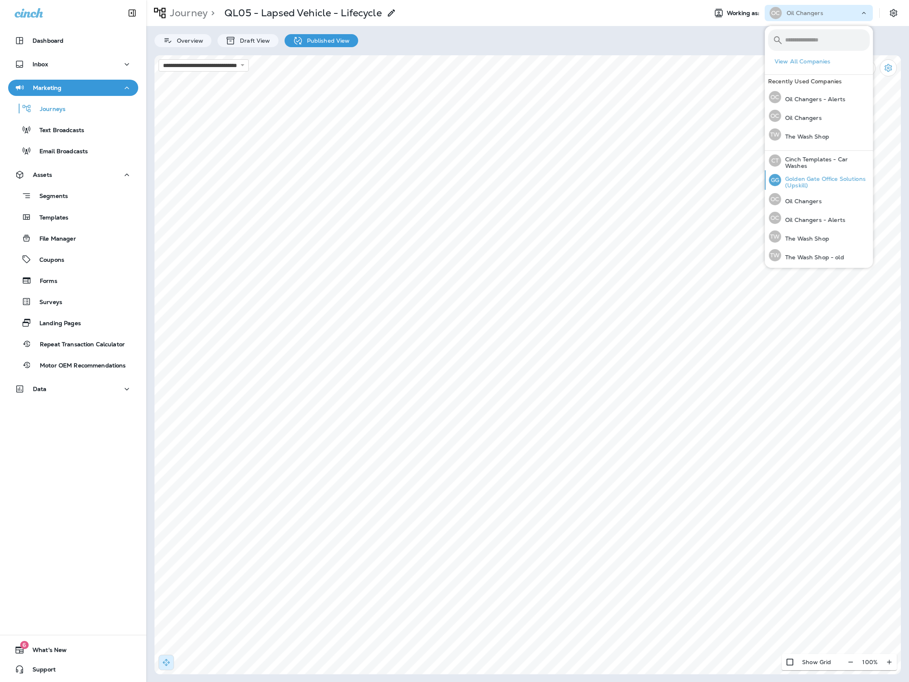
click at [838, 178] on p "Golden Gate Office Solutions (Upskill)" at bounding box center [825, 182] width 89 height 13
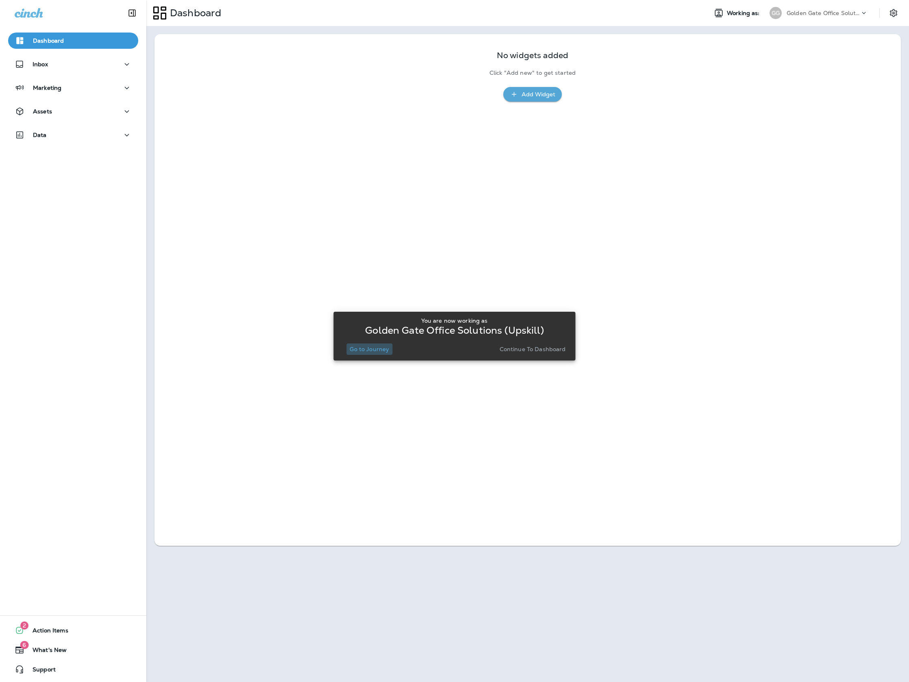
click at [378, 347] on p "Go to Journey" at bounding box center [368, 349] width 39 height 7
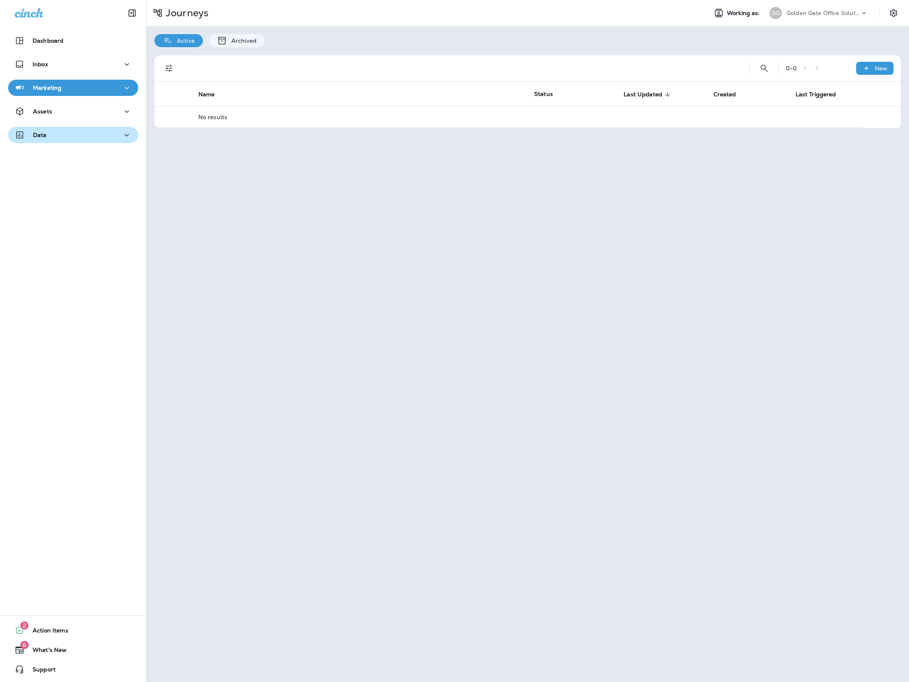
click at [74, 130] on div "Data" at bounding box center [73, 135] width 117 height 10
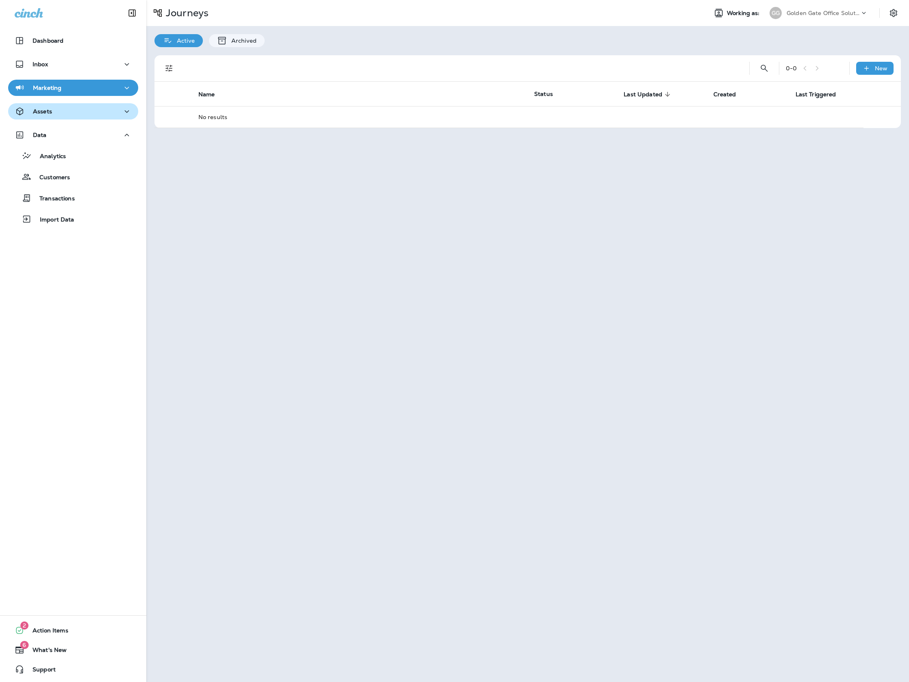
click at [85, 109] on div "Assets" at bounding box center [73, 111] width 117 height 10
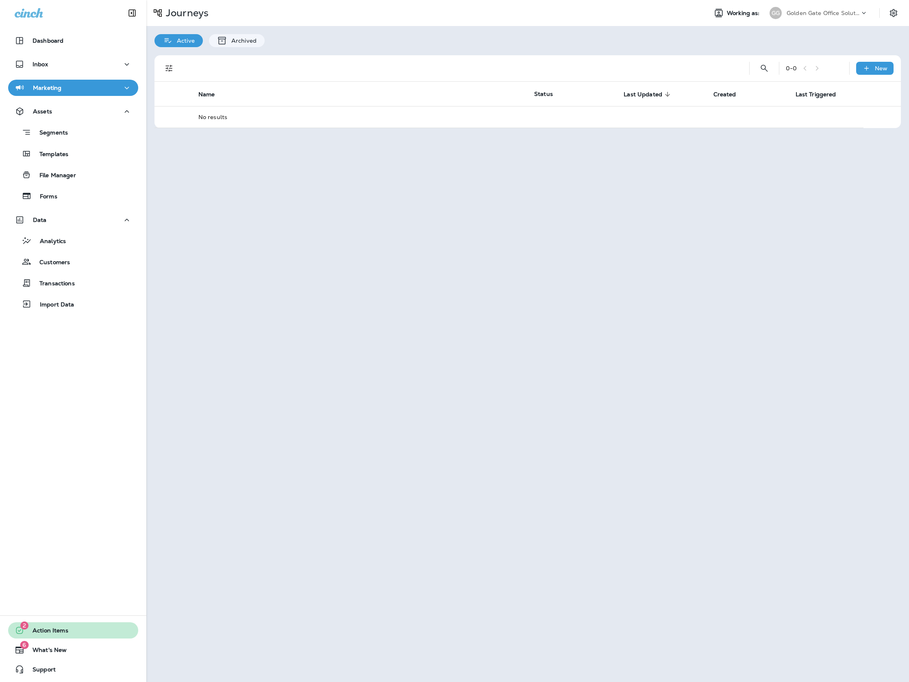
click at [67, 628] on span "Action Items" at bounding box center [46, 632] width 44 height 10
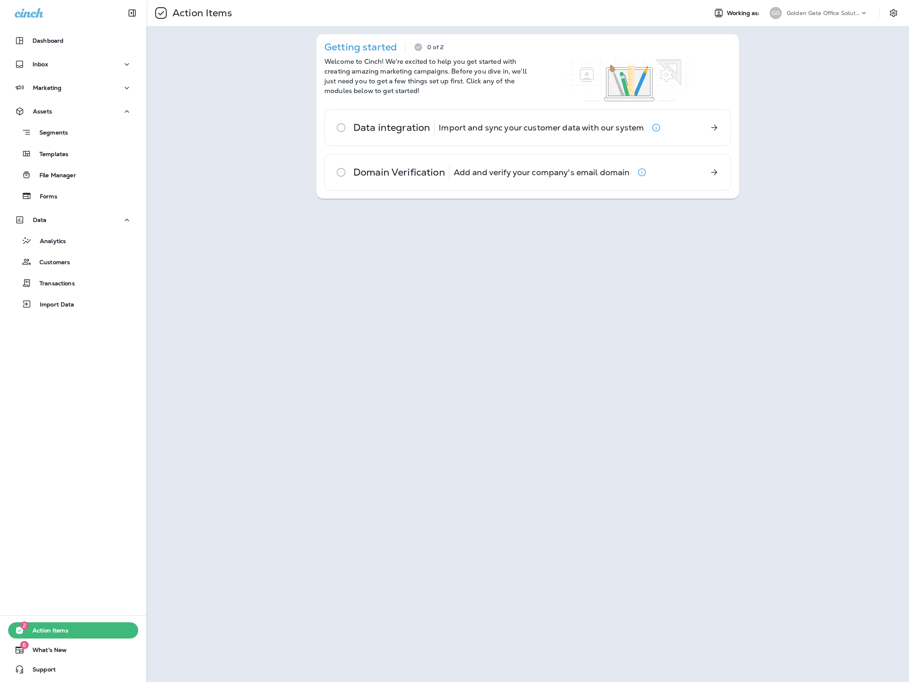
click at [794, 45] on div "Getting started 0 of 2 Welcome to Cinch! We're excited to help you get started …" at bounding box center [527, 116] width 762 height 181
click at [46, 37] on p "Dashboard" at bounding box center [48, 40] width 31 height 7
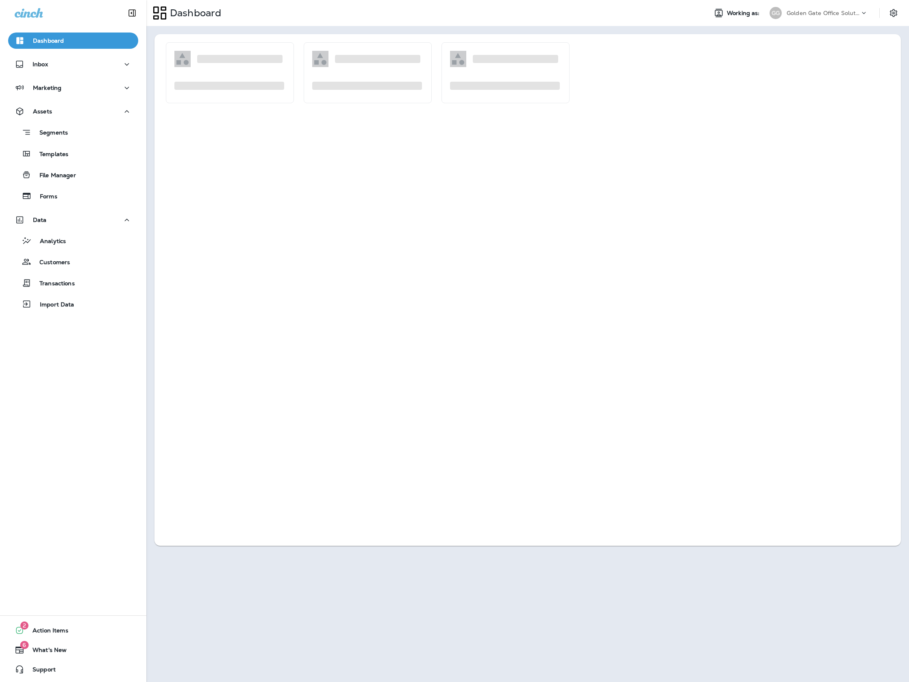
click at [59, 41] on p "Dashboard" at bounding box center [48, 40] width 31 height 7
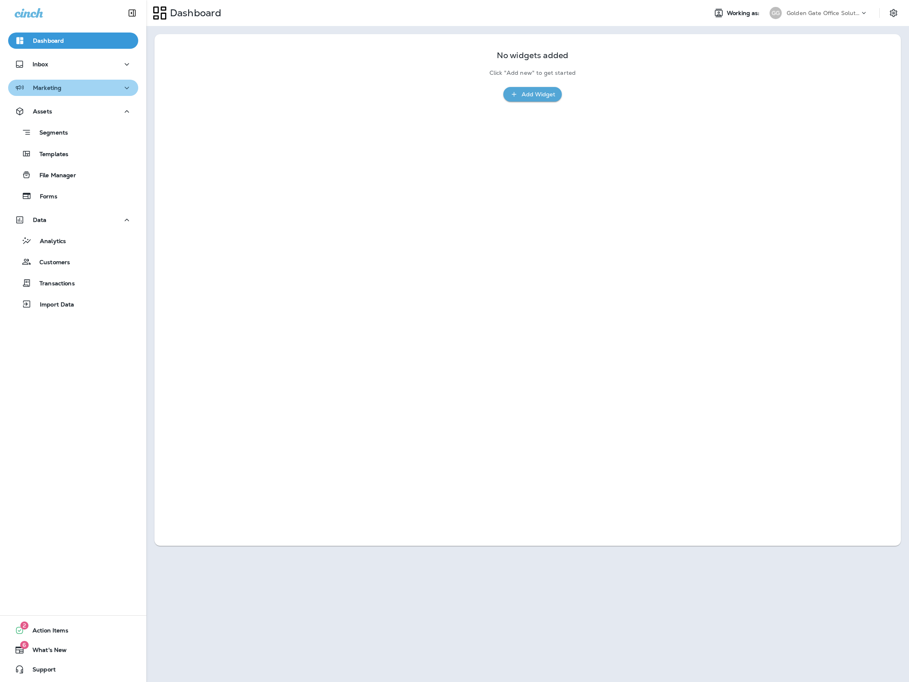
click at [68, 88] on div "Marketing" at bounding box center [73, 88] width 117 height 10
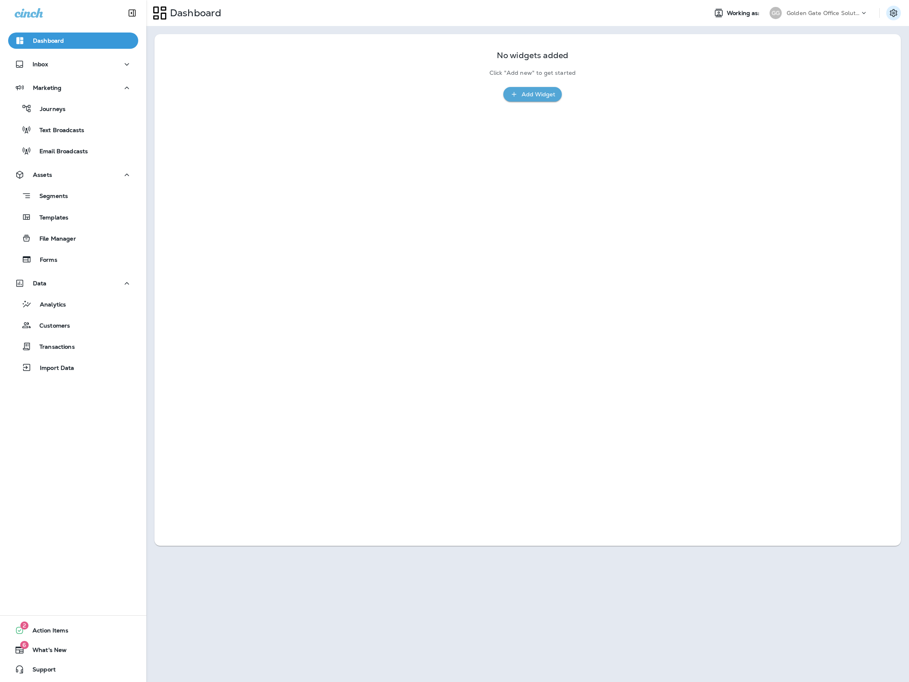
click at [898, 12] on button "Settings" at bounding box center [893, 13] width 15 height 15
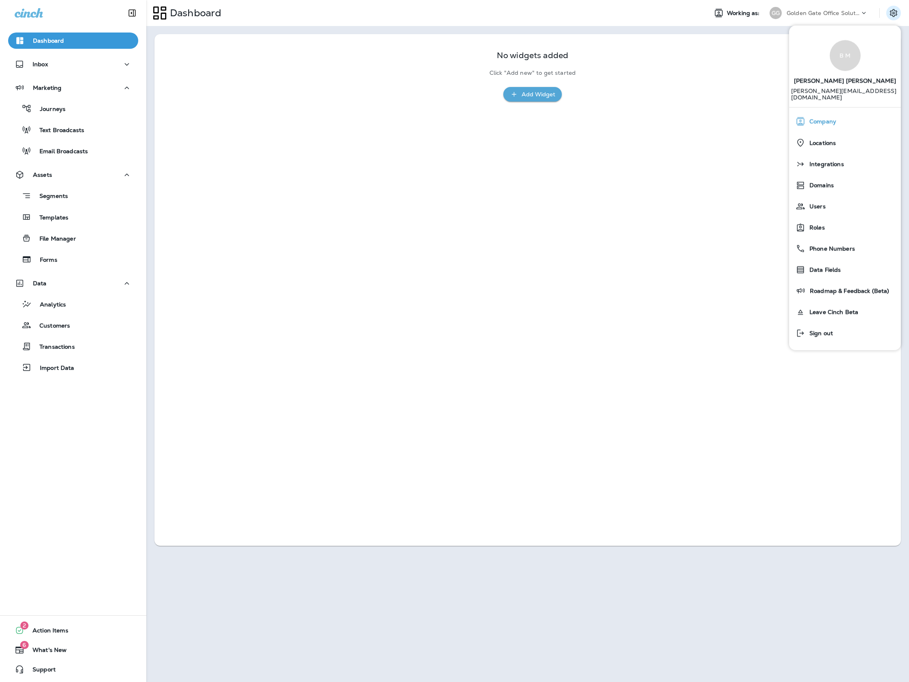
click at [861, 114] on div "Company" at bounding box center [844, 121] width 105 height 16
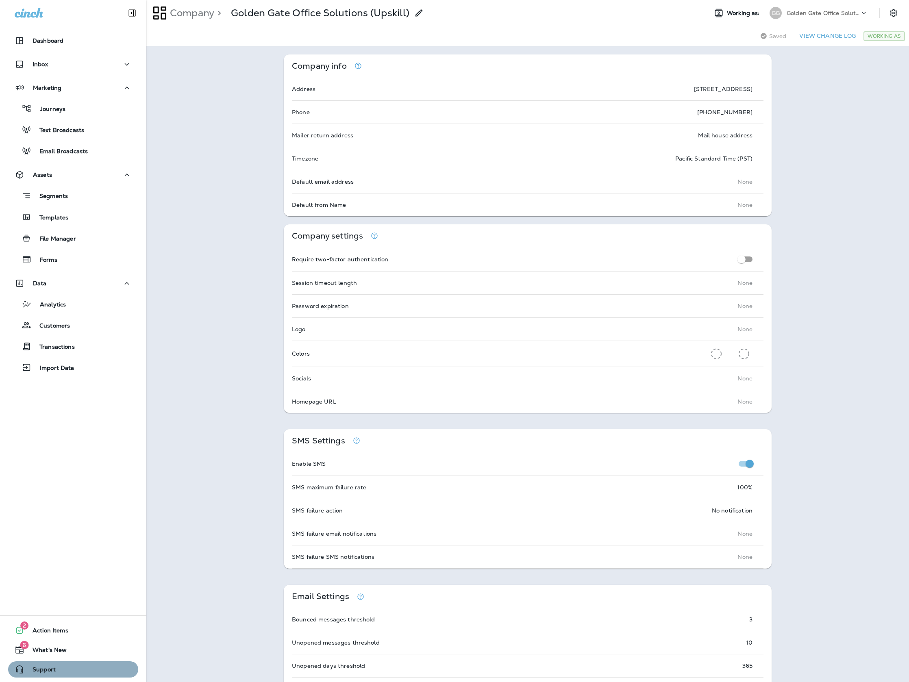
click at [50, 673] on span "Support" at bounding box center [39, 671] width 31 height 10
click at [34, 622] on button "2 Action Items" at bounding box center [73, 630] width 130 height 16
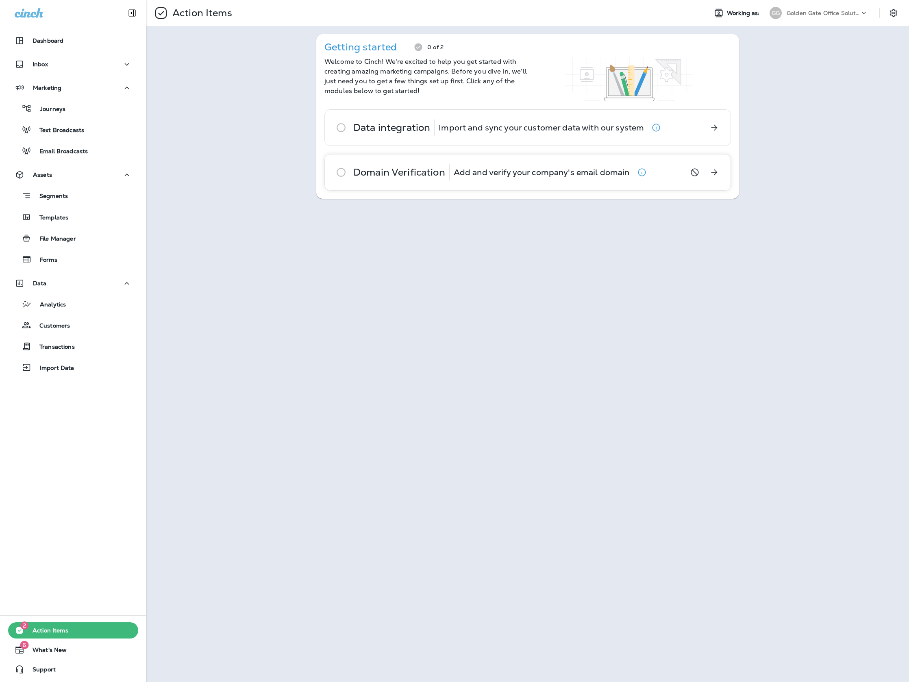
click at [534, 176] on p "Add and verify your company's email domain" at bounding box center [541, 172] width 176 height 7
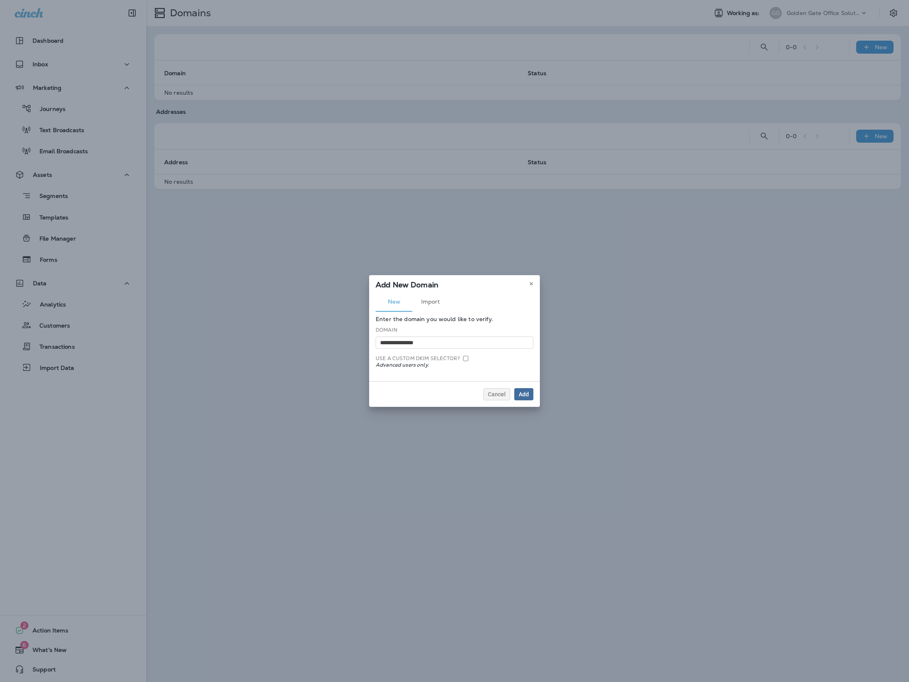
type input "**********"
click at [527, 397] on div "Add" at bounding box center [523, 394] width 10 height 6
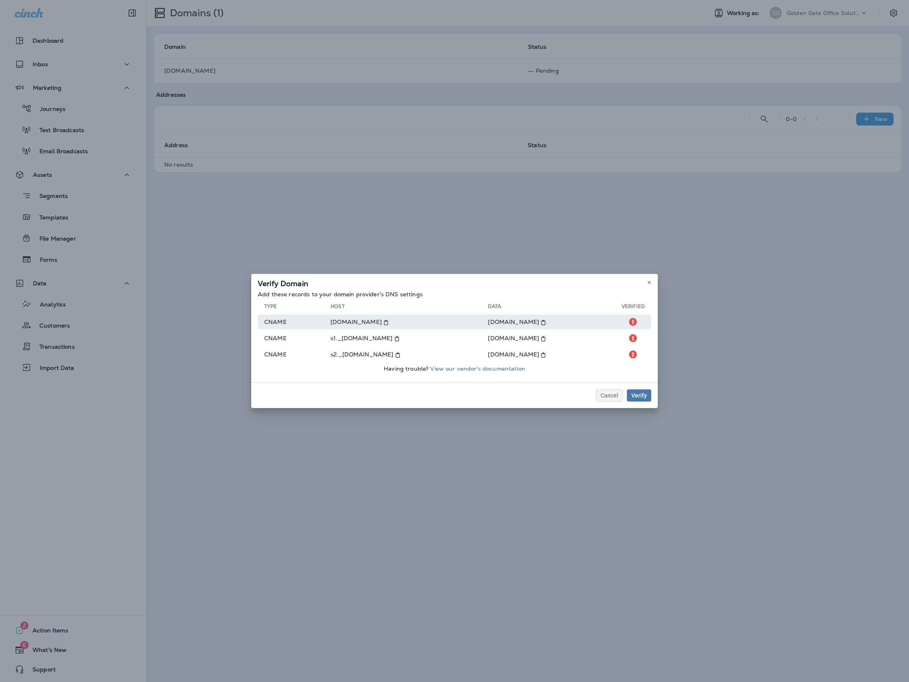
click at [383, 322] on icon at bounding box center [385, 322] width 5 height 5
click at [383, 321] on icon at bounding box center [385, 322] width 5 height 5
click at [540, 322] on icon at bounding box center [542, 322] width 5 height 5
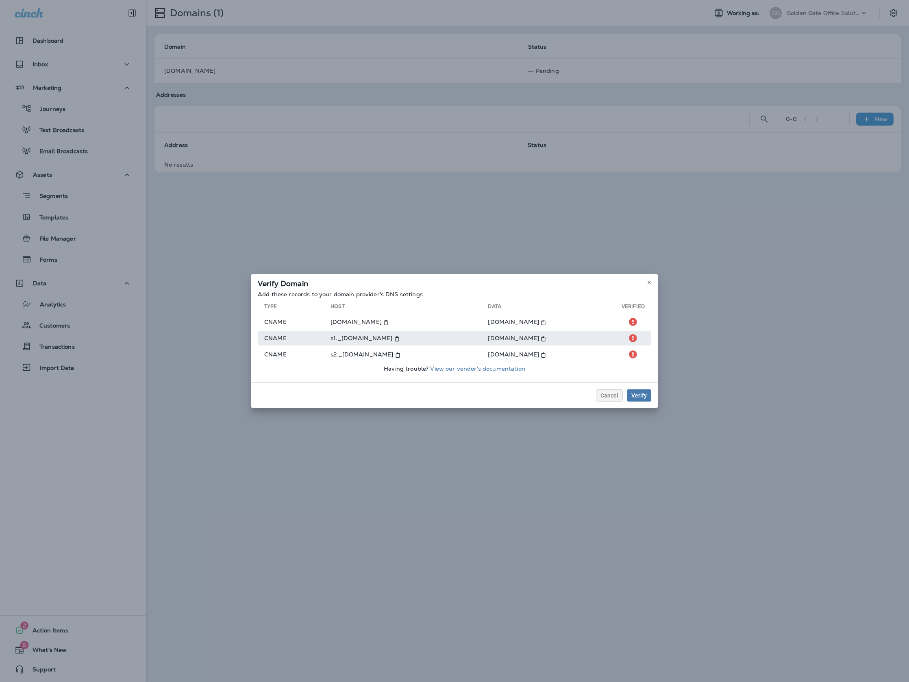
click at [397, 337] on icon at bounding box center [396, 338] width 5 height 5
click at [546, 338] on icon at bounding box center [542, 338] width 5 height 5
click at [400, 354] on icon at bounding box center [397, 354] width 5 height 5
click at [546, 355] on icon at bounding box center [542, 354] width 5 height 5
click at [642, 397] on div "Verify" at bounding box center [638, 396] width 15 height 6
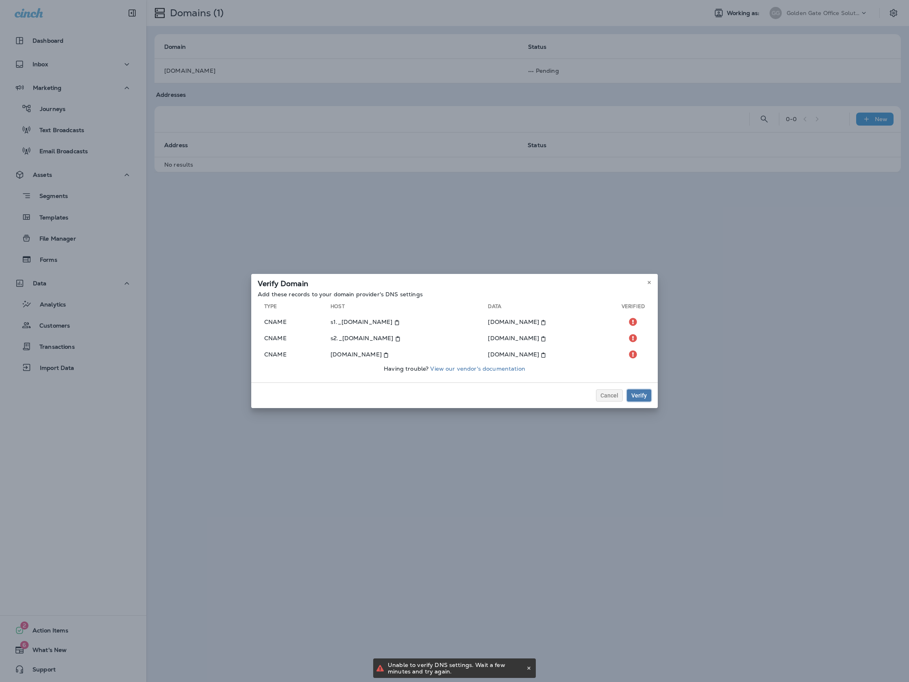
click at [642, 397] on div "Verify" at bounding box center [638, 396] width 15 height 6
click at [640, 395] on div "Verify" at bounding box center [638, 396] width 15 height 6
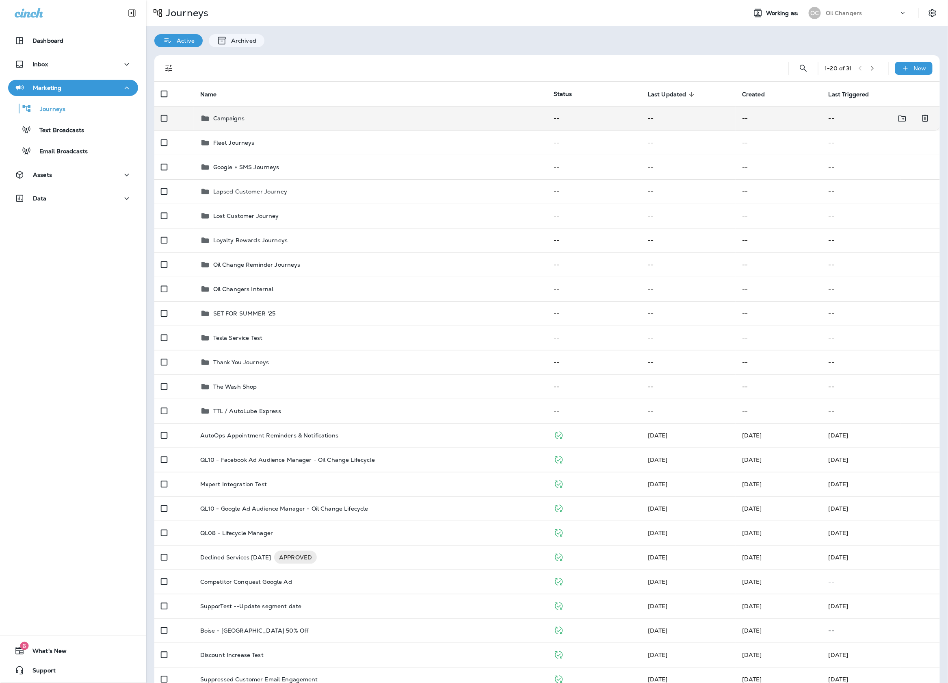
scroll to position [11, 0]
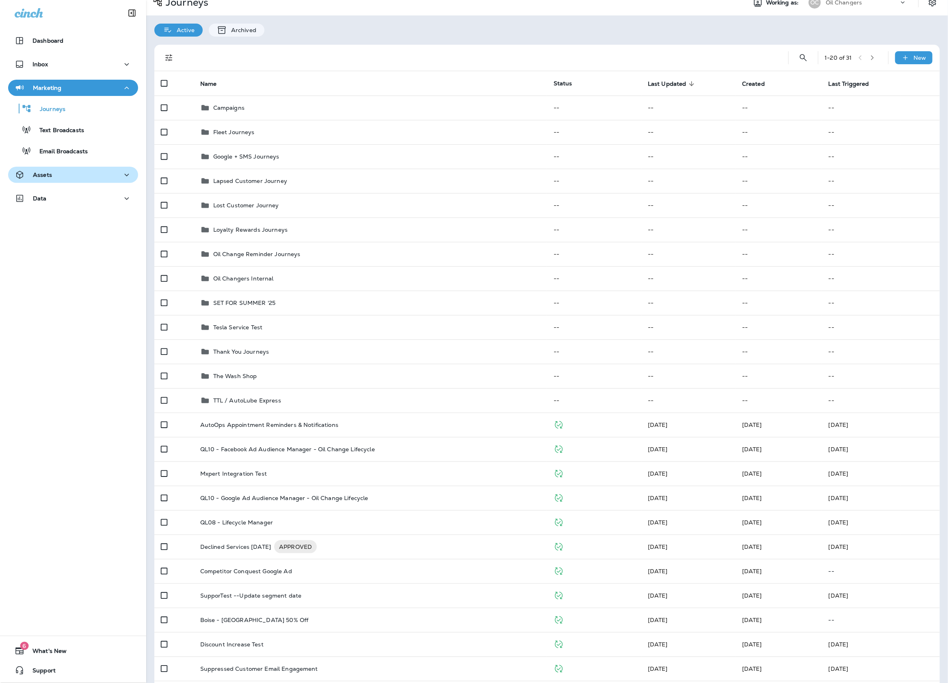
drag, startPoint x: 79, startPoint y: 189, endPoint x: 82, endPoint y: 180, distance: 9.7
click at [79, 189] on div "Dashboard Inbox Marketing Journeys Text Broadcasts Email Broadcasts Assets Data" at bounding box center [73, 120] width 146 height 193
click at [82, 180] on button "Assets" at bounding box center [73, 175] width 130 height 16
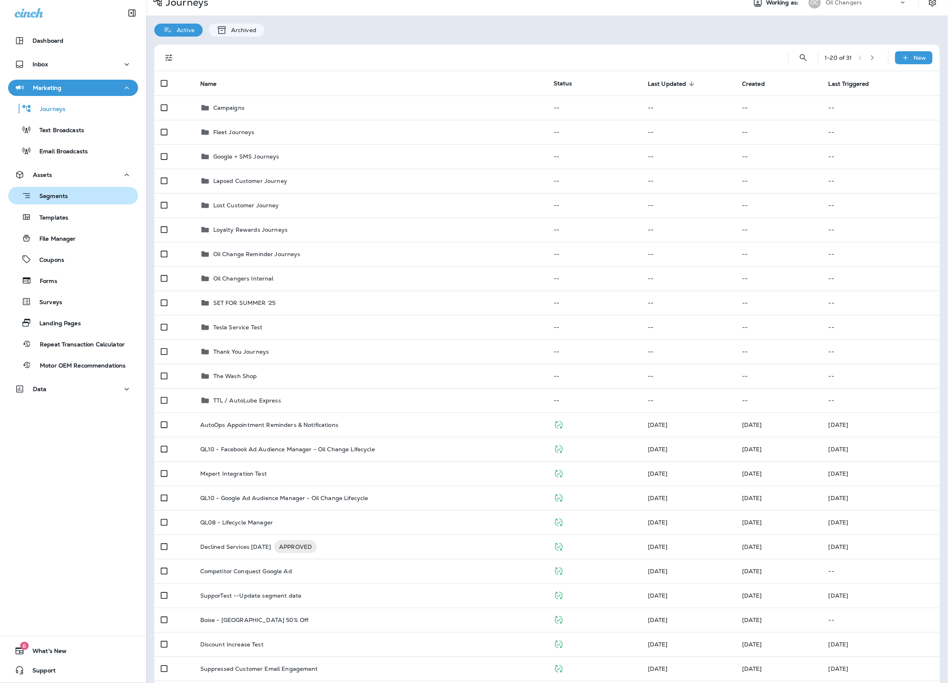
click at [82, 193] on div "Segments" at bounding box center [73, 195] width 124 height 13
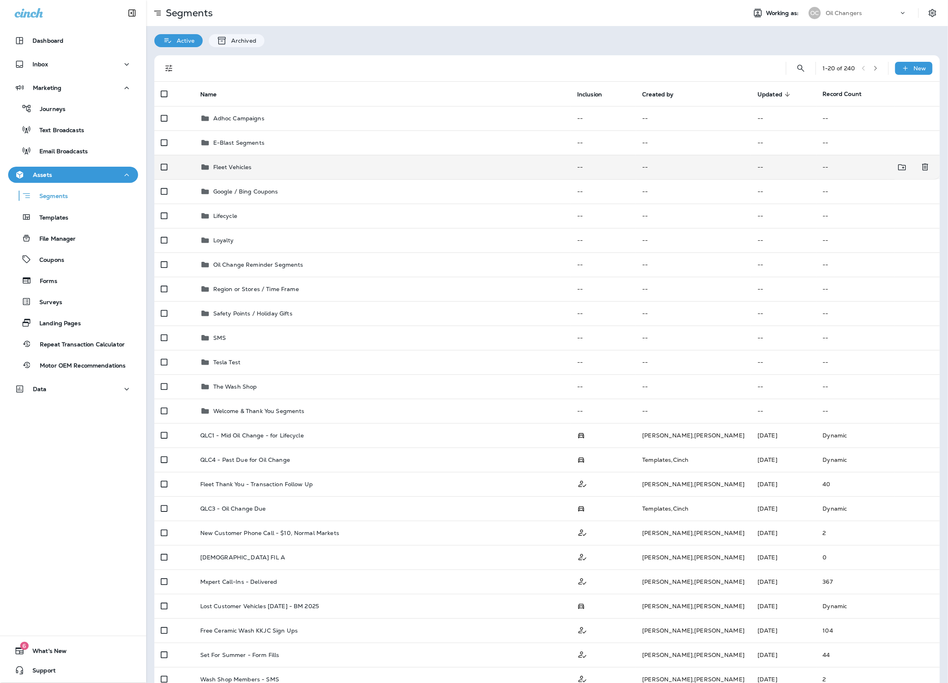
click at [360, 174] on td "Fleet Vehicles" at bounding box center [382, 167] width 377 height 24
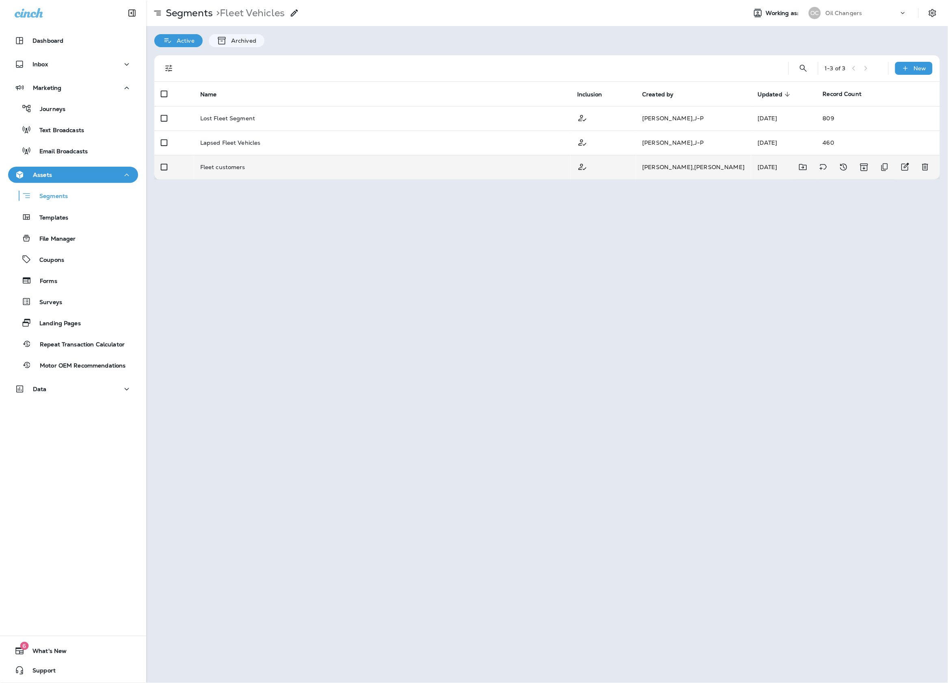
click at [344, 171] on td "Fleet customers" at bounding box center [382, 167] width 377 height 24
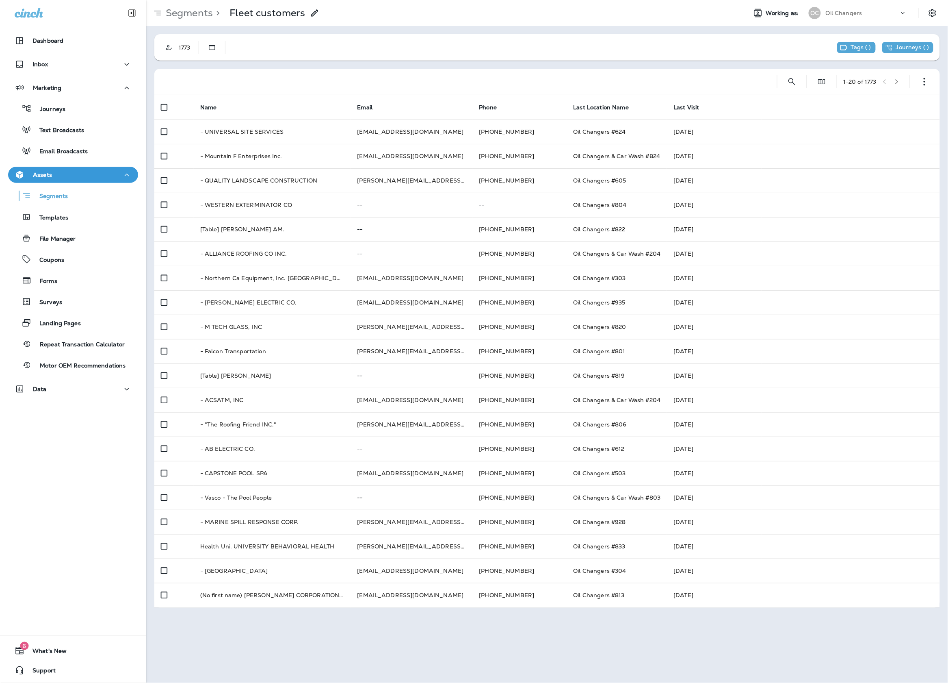
click at [898, 84] on icon "button" at bounding box center [897, 82] width 6 height 6
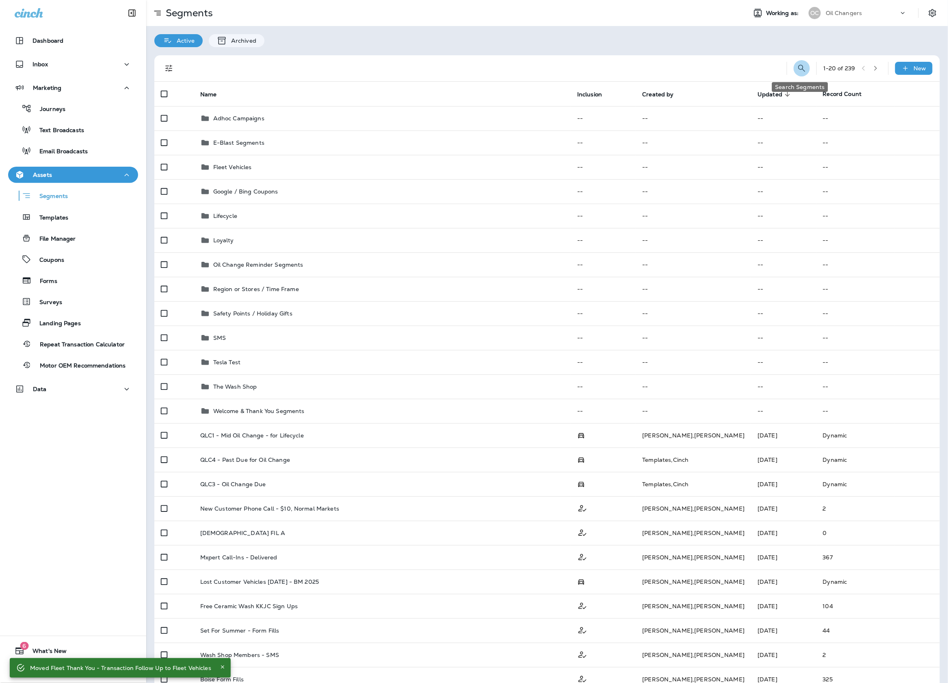
click at [806, 67] on button "Search Segments" at bounding box center [802, 68] width 16 height 16
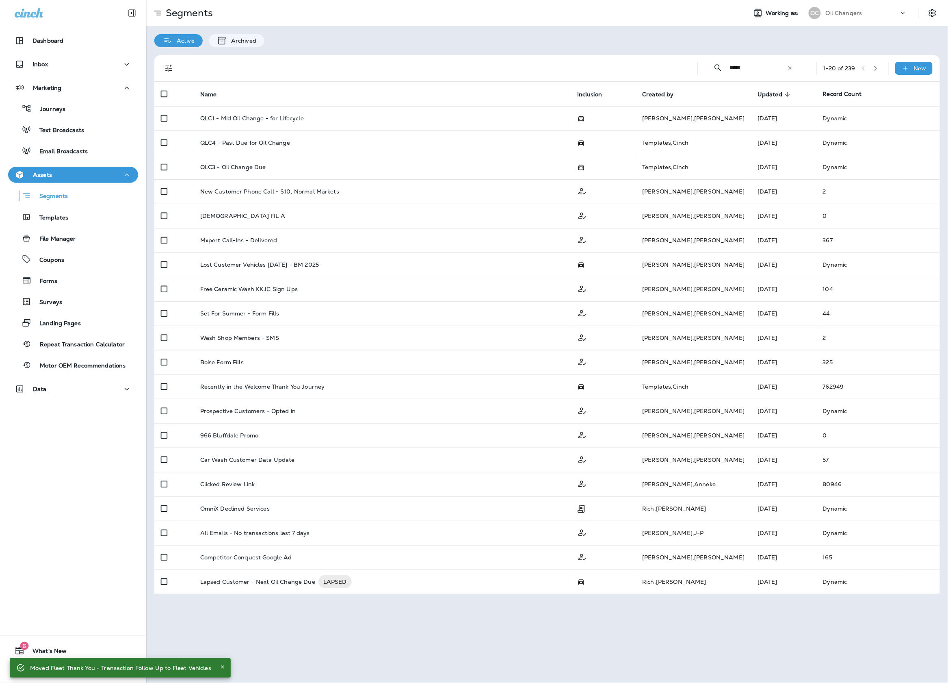
type input "*****"
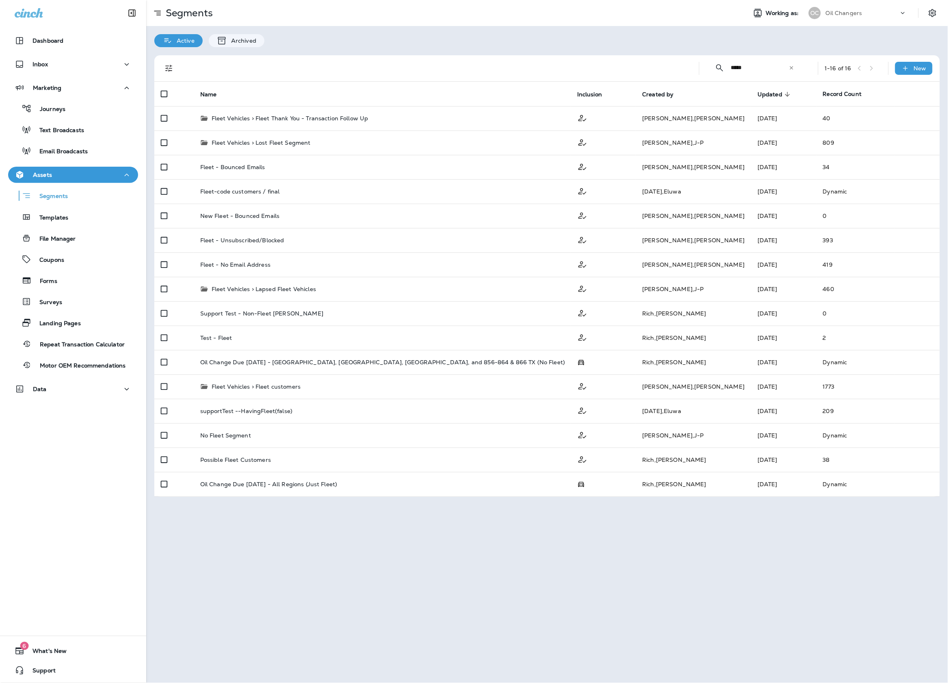
click at [524, 53] on div "​ ***** ​ ​ 1 - 16 of 16 New Name Inclusion Created by Updated sorted descendin…" at bounding box center [547, 276] width 802 height 458
click at [930, 458] on icon "Delete" at bounding box center [926, 460] width 10 height 10
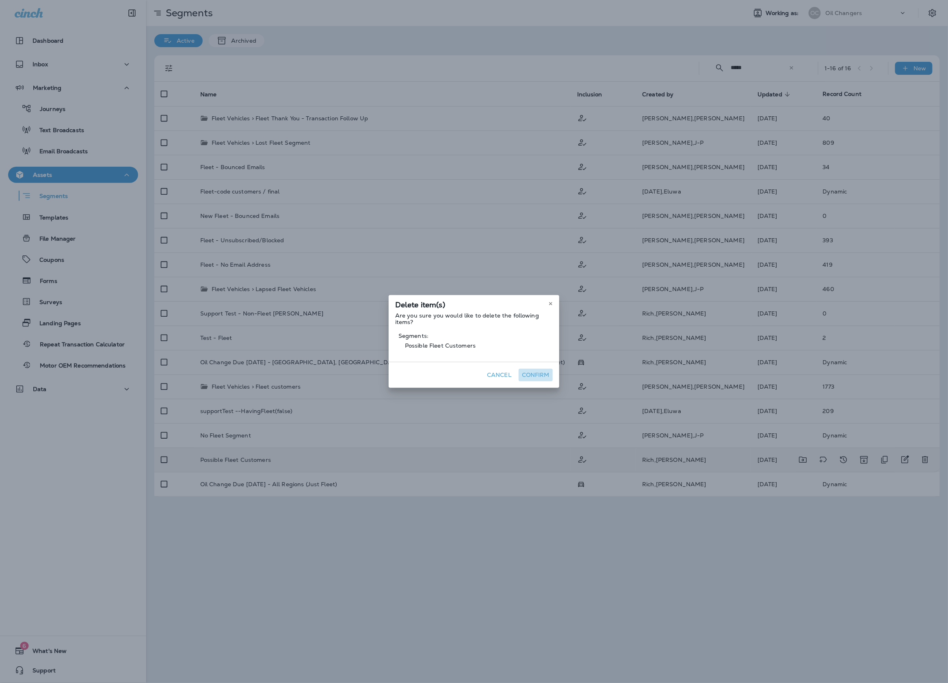
click at [535, 369] on button "Confirm" at bounding box center [536, 375] width 34 height 13
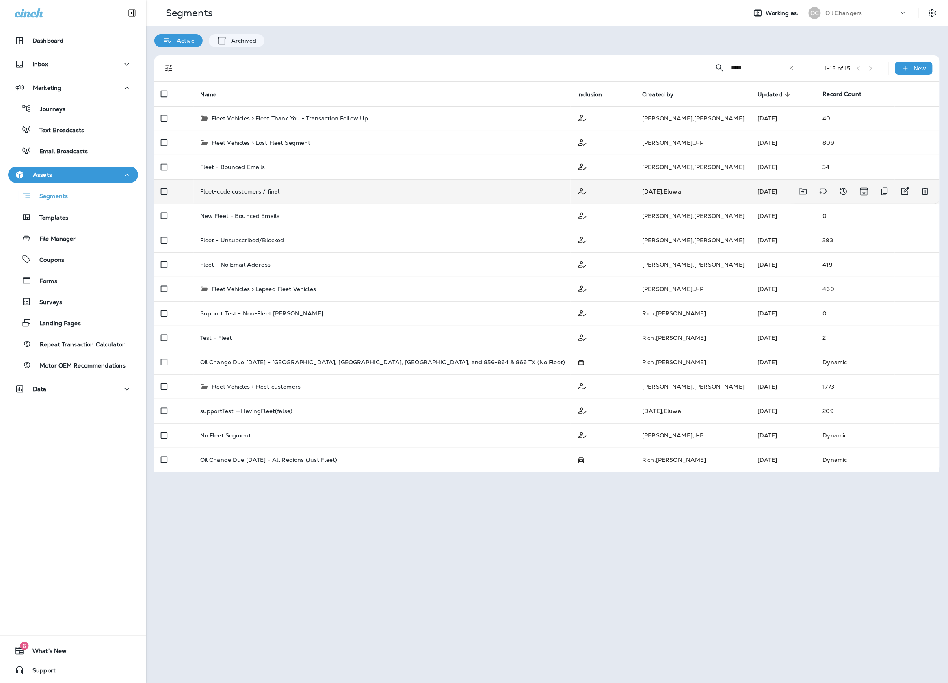
click at [461, 199] on td "Fleet-code customers / final" at bounding box center [382, 191] width 377 height 24
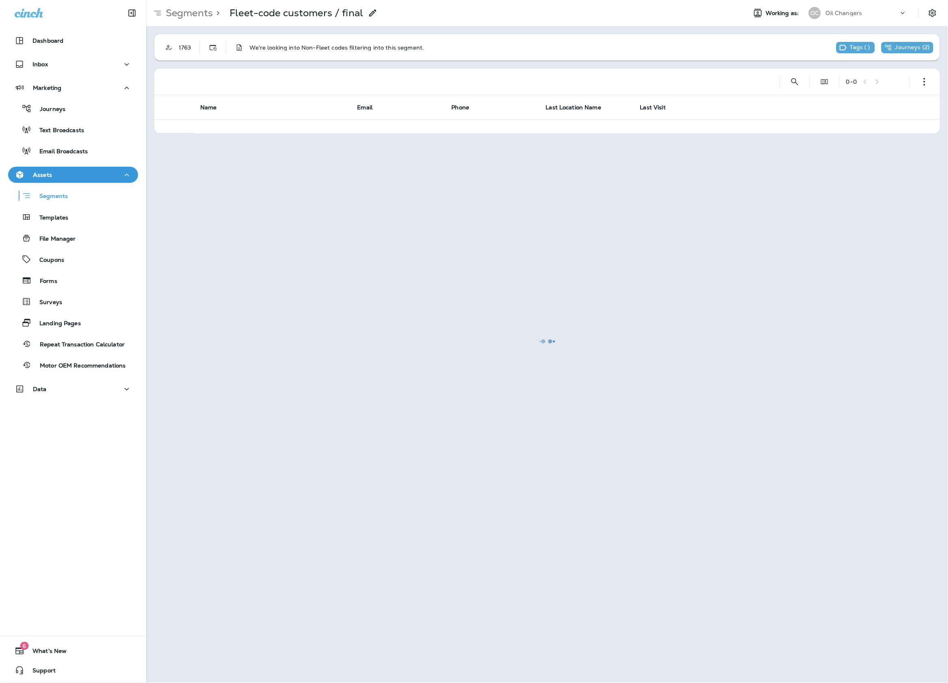
click at [210, 48] on div at bounding box center [547, 341] width 800 height 681
click at [926, 82] on icon "button" at bounding box center [925, 82] width 8 height 8
click at [916, 83] on div at bounding box center [547, 341] width 800 height 681
click at [920, 82] on button "button" at bounding box center [925, 82] width 16 height 16
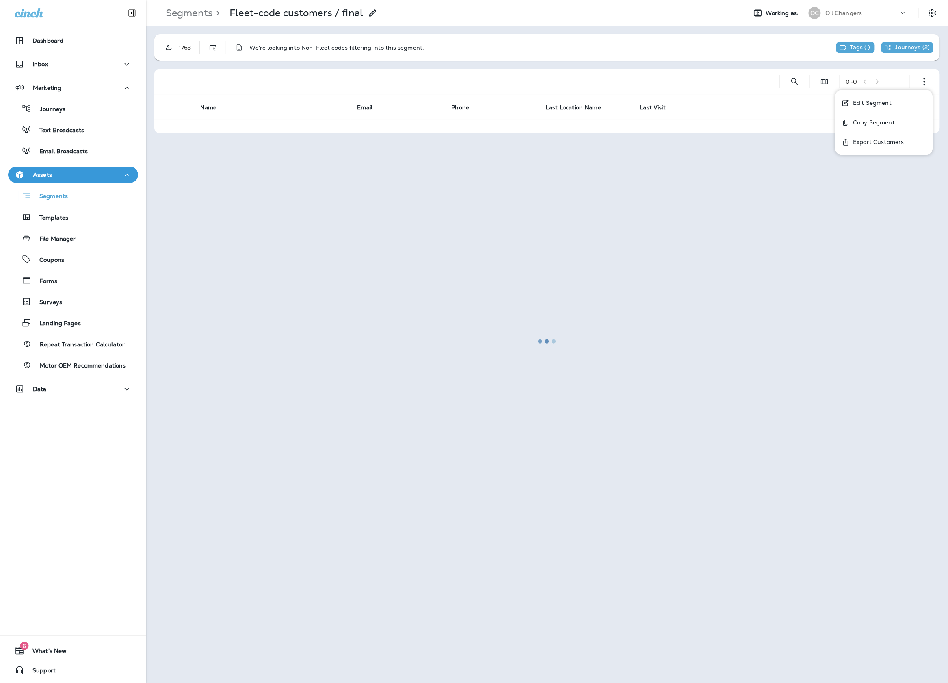
click at [884, 102] on p "Edit Segment" at bounding box center [871, 103] width 42 height 7
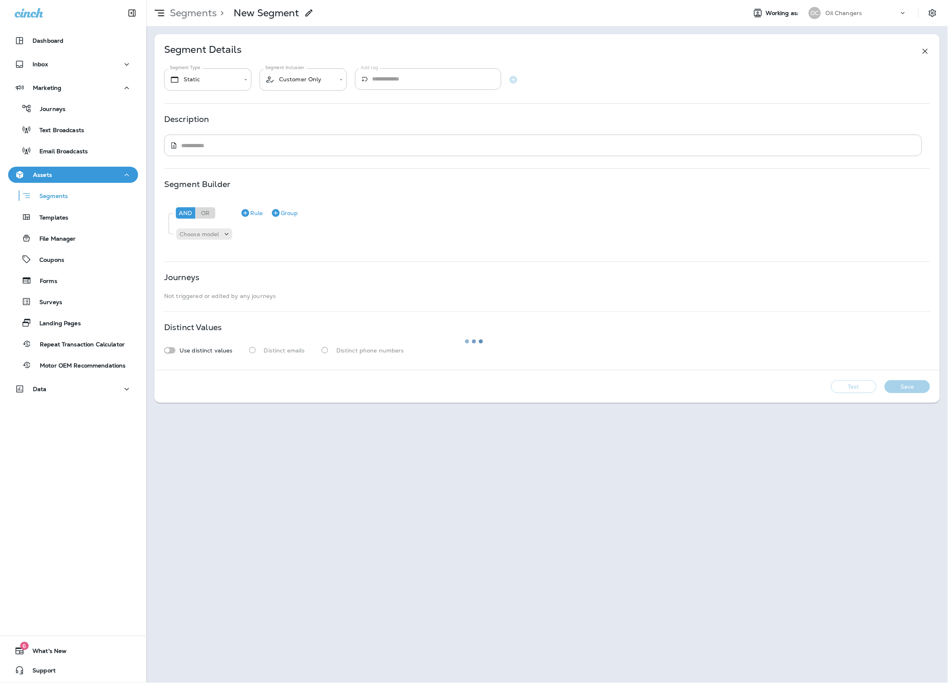
type input "*******"
type textarea "**********"
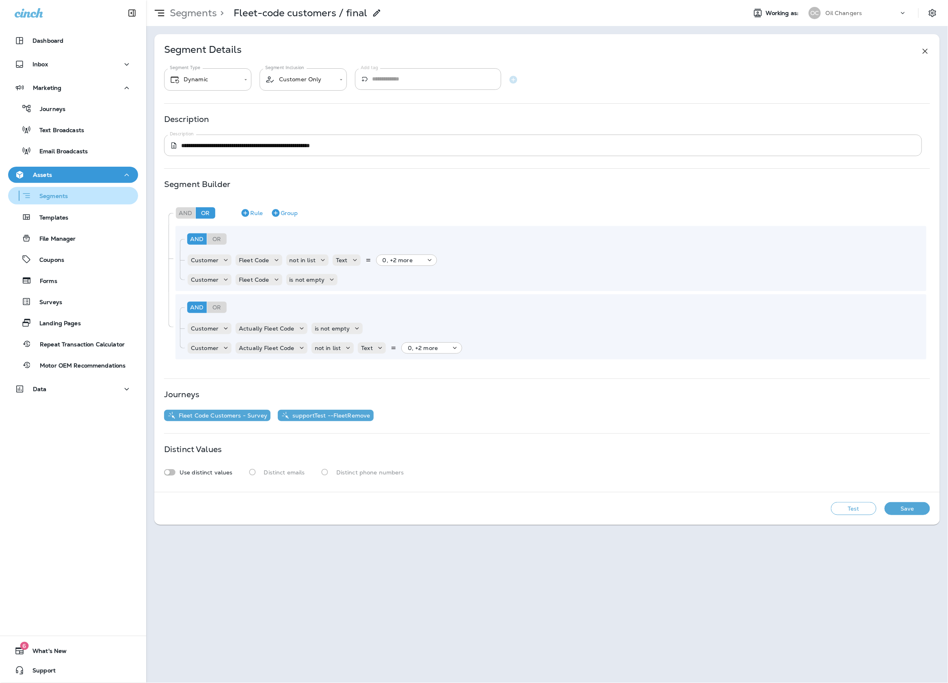
click at [37, 195] on p "Segments" at bounding box center [49, 197] width 37 height 8
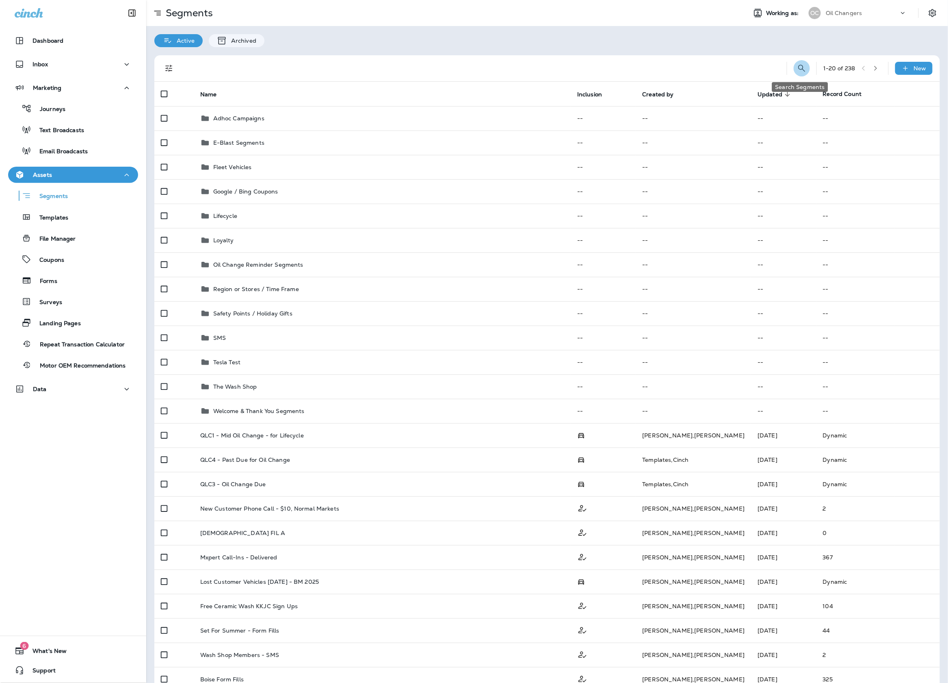
click at [798, 70] on icon "Search Segments" at bounding box center [802, 68] width 10 height 10
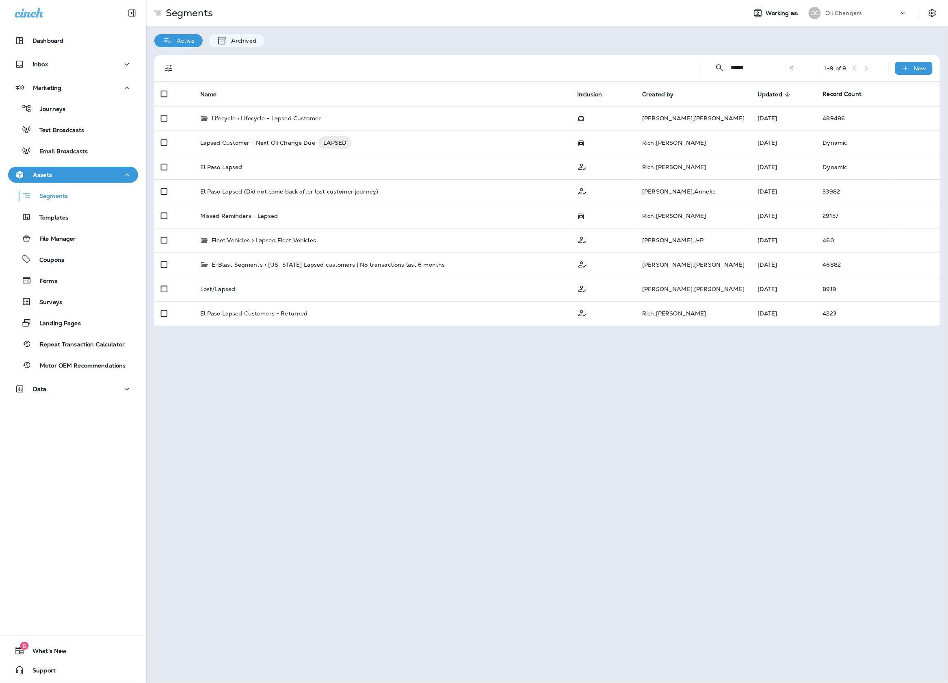
type input "******"
click at [522, 63] on div at bounding box center [435, 68] width 503 height 26
click at [435, 139] on div "Lapsed Customer - Next Oil Change Due LAPSED" at bounding box center [382, 142] width 364 height 13
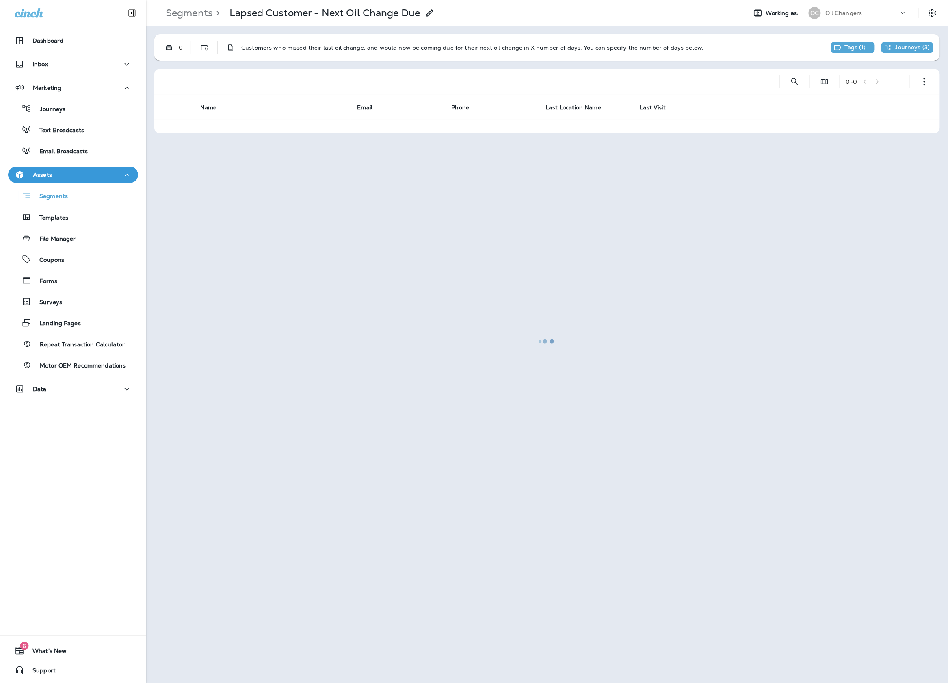
click at [920, 45] on div at bounding box center [547, 341] width 800 height 681
click at [919, 48] on div at bounding box center [547, 341] width 800 height 681
click at [916, 55] on div at bounding box center [547, 341] width 800 height 681
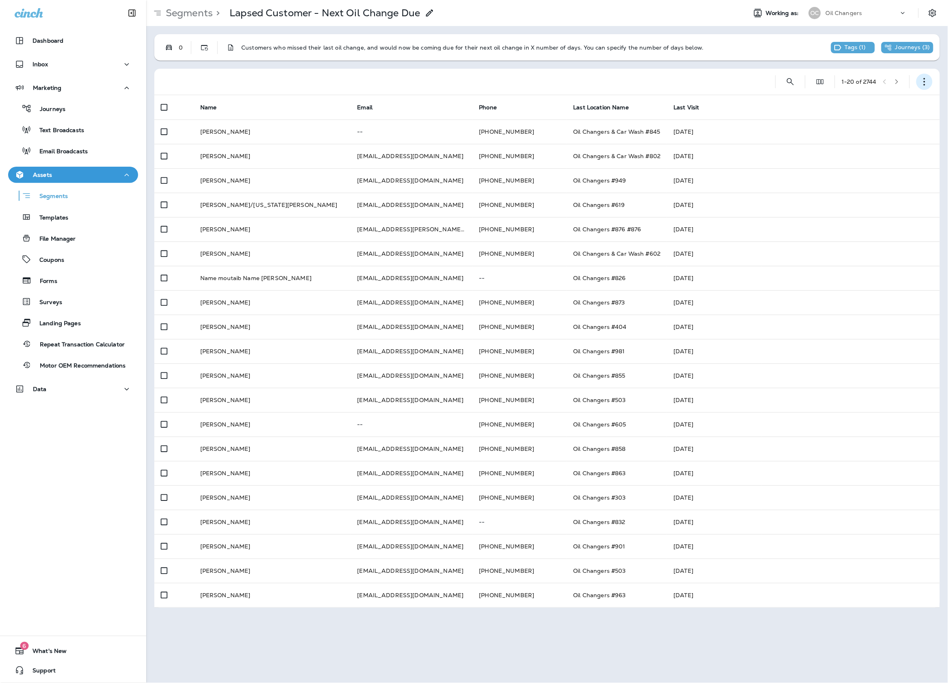
click at [928, 80] on icon "button" at bounding box center [925, 82] width 8 height 8
click at [886, 102] on p "Edit Segment" at bounding box center [871, 103] width 42 height 7
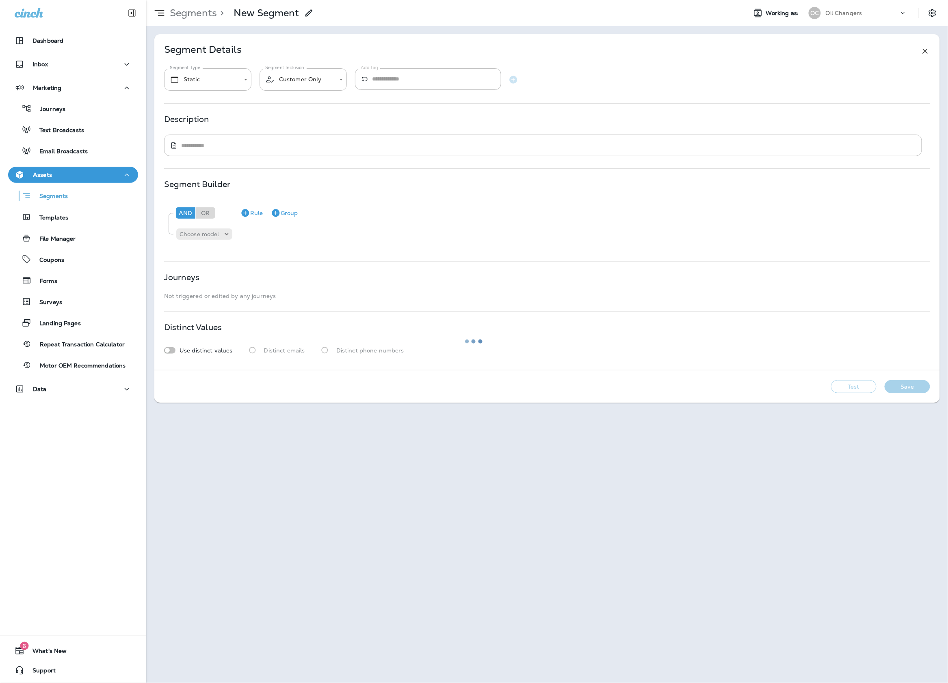
type input "*******"
type input "**********"
type textarea "**********"
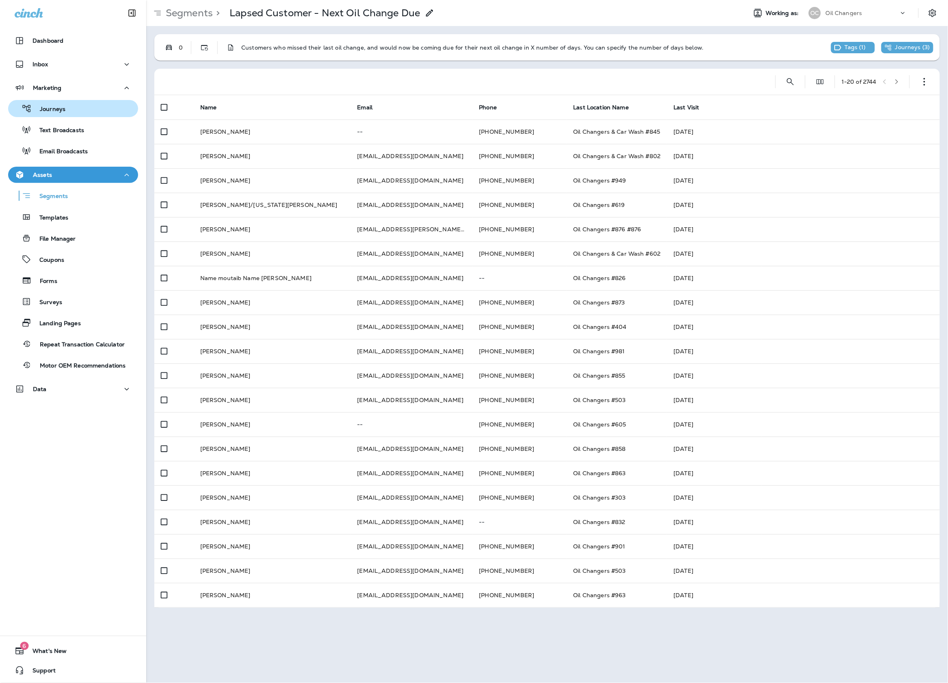
click at [64, 110] on p "Journeys" at bounding box center [49, 110] width 34 height 8
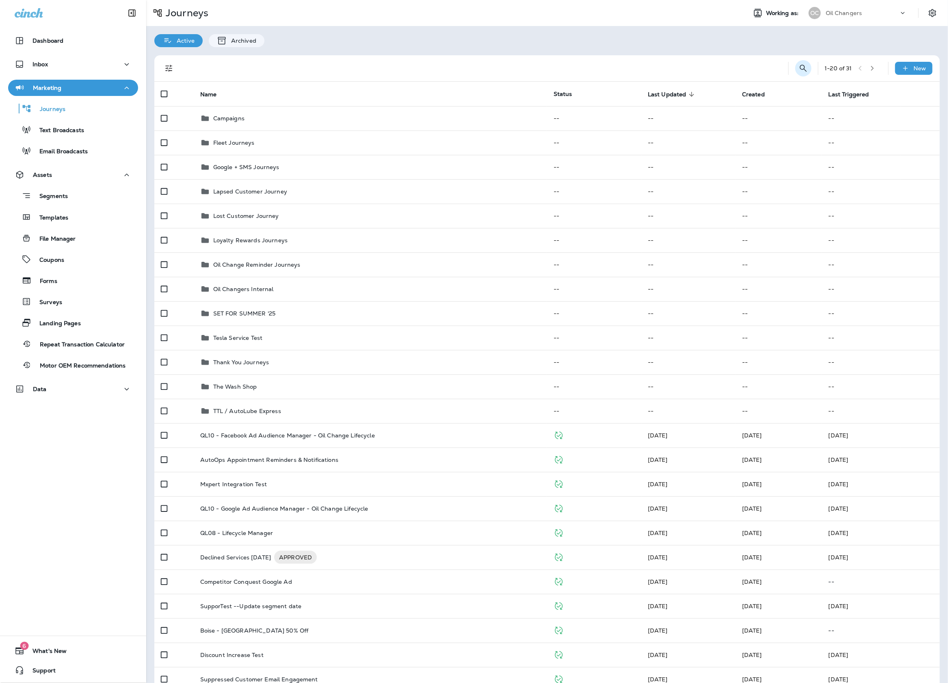
click at [799, 63] on button "Search Journeys" at bounding box center [804, 68] width 16 height 16
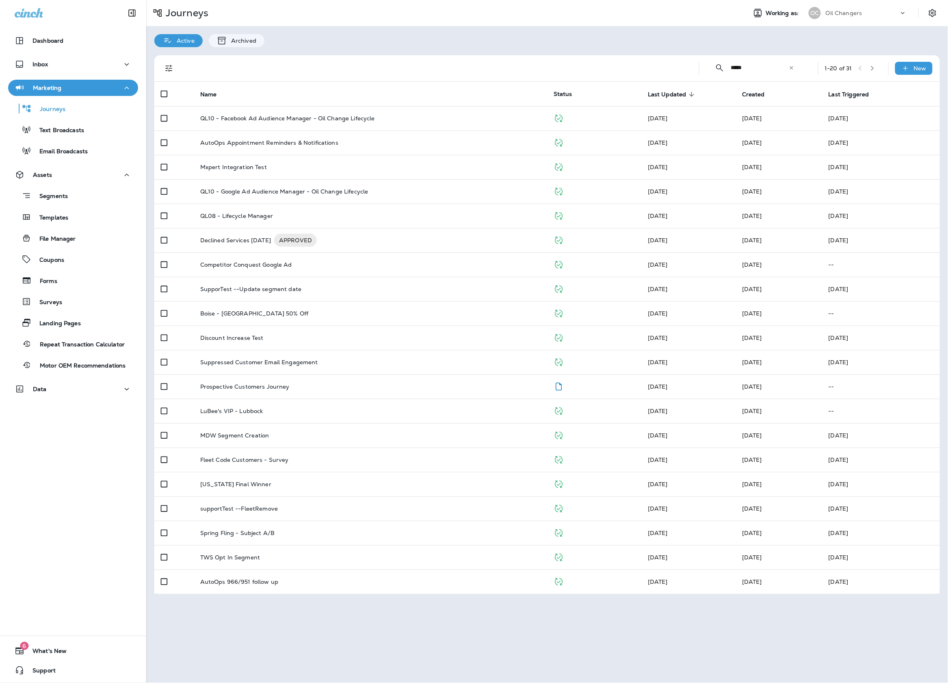
type input "*****"
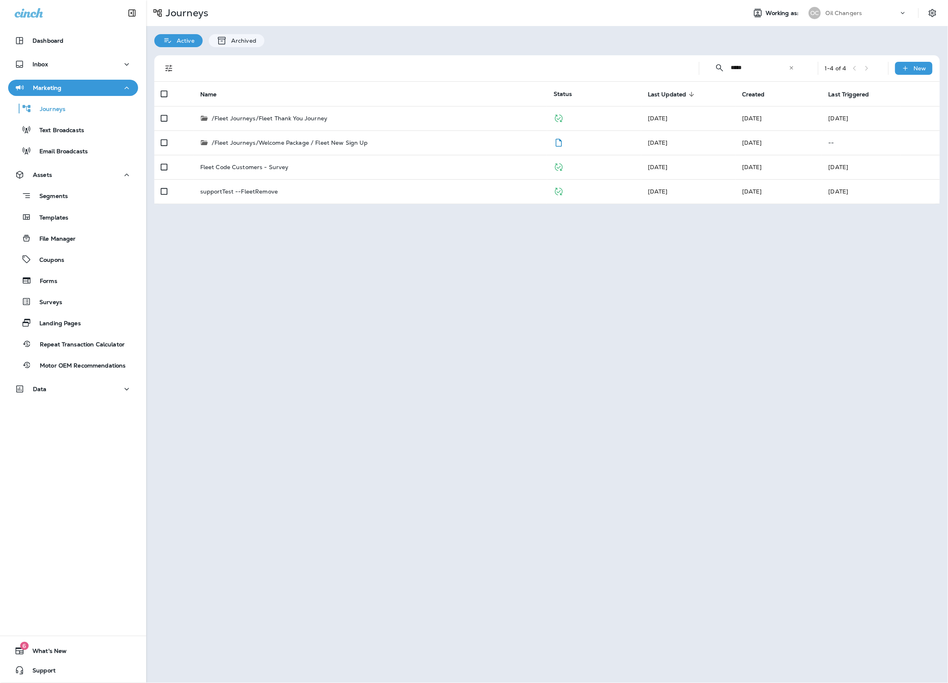
click at [588, 55] on div at bounding box center [435, 68] width 503 height 26
click at [749, 65] on input "*****" at bounding box center [760, 68] width 58 height 22
drag, startPoint x: 733, startPoint y: 359, endPoint x: 809, endPoint y: 315, distance: 87.2
click at [737, 357] on div "Journeys Working as: OC Oil Changers Active Archived ​ ***** ​ ​ 1 - 4 of 4 New…" at bounding box center [547, 341] width 802 height 683
click at [922, 189] on icon "Delete" at bounding box center [926, 192] width 10 height 10
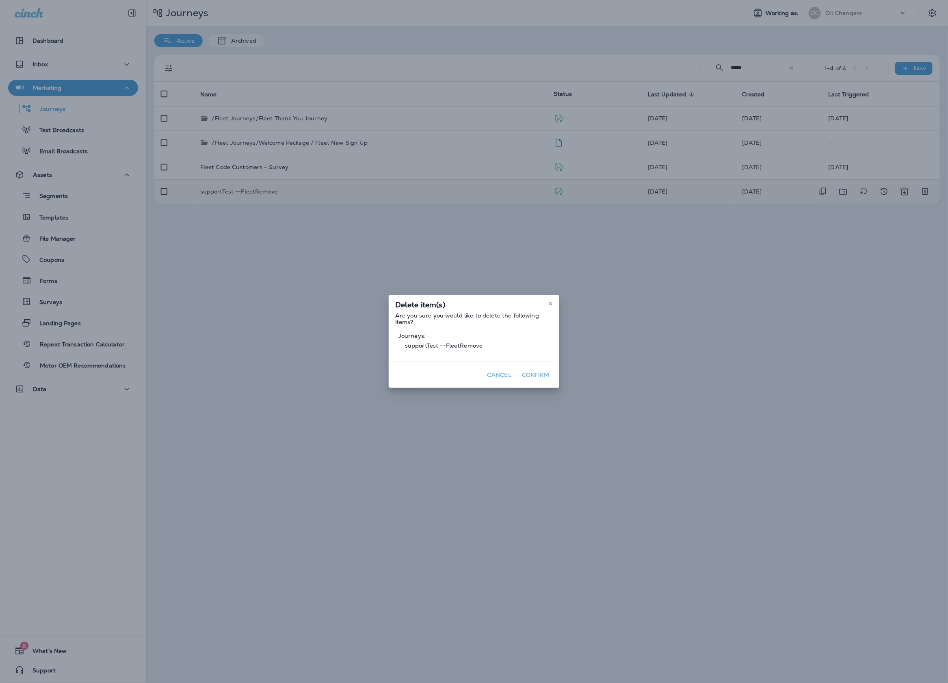
drag, startPoint x: 544, startPoint y: 374, endPoint x: 667, endPoint y: 262, distance: 166.5
click at [544, 374] on button "Confirm" at bounding box center [536, 375] width 34 height 13
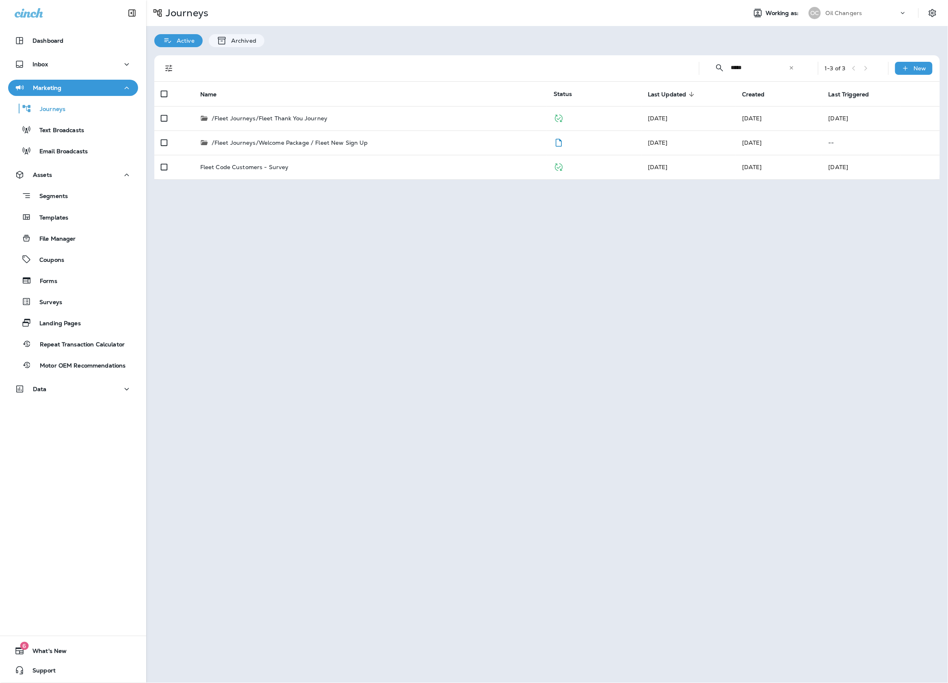
click at [767, 68] on input "*****" at bounding box center [760, 68] width 58 height 22
drag, startPoint x: 111, startPoint y: 194, endPoint x: 145, endPoint y: 190, distance: 34.4
click at [111, 194] on div "Segments" at bounding box center [73, 195] width 124 height 13
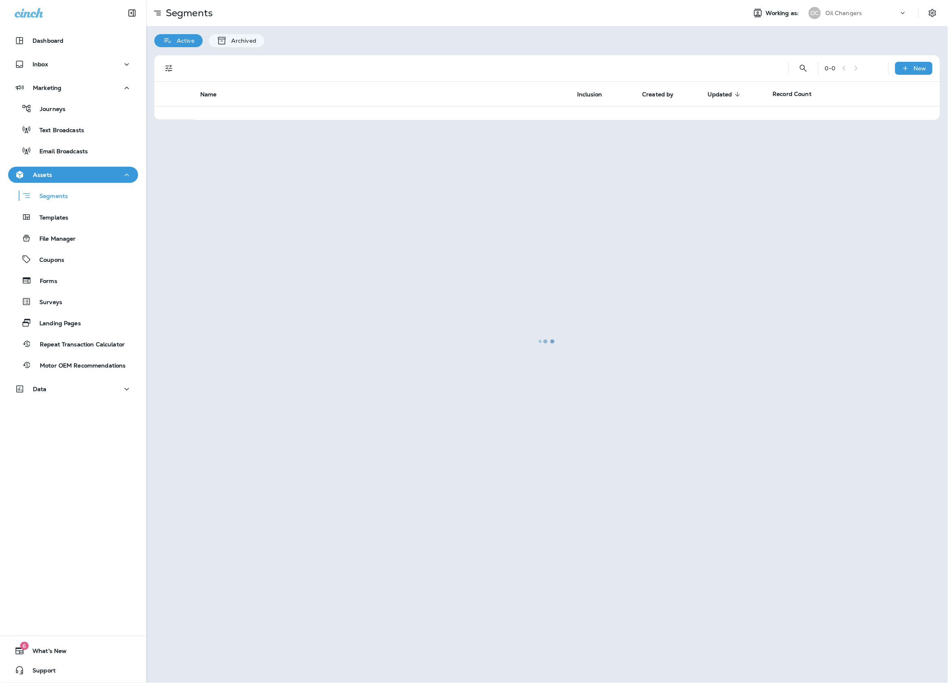
click at [805, 63] on div at bounding box center [547, 341] width 800 height 681
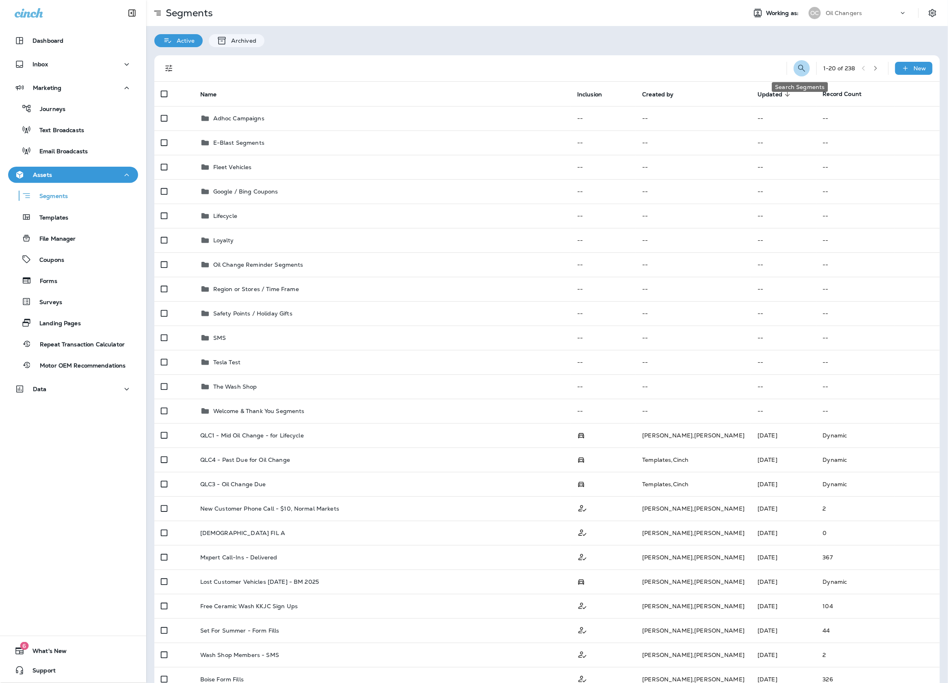
click at [804, 67] on icon "Search Segments" at bounding box center [802, 68] width 10 height 10
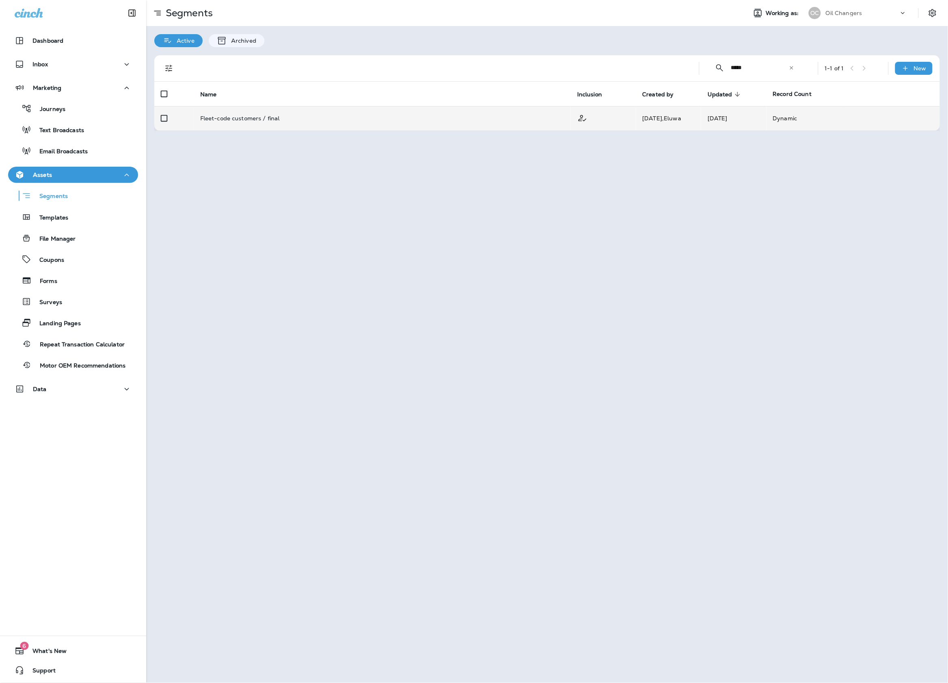
type input "*****"
click at [453, 129] on td "Fleet-code customers / final" at bounding box center [382, 118] width 377 height 24
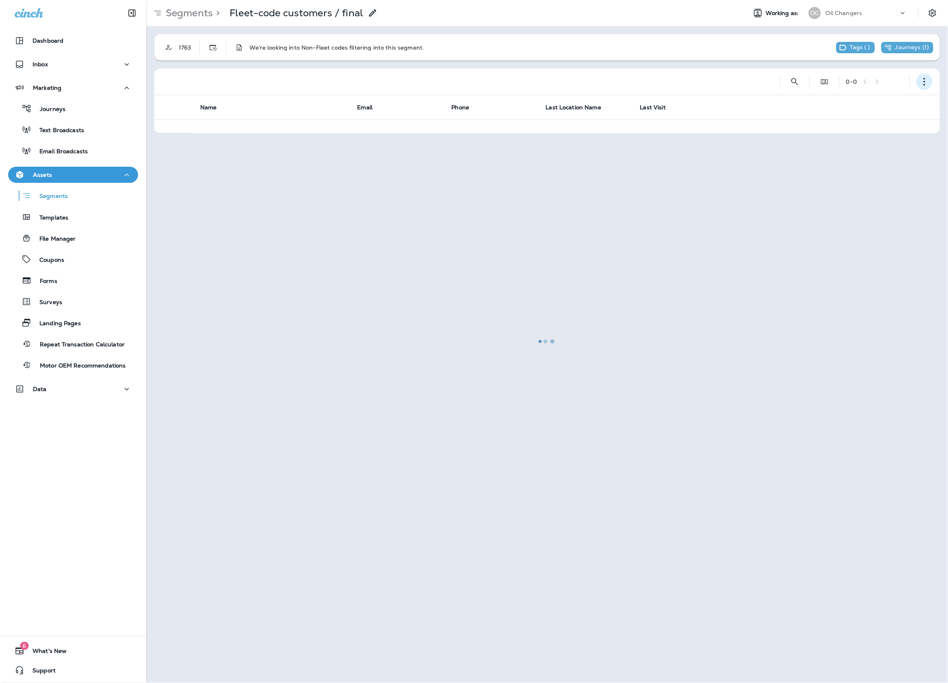
click at [917, 78] on button "button" at bounding box center [925, 82] width 16 height 16
click at [895, 102] on button "Edit Segment" at bounding box center [885, 103] width 98 height 20
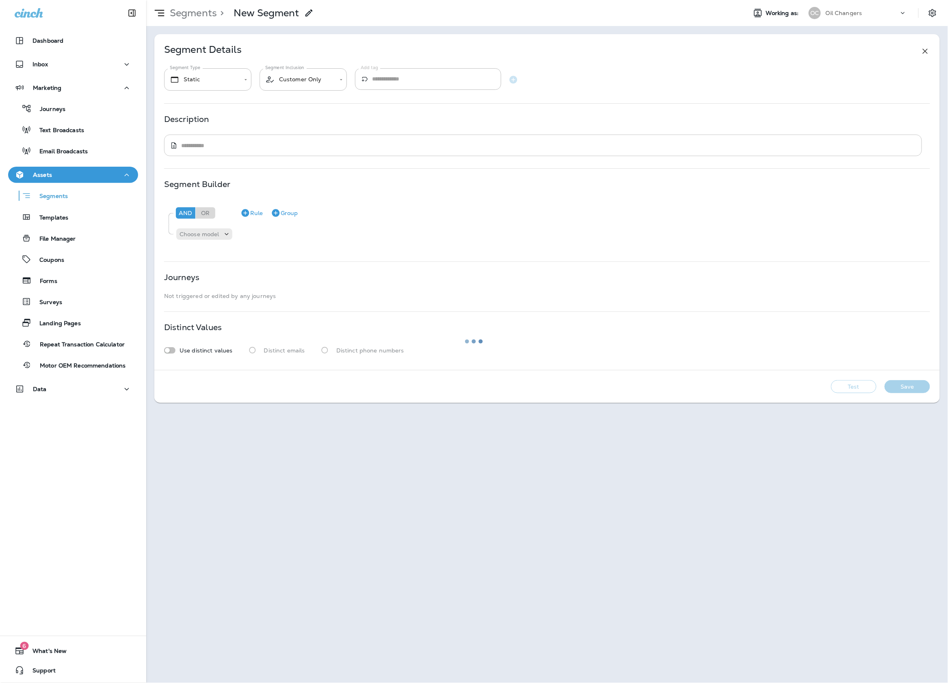
type input "*******"
type textarea "**********"
